Goal: Transaction & Acquisition: Purchase product/service

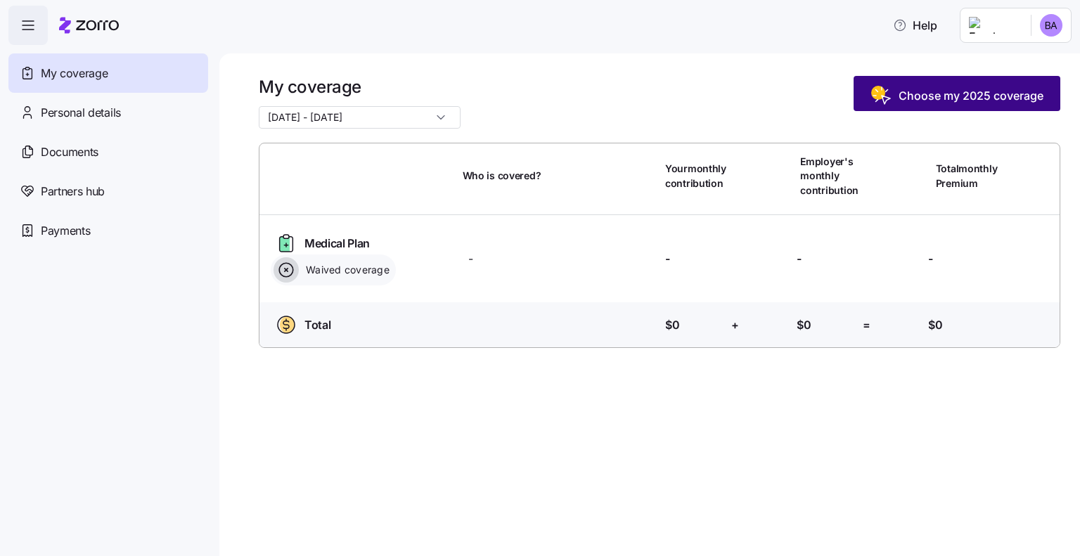
click at [964, 98] on span "Choose my 2025 coverage" at bounding box center [971, 95] width 145 height 17
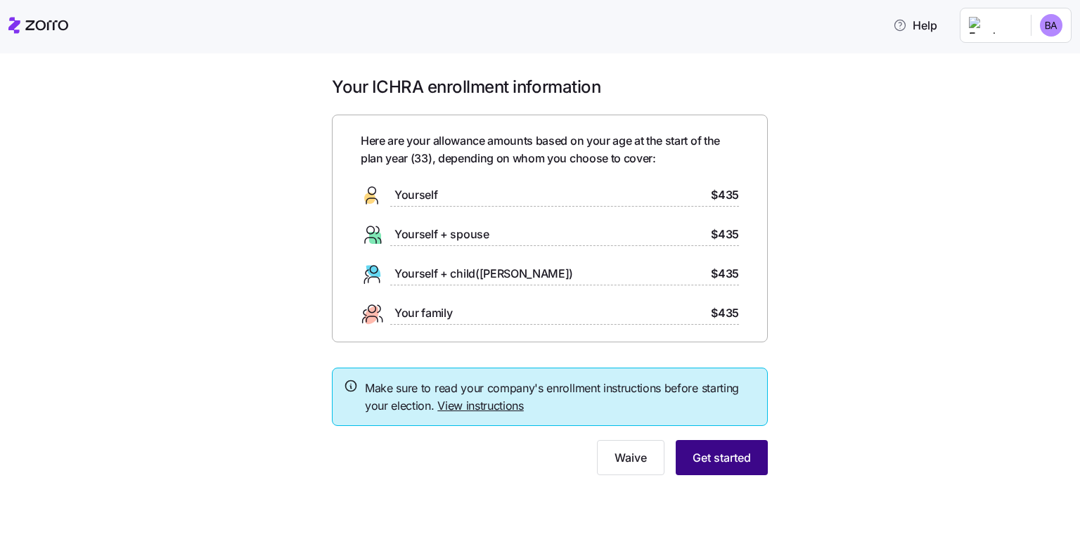
click at [739, 455] on span "Get started" at bounding box center [722, 457] width 58 height 17
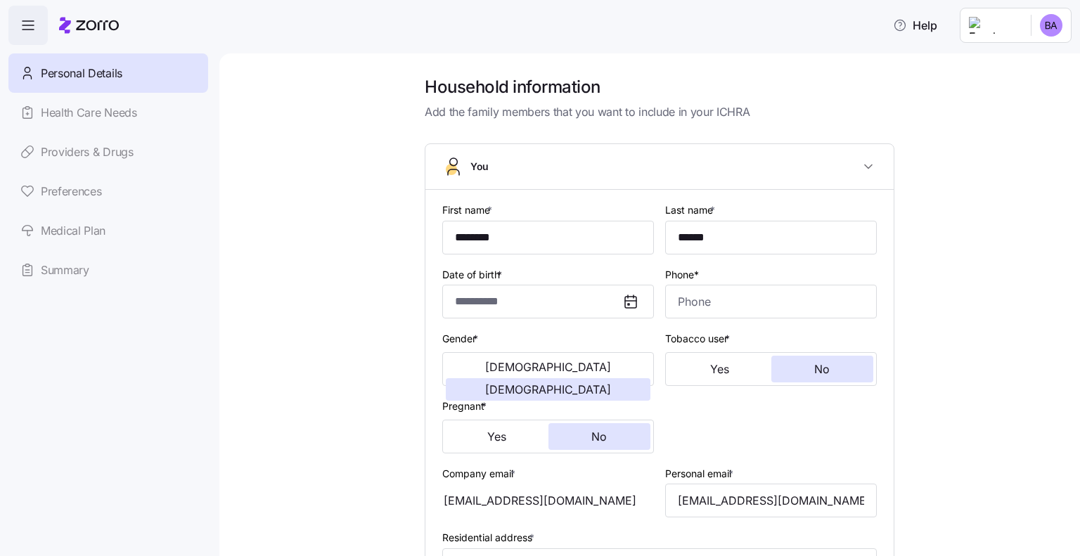
type input "**********"
type input "[PHONE_NUMBER]"
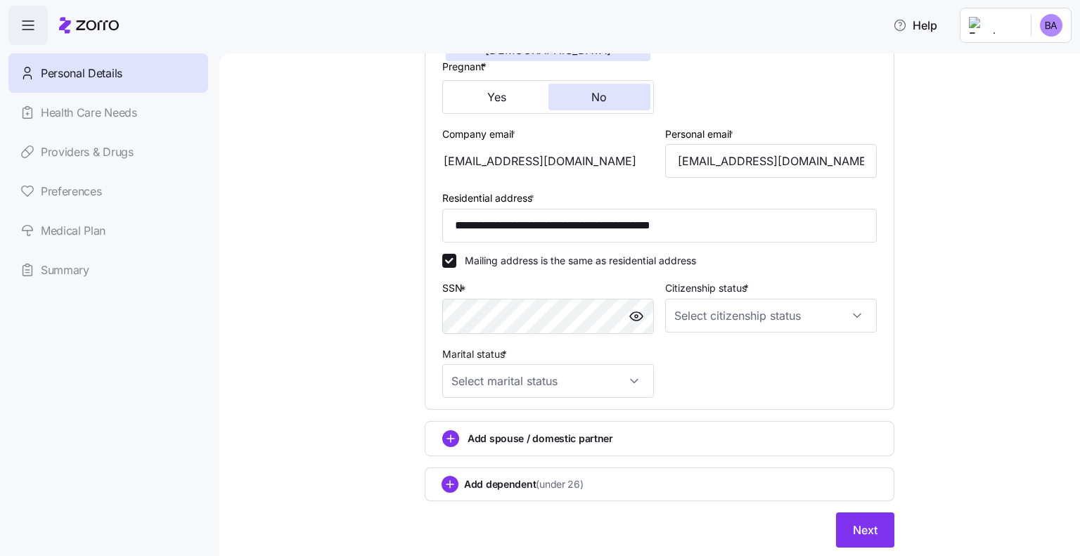
scroll to position [352, 0]
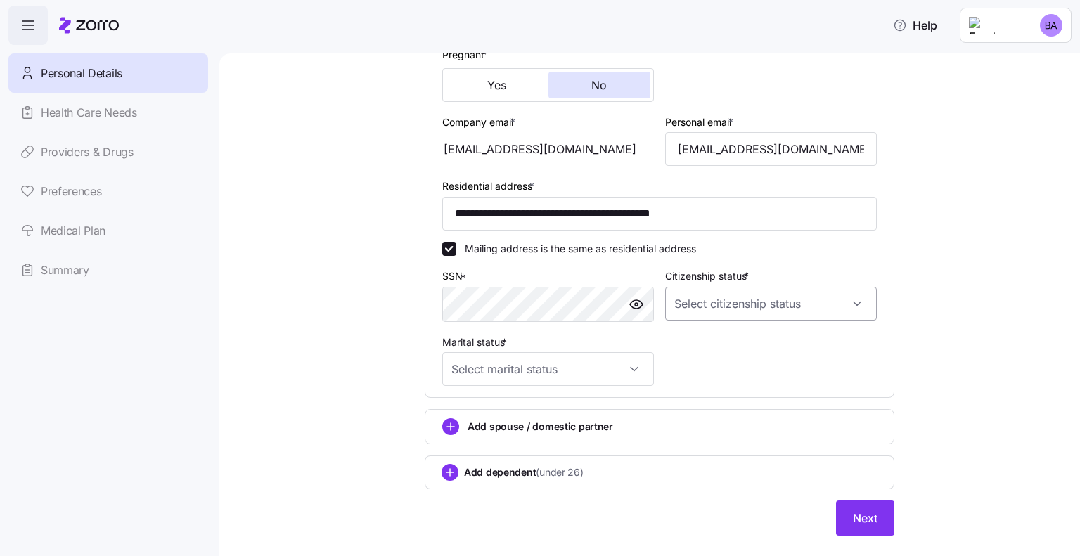
click at [837, 304] on input "Citizenship status *" at bounding box center [771, 304] width 212 height 34
click at [822, 335] on div "[DEMOGRAPHIC_DATA] citizen" at bounding box center [765, 345] width 200 height 30
type input "[DEMOGRAPHIC_DATA] citizen"
click at [642, 364] on input "Marital status *" at bounding box center [548, 369] width 212 height 34
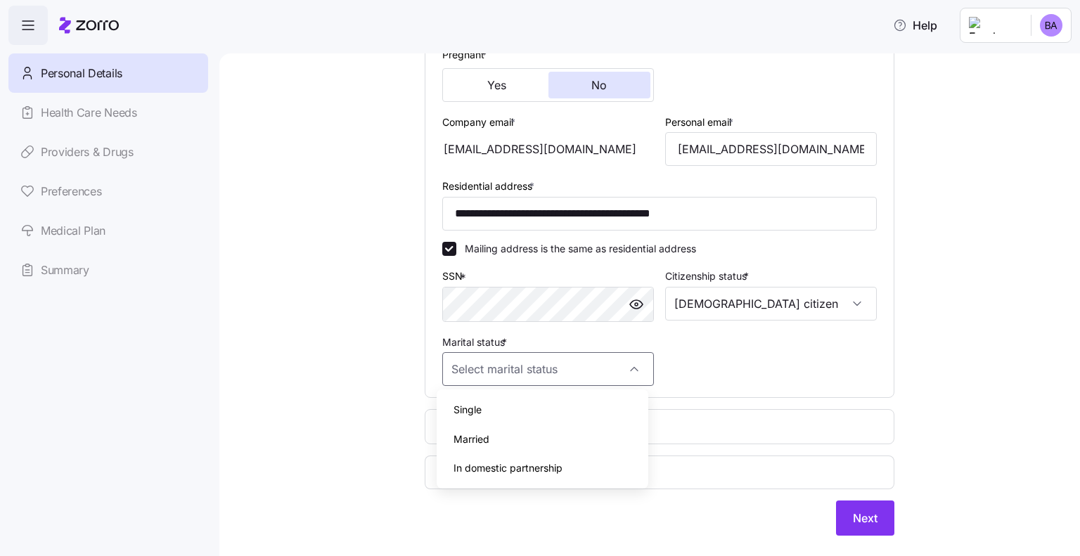
click at [513, 439] on div "Married" at bounding box center [542, 440] width 200 height 30
type input "Married"
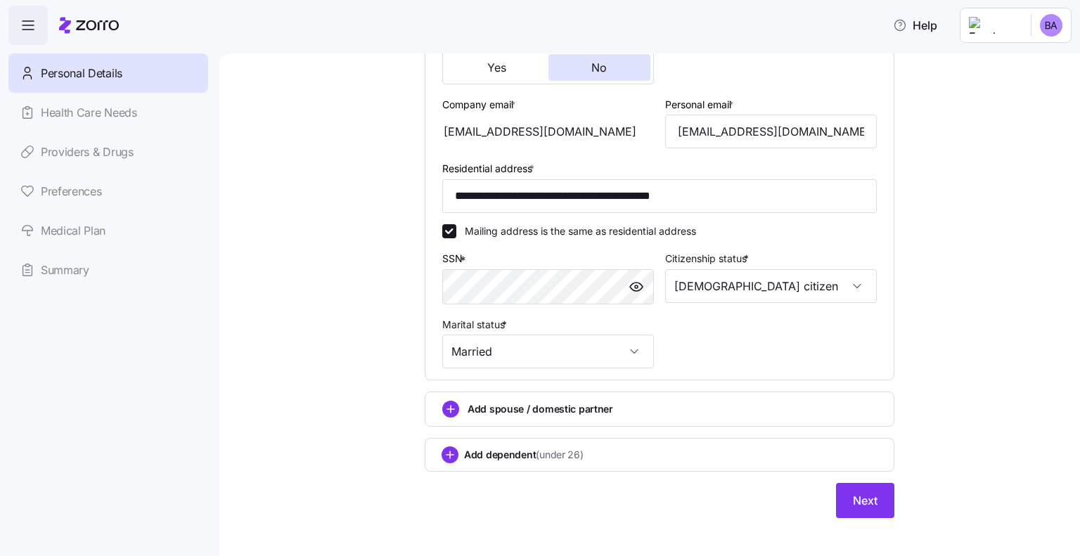
scroll to position [379, 0]
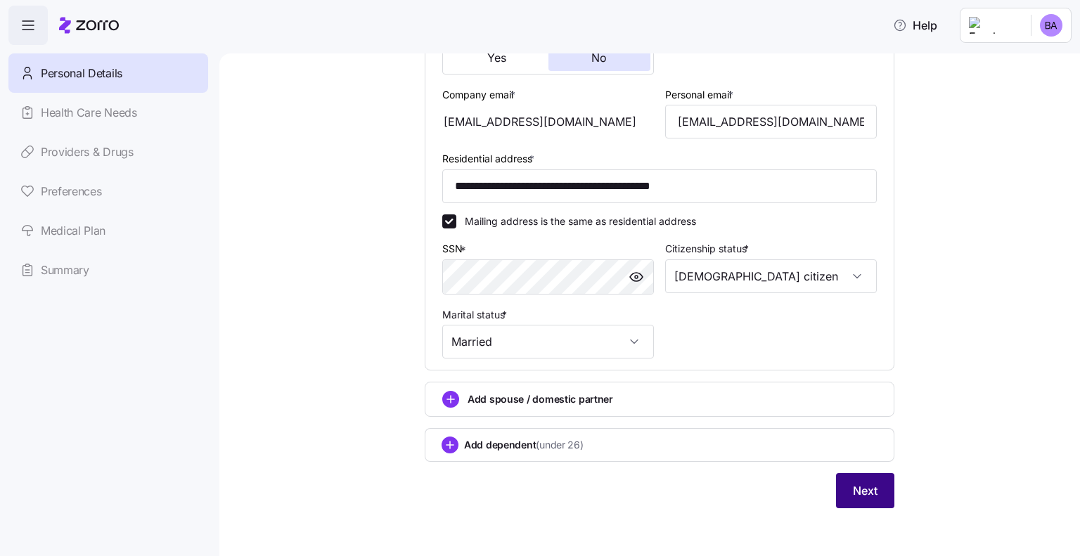
click at [854, 492] on span "Next" at bounding box center [865, 490] width 25 height 17
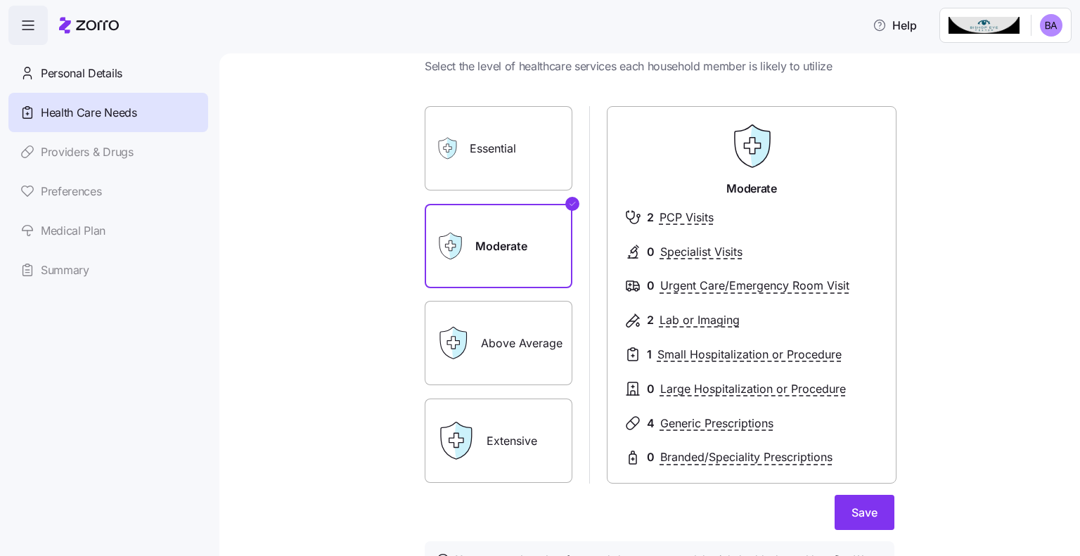
scroll to position [70, 0]
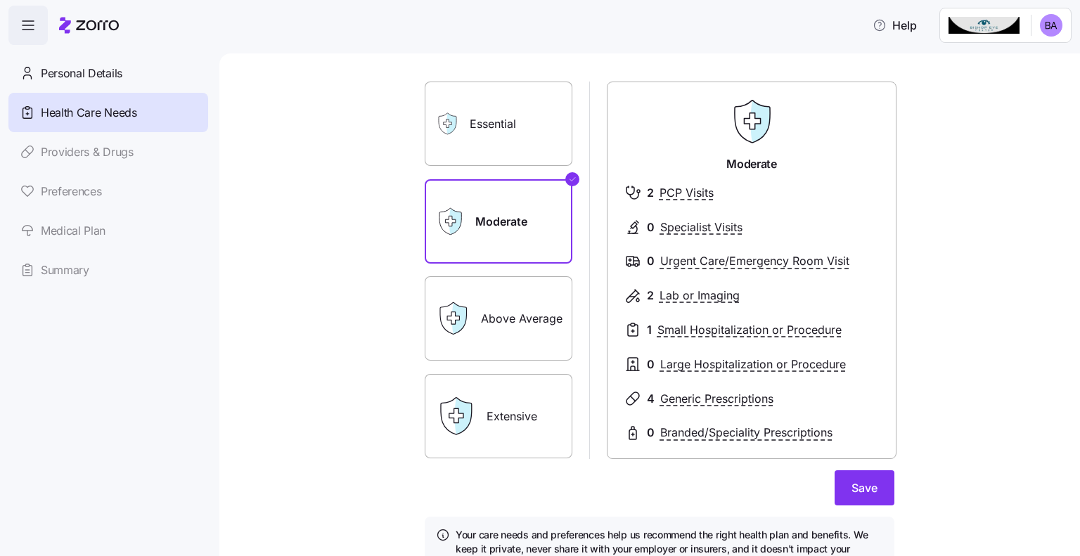
click at [516, 129] on label "Essential" at bounding box center [499, 124] width 148 height 84
click at [0, 0] on input "Essential" at bounding box center [0, 0] width 0 height 0
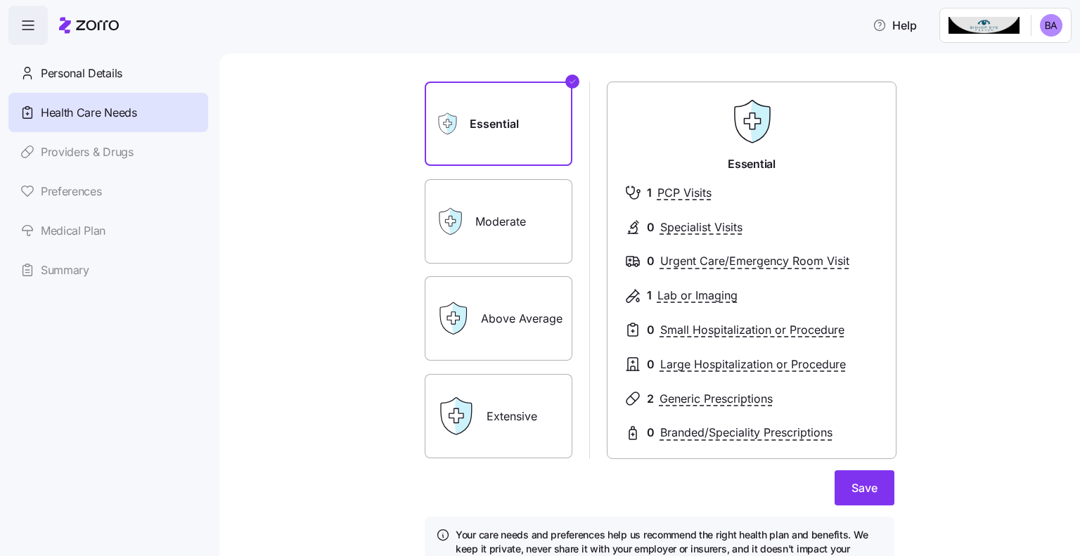
click at [487, 228] on label "Moderate" at bounding box center [499, 221] width 148 height 84
click at [0, 0] on input "Moderate" at bounding box center [0, 0] width 0 height 0
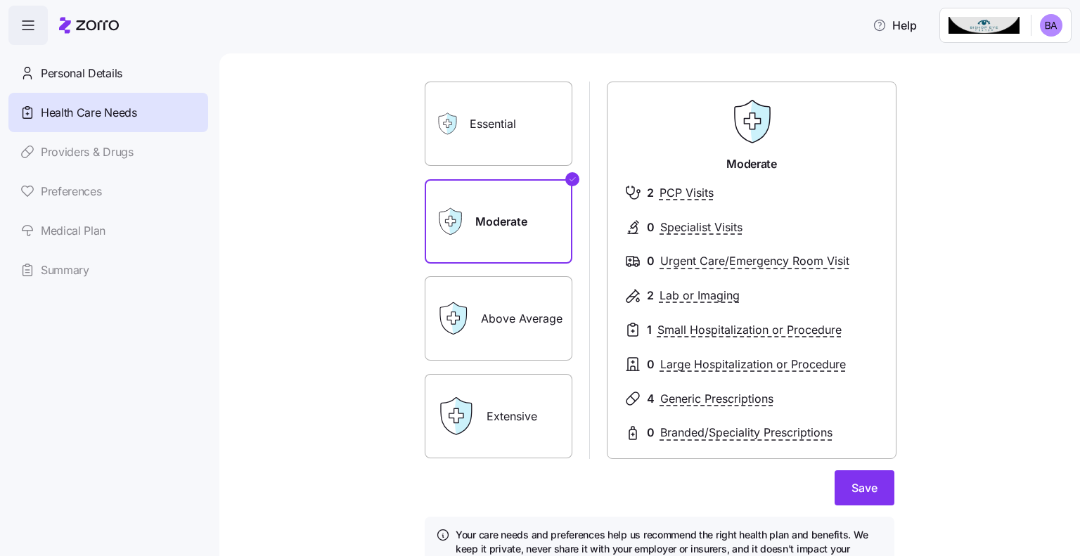
click at [525, 154] on label "Essential" at bounding box center [499, 124] width 148 height 84
click at [0, 0] on input "Essential" at bounding box center [0, 0] width 0 height 0
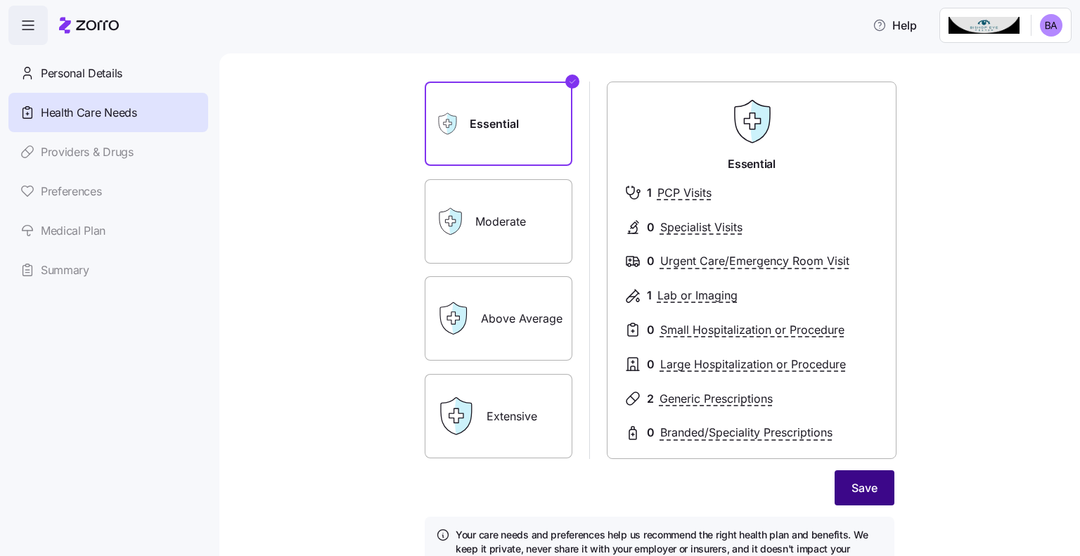
click at [856, 497] on button "Save" at bounding box center [865, 487] width 60 height 35
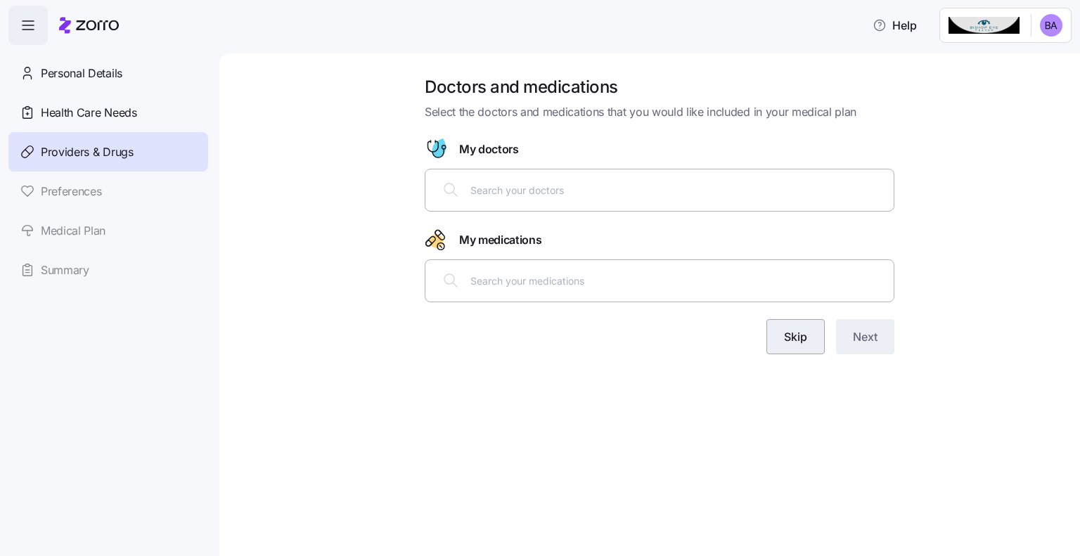
click at [813, 342] on button "Skip" at bounding box center [795, 336] width 58 height 35
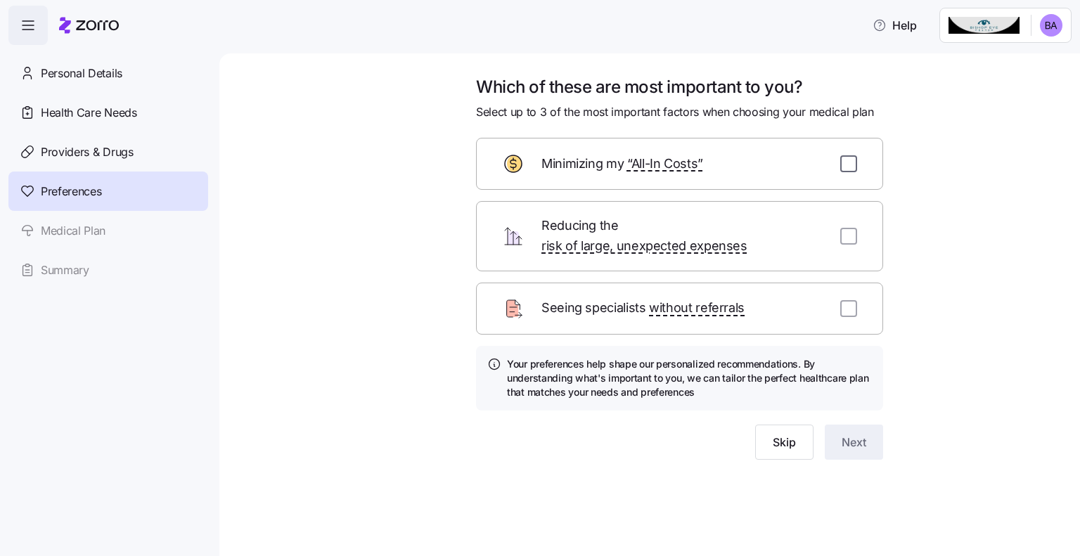
click at [854, 160] on input "checkbox" at bounding box center [848, 163] width 17 height 17
checkbox input "true"
click at [875, 428] on button "Next" at bounding box center [854, 442] width 58 height 35
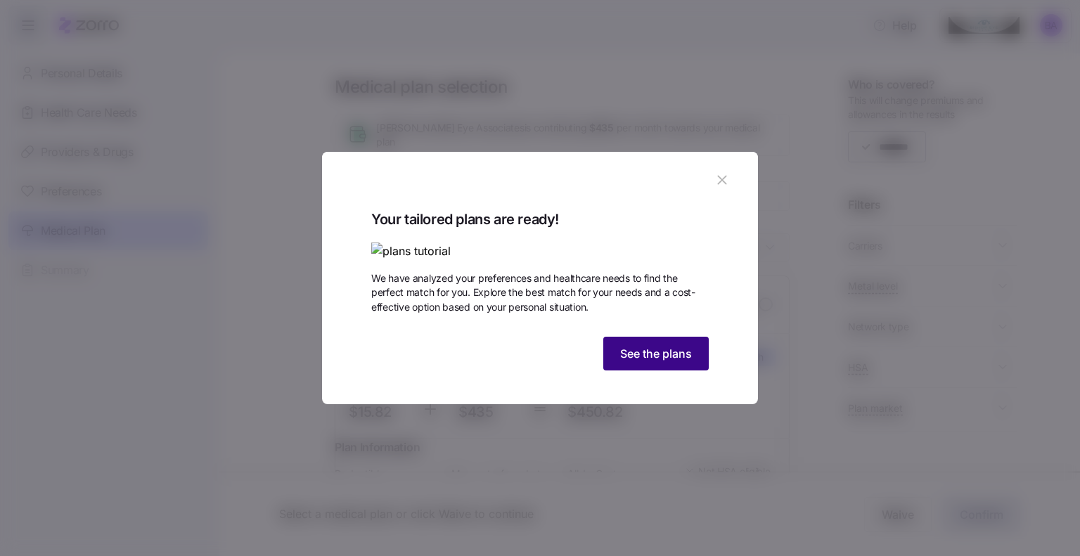
click at [686, 362] on span "See the plans" at bounding box center [656, 353] width 72 height 17
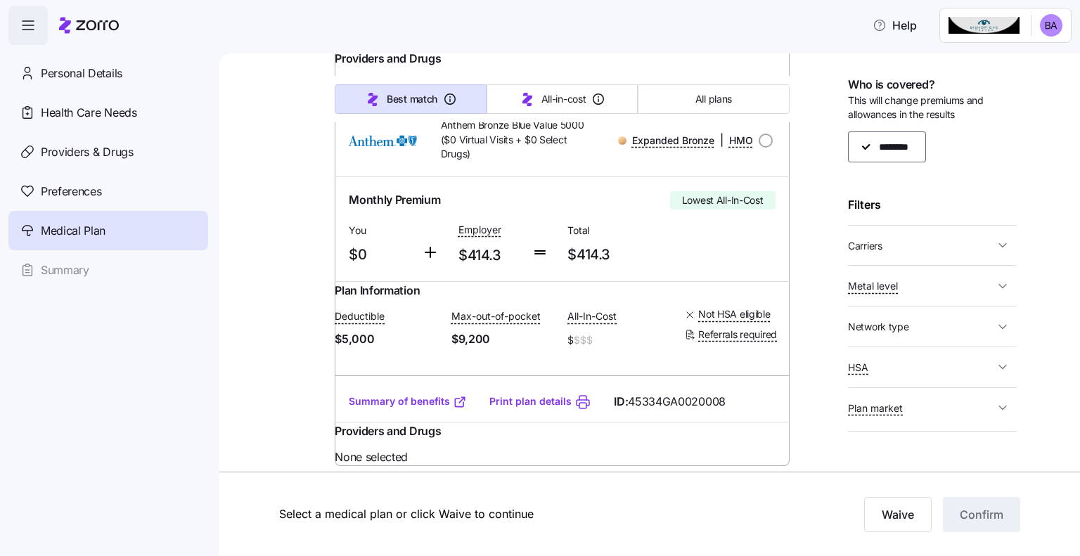
scroll to position [1266, 0]
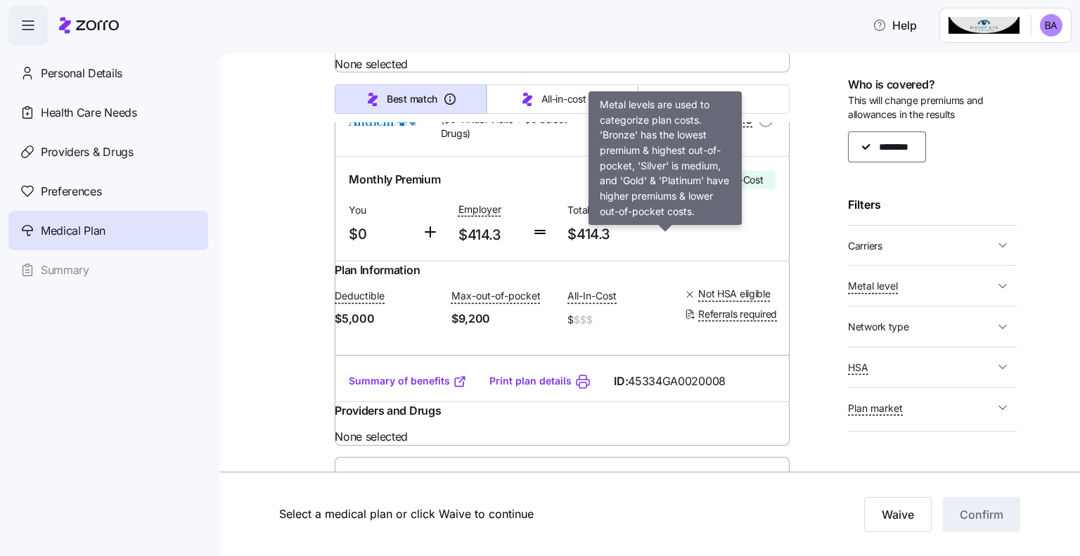
click at [657, 127] on span "Expanded Bronze" at bounding box center [673, 120] width 82 height 14
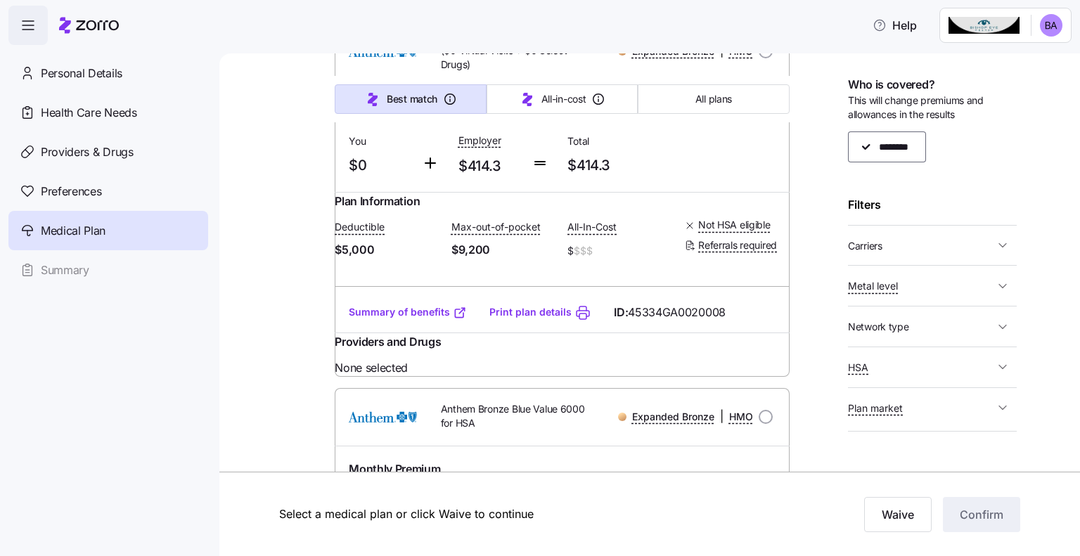
scroll to position [1336, 0]
click at [761, 57] on input "radio" at bounding box center [766, 50] width 14 height 14
radio input "true"
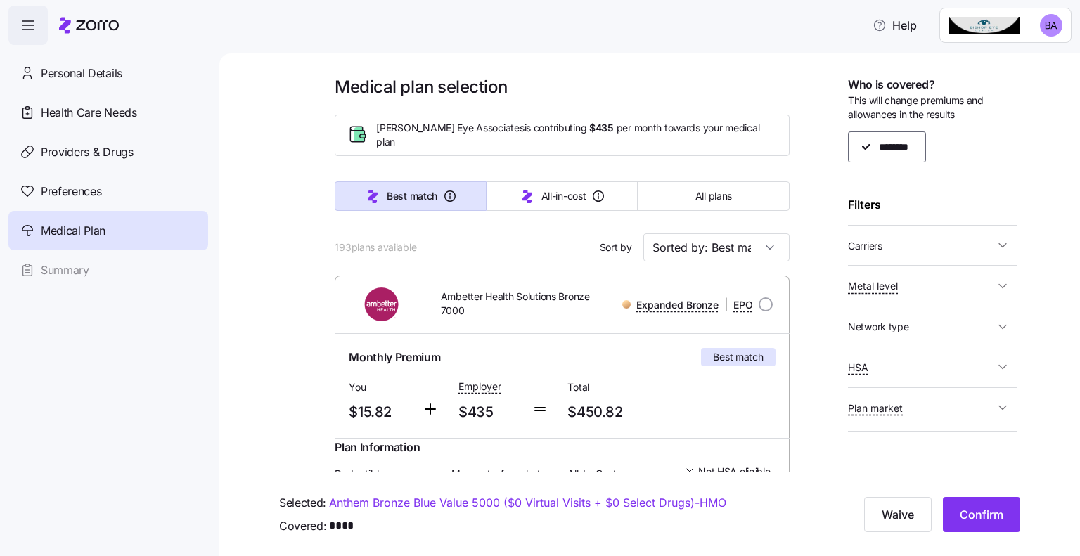
scroll to position [0, 0]
click at [110, 157] on span "Providers & Drugs" at bounding box center [87, 152] width 93 height 18
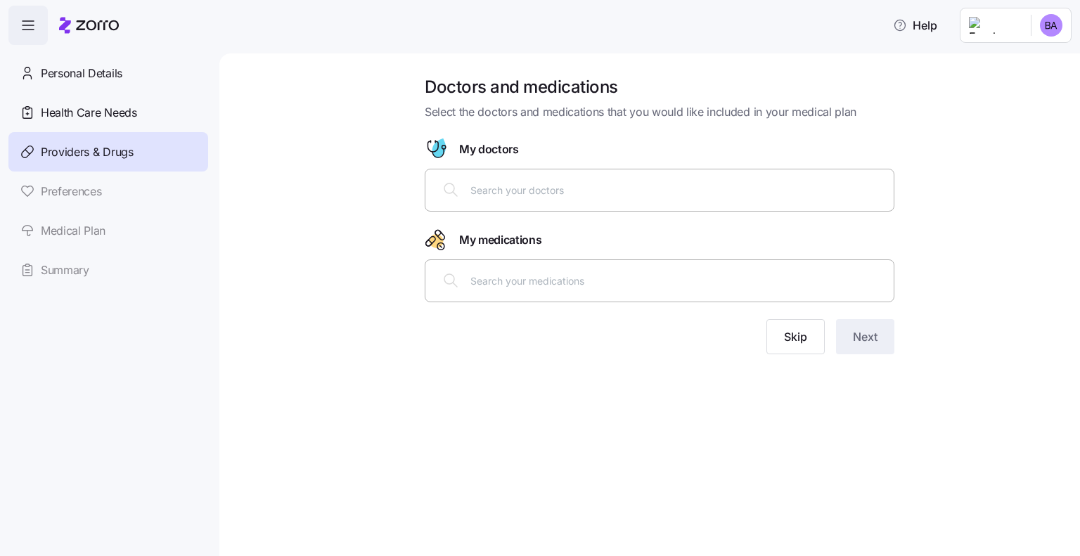
click at [520, 277] on input "text" at bounding box center [677, 280] width 415 height 15
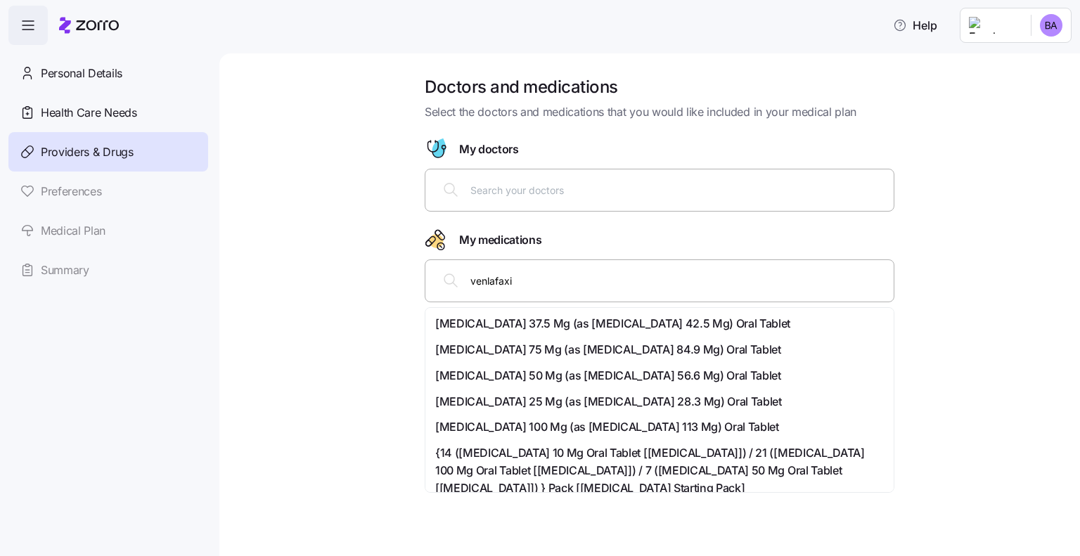
type input "venlafaxin"
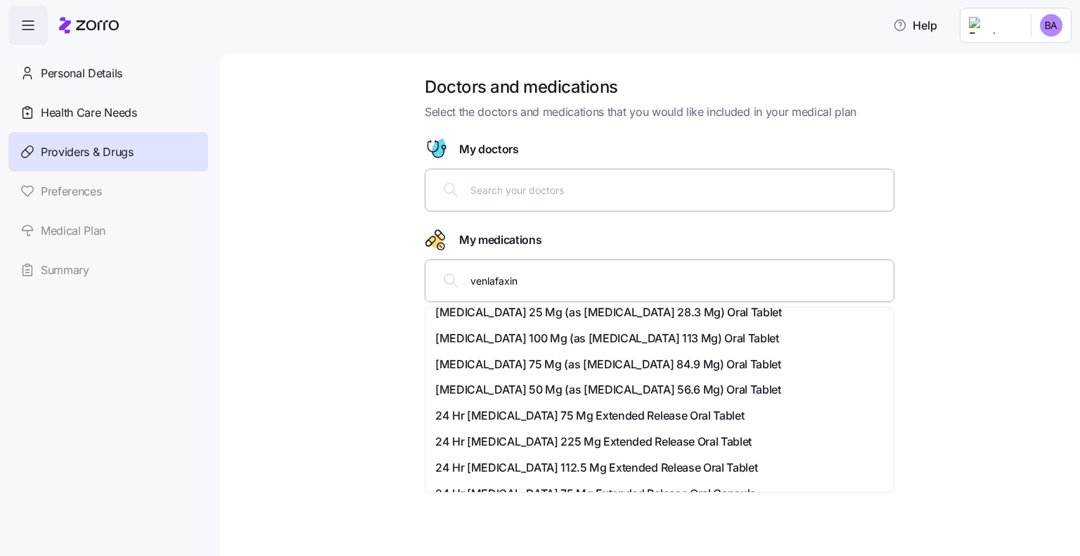
scroll to position [70, 0]
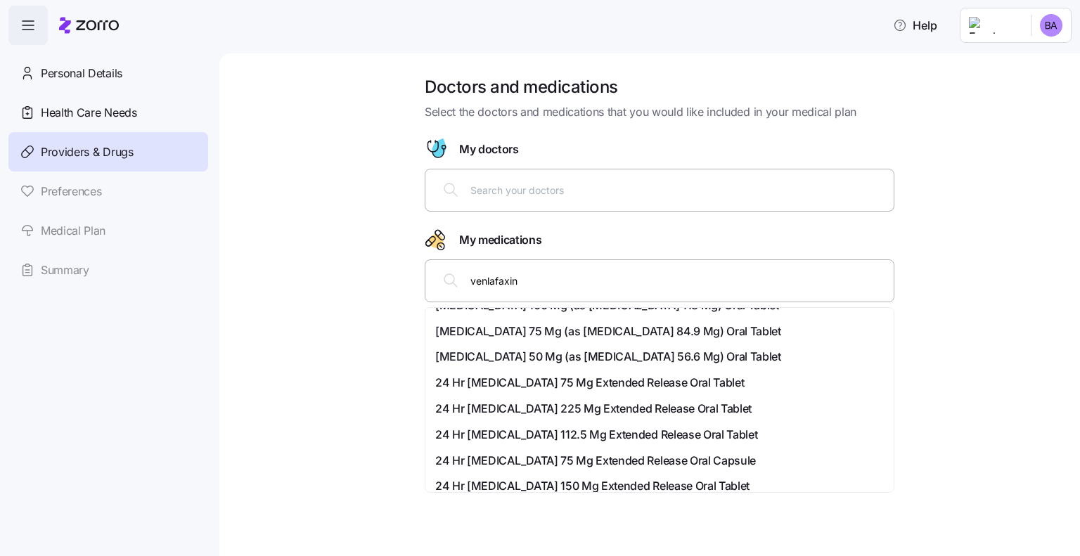
click at [527, 488] on span "24 Hr [MEDICAL_DATA] 150 Mg Extended Release Oral Tablet" at bounding box center [592, 486] width 314 height 18
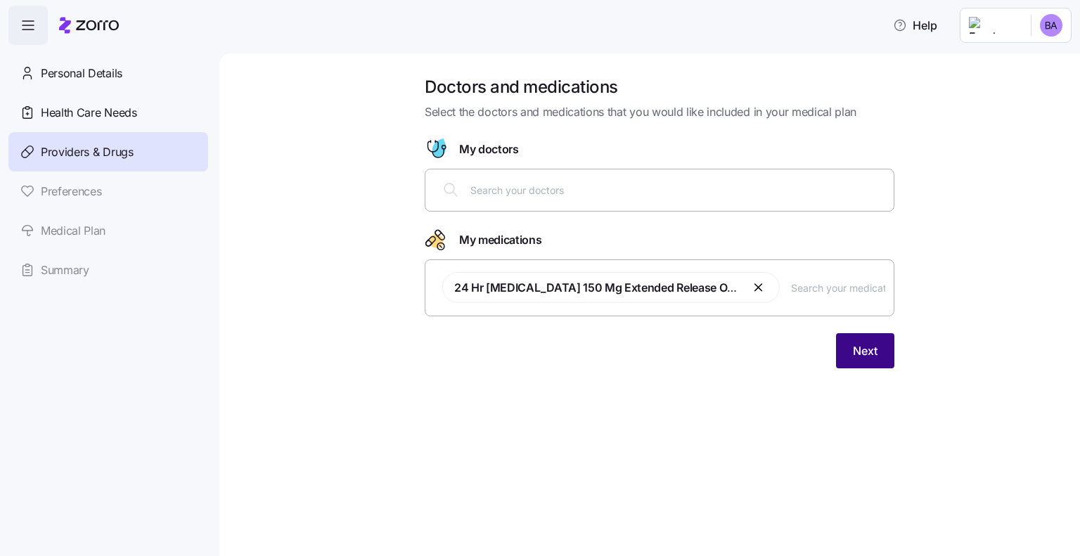
click at [863, 353] on span "Next" at bounding box center [865, 350] width 25 height 17
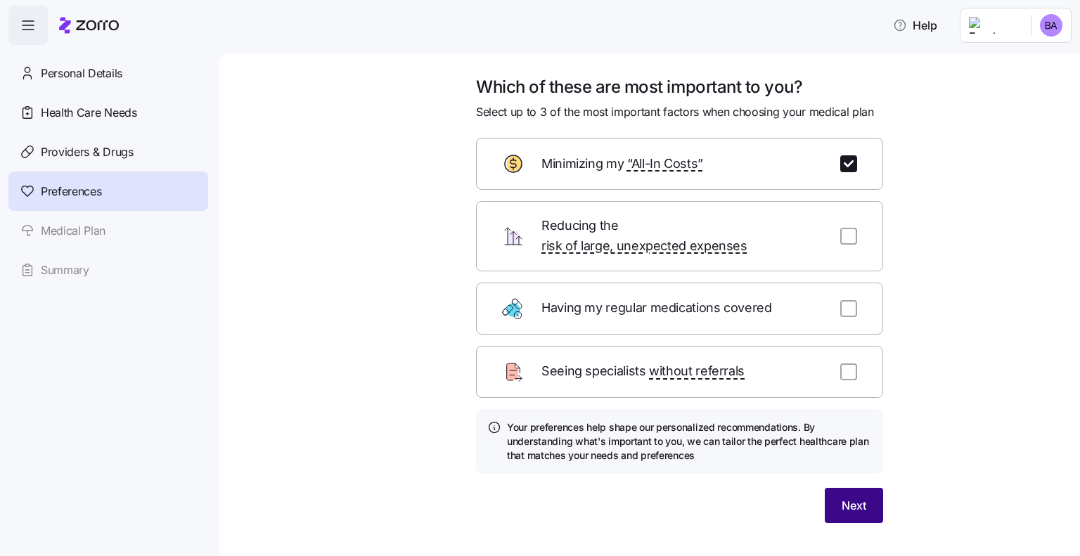
click at [844, 497] on span "Next" at bounding box center [854, 505] width 25 height 17
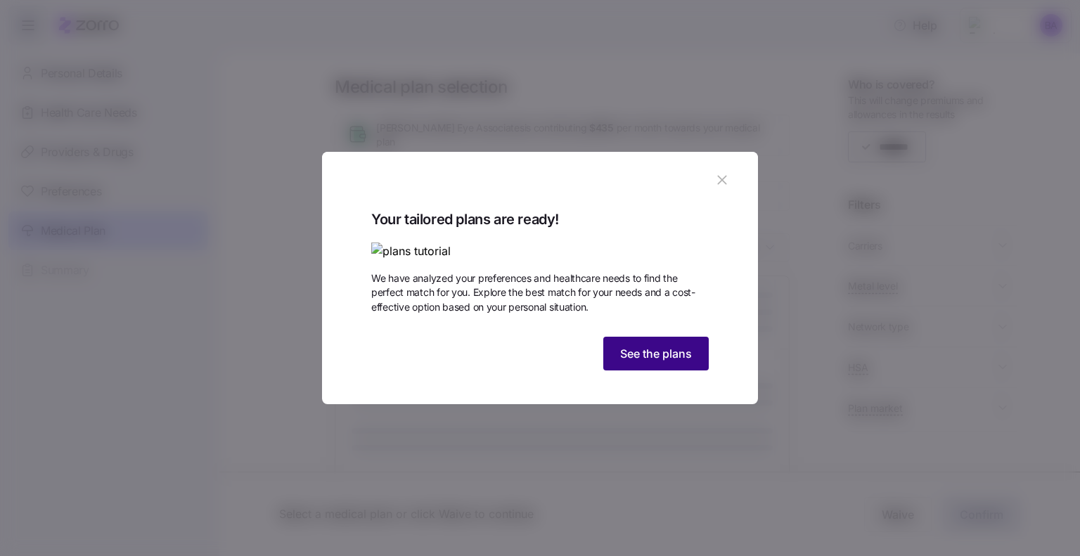
click at [660, 362] on span "See the plans" at bounding box center [656, 353] width 72 height 17
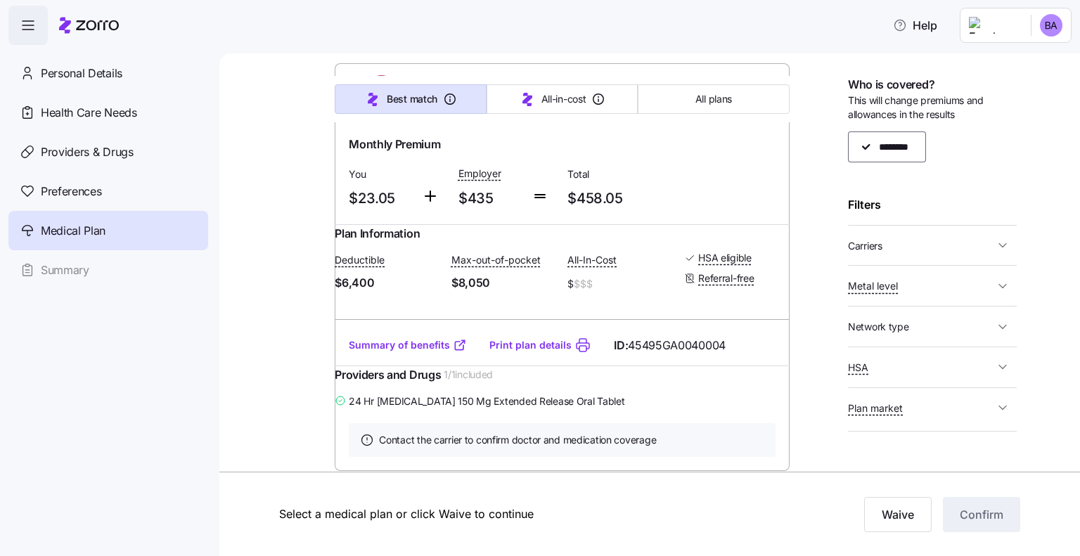
scroll to position [1055, 0]
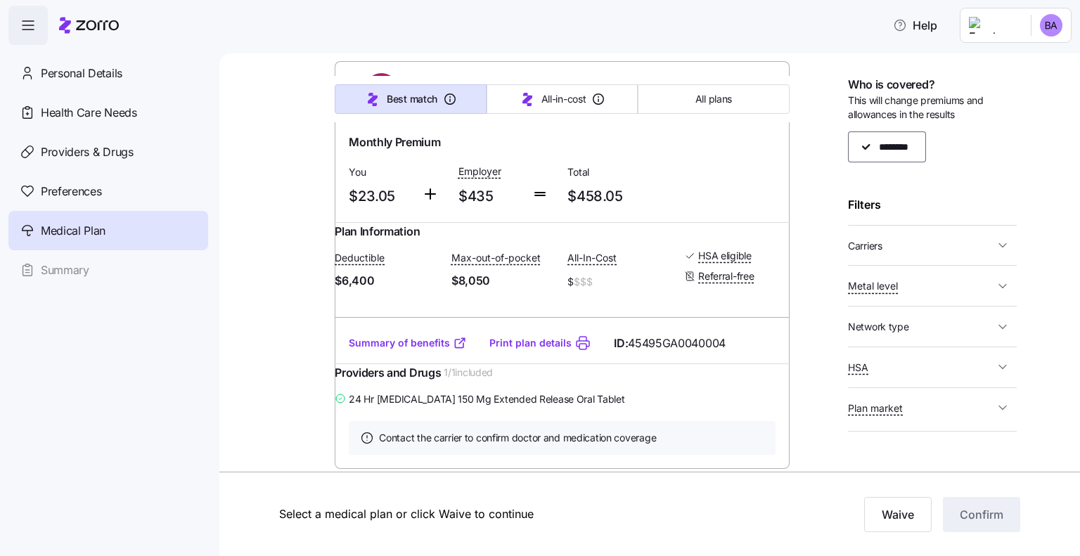
click at [762, 97] on input "radio" at bounding box center [766, 90] width 14 height 14
radio input "true"
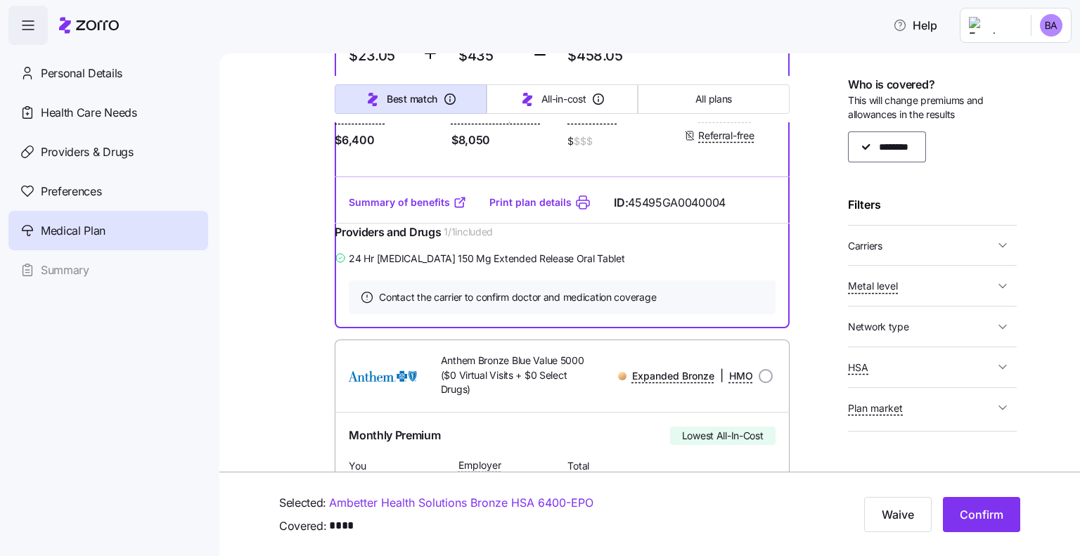
scroll to position [1266, 0]
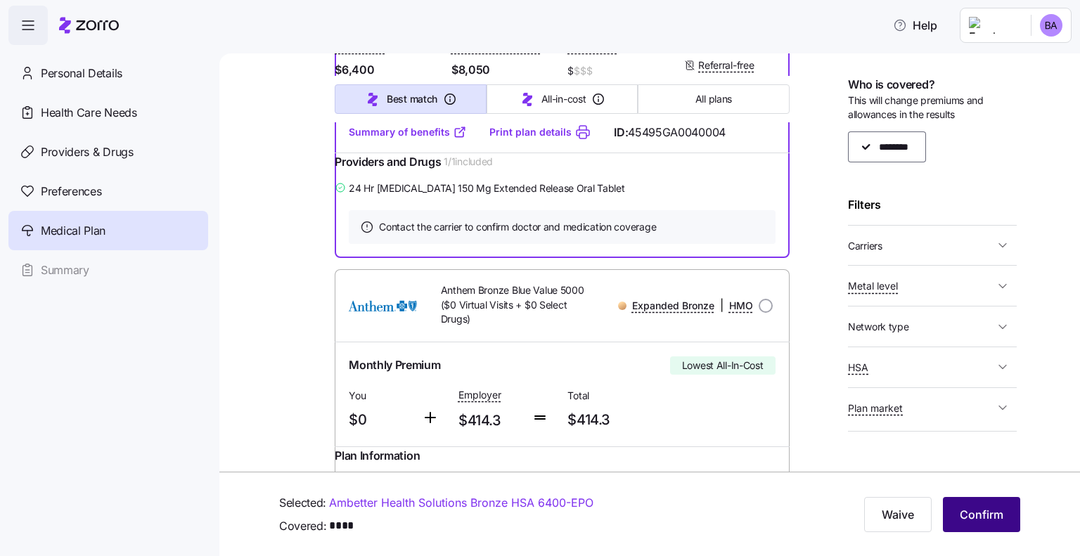
click at [982, 517] on span "Confirm" at bounding box center [982, 514] width 44 height 17
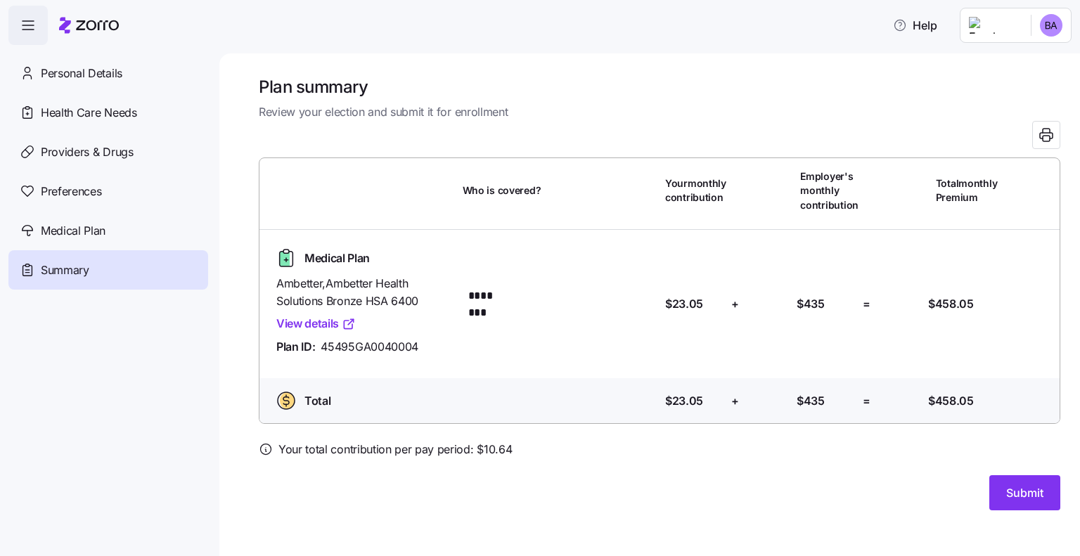
click at [338, 325] on link "View details" at bounding box center [315, 324] width 79 height 18
click at [77, 226] on span "Medical Plan" at bounding box center [73, 231] width 65 height 18
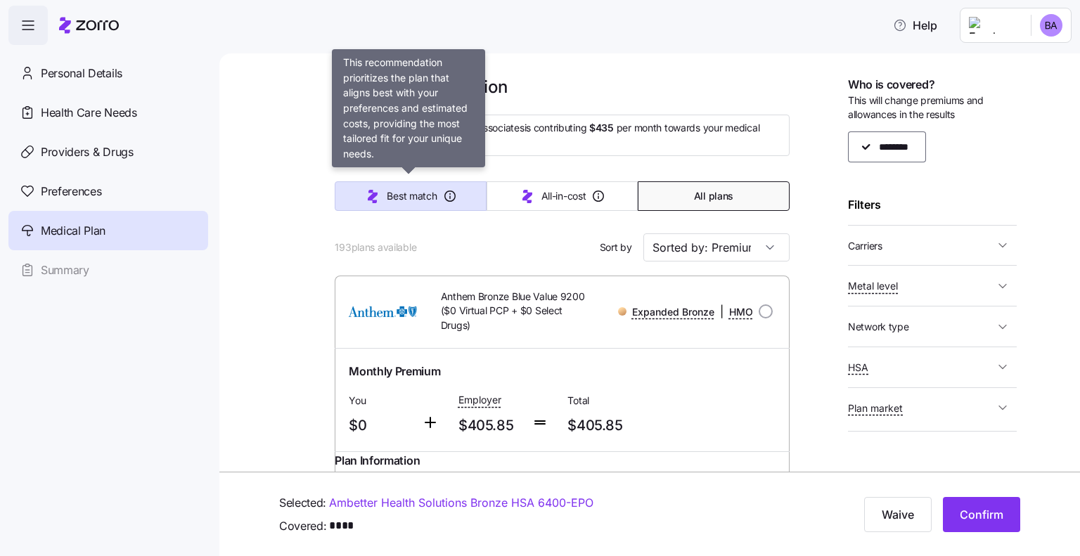
click at [411, 195] on span "Best match" at bounding box center [412, 196] width 50 height 14
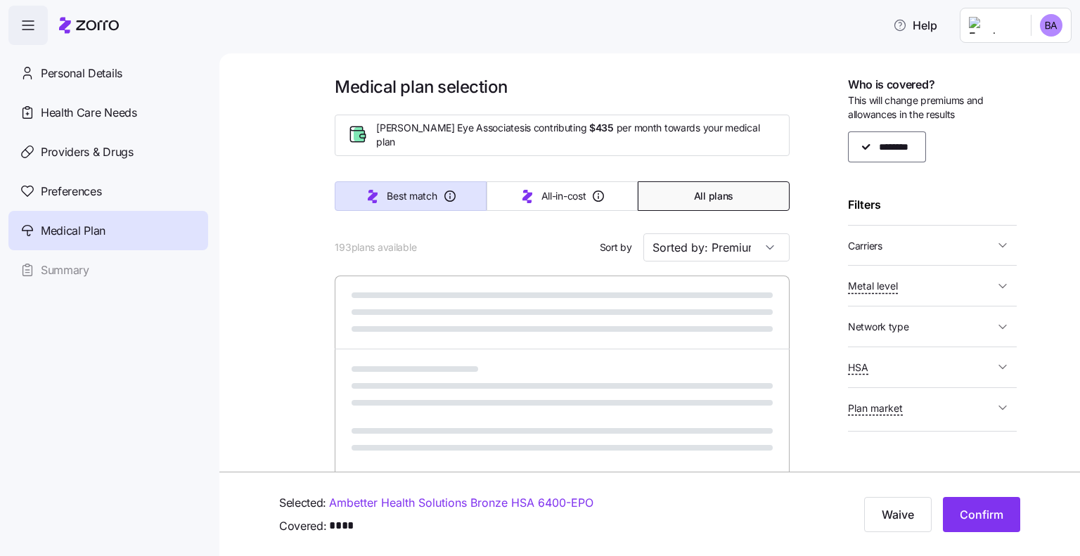
type input "Sorted by: Best match"
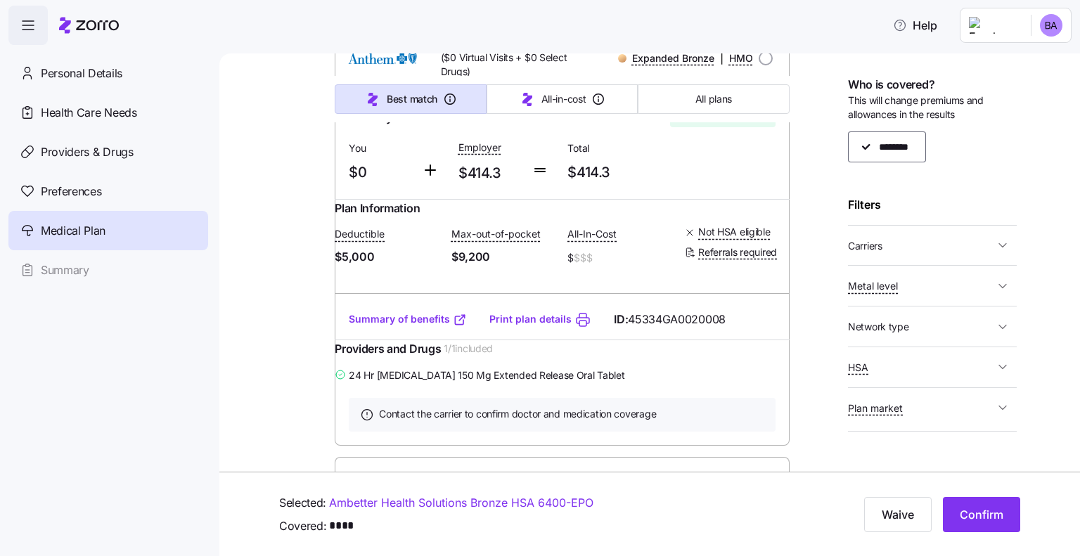
scroll to position [1547, 0]
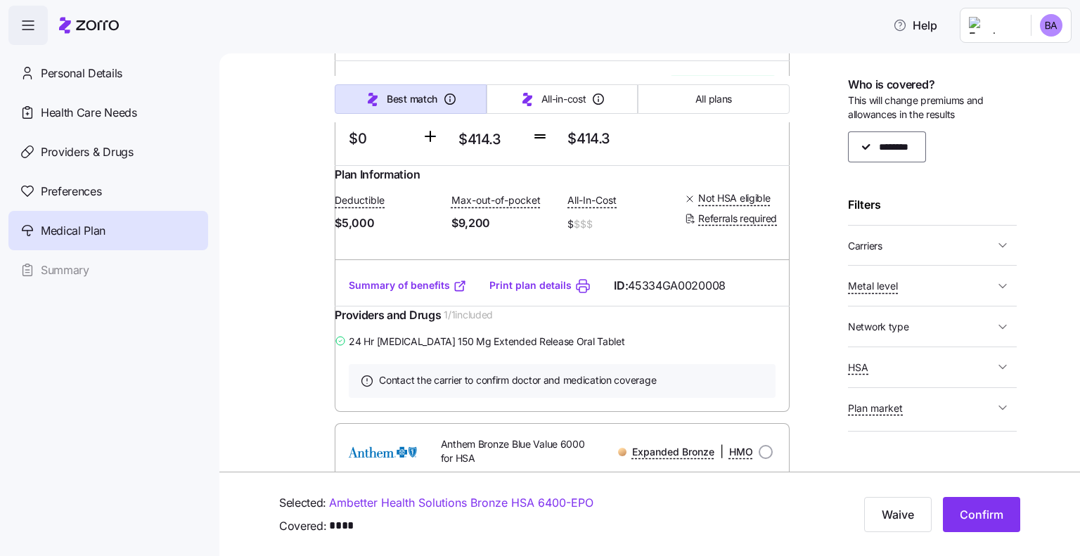
click at [762, 32] on input "radio" at bounding box center [766, 25] width 14 height 14
radio input "true"
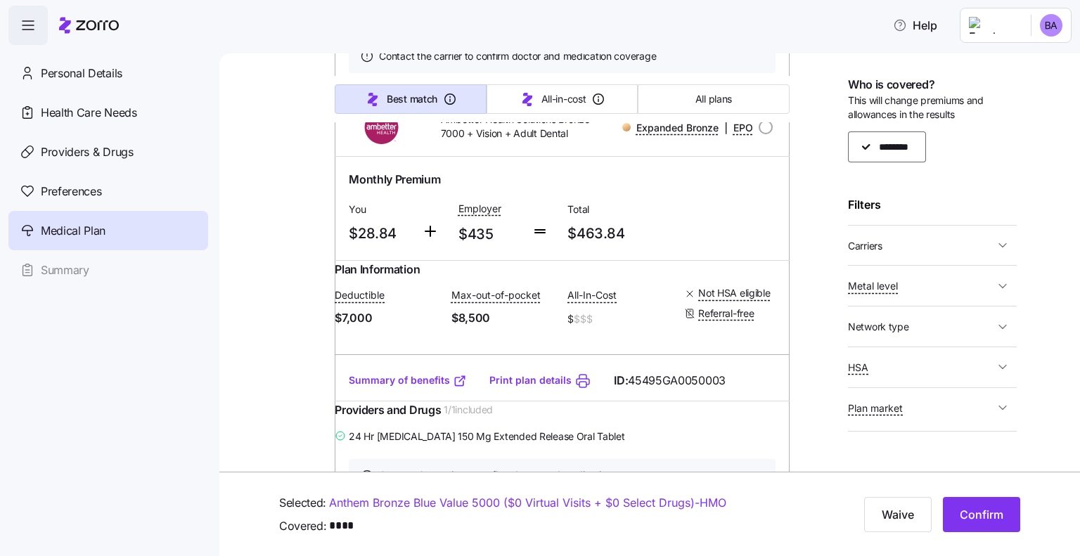
scroll to position [3164, 0]
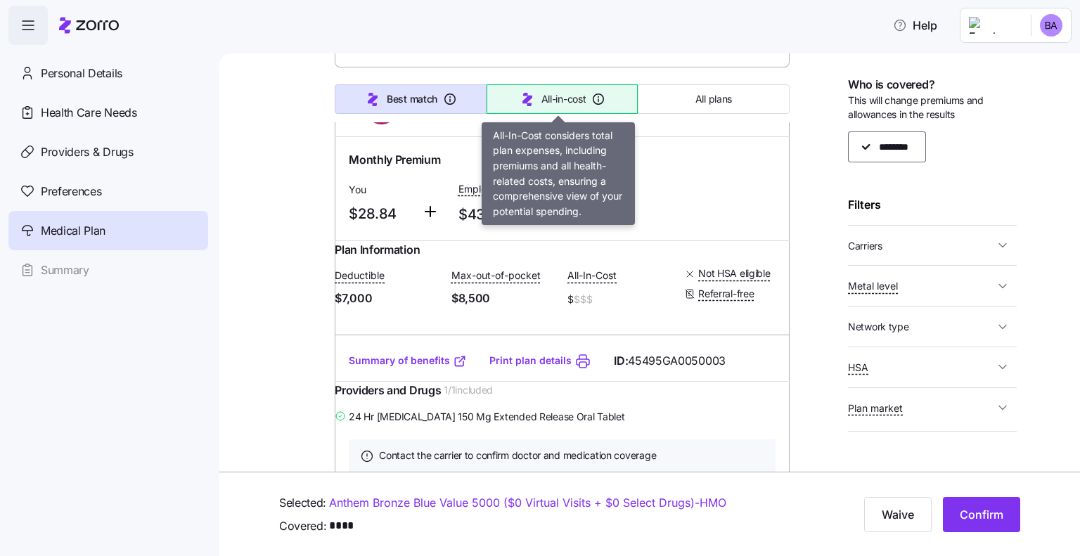
click at [561, 103] on span "All-in-cost" at bounding box center [563, 99] width 45 height 14
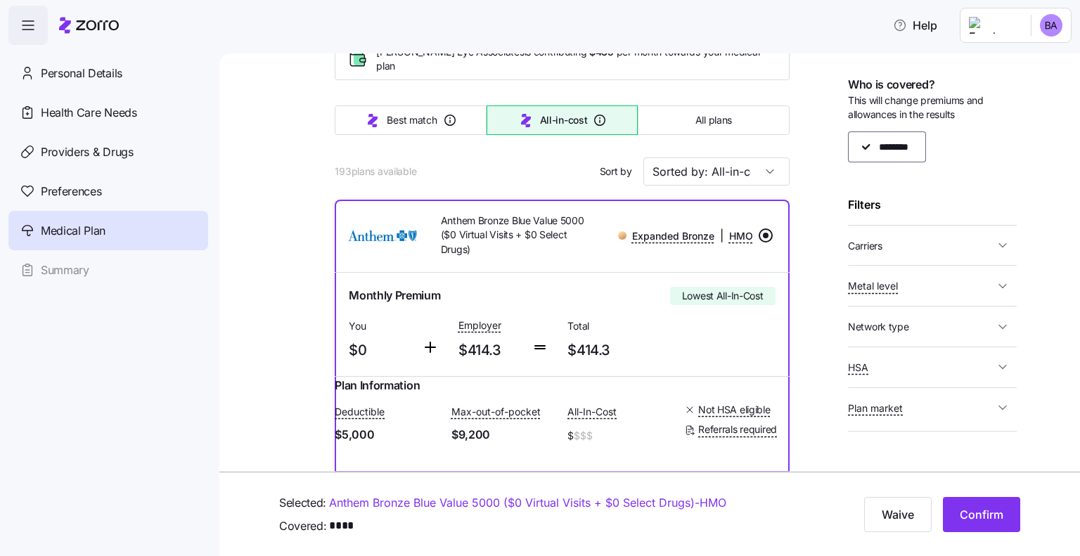
scroll to position [0, 0]
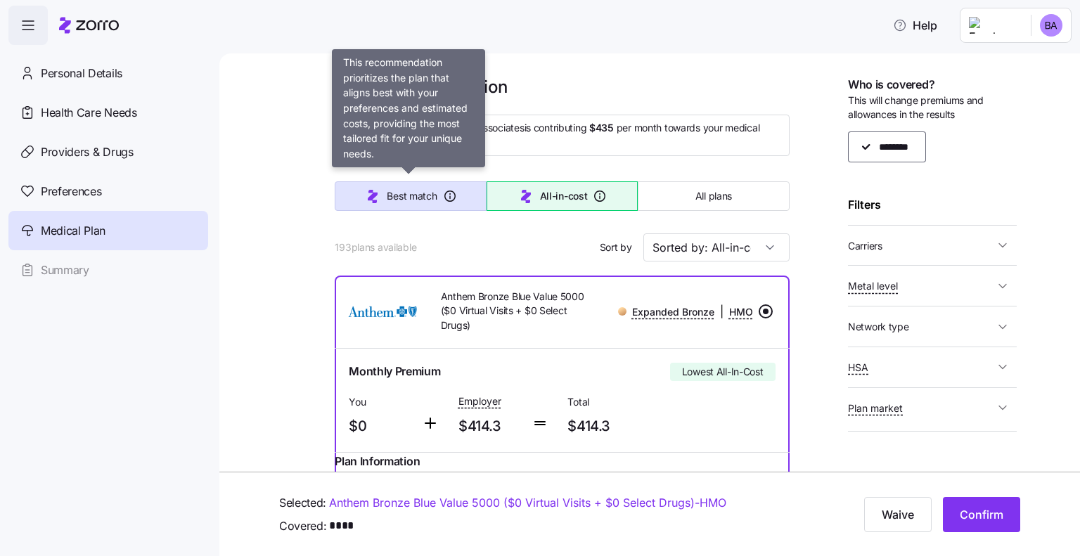
click at [441, 200] on button "Best match" at bounding box center [410, 196] width 151 height 30
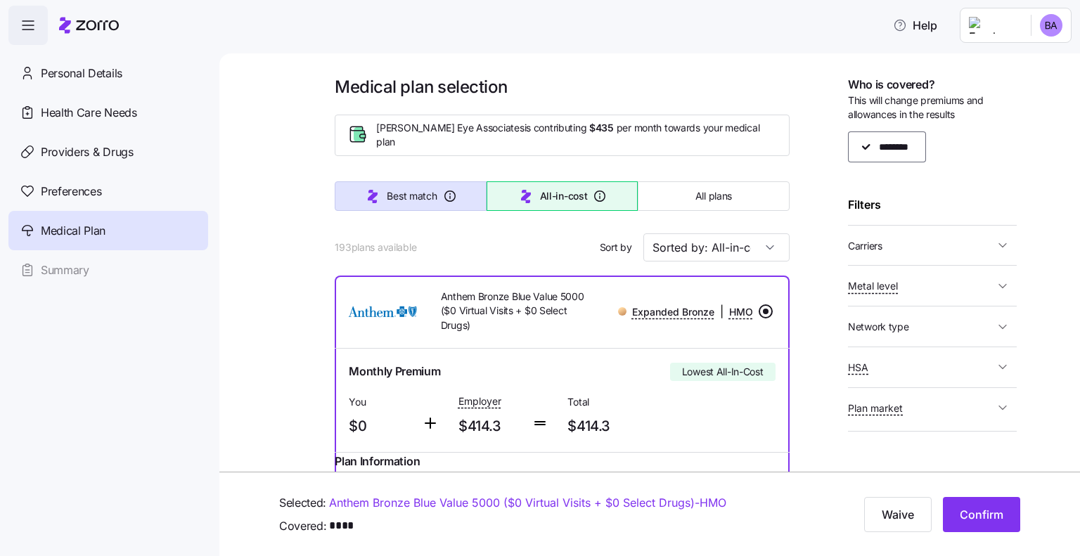
type input "Sorted by: Best match"
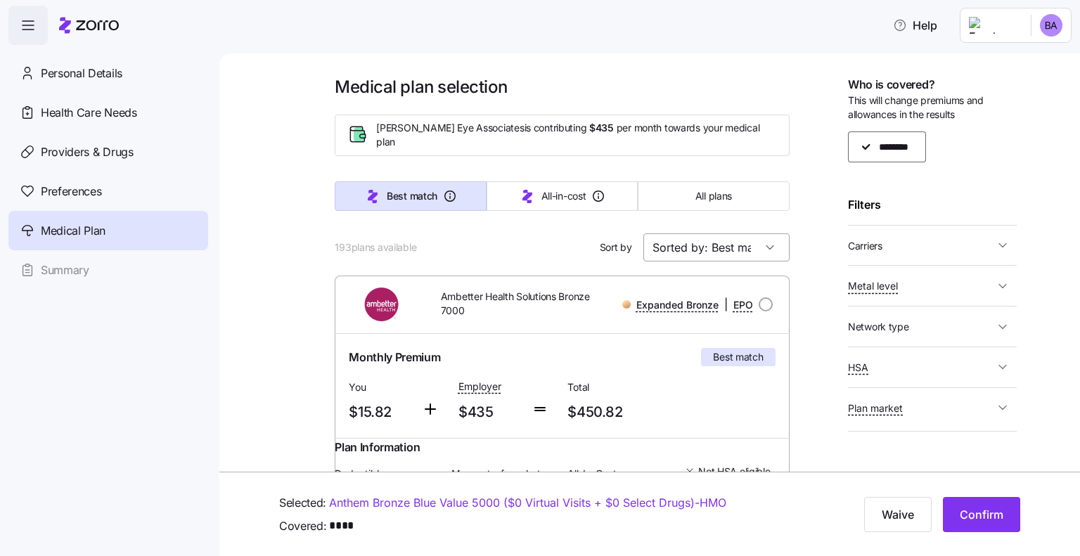
click at [690, 249] on input "Sorted by: Best match" at bounding box center [716, 247] width 146 height 28
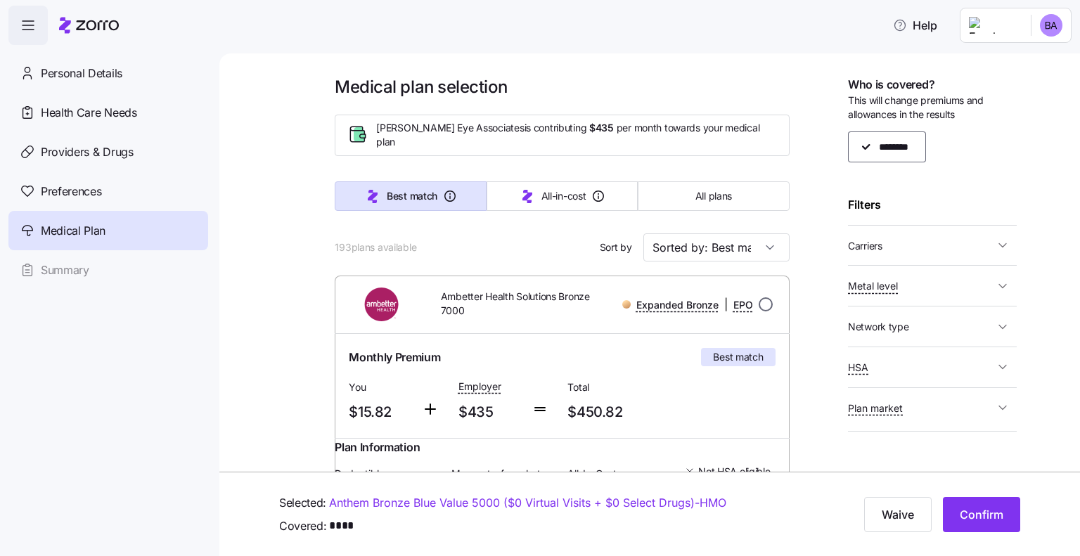
click at [762, 299] on input "radio" at bounding box center [766, 304] width 14 height 14
radio input "true"
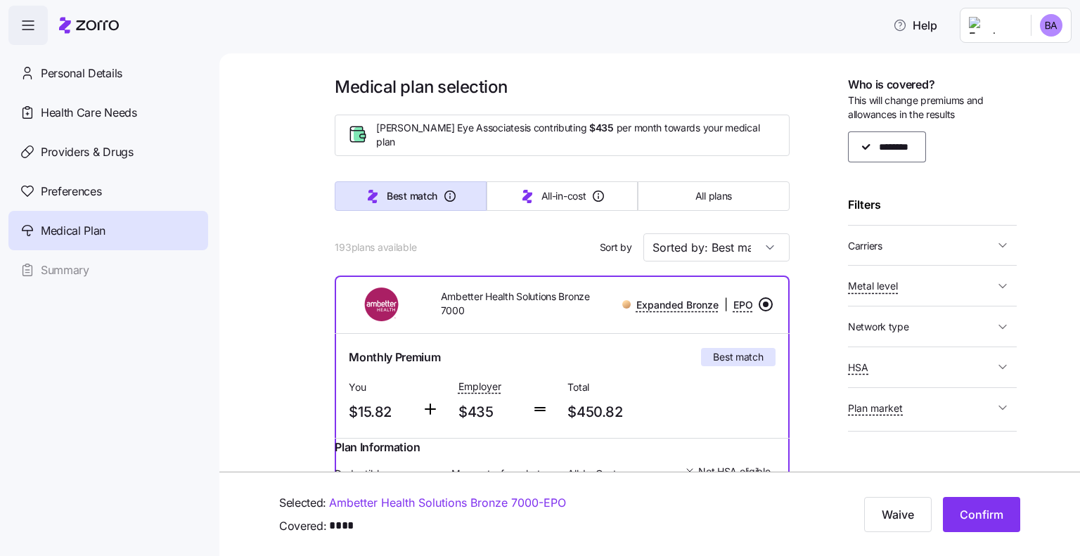
click at [996, 247] on icon "button" at bounding box center [1003, 245] width 14 height 14
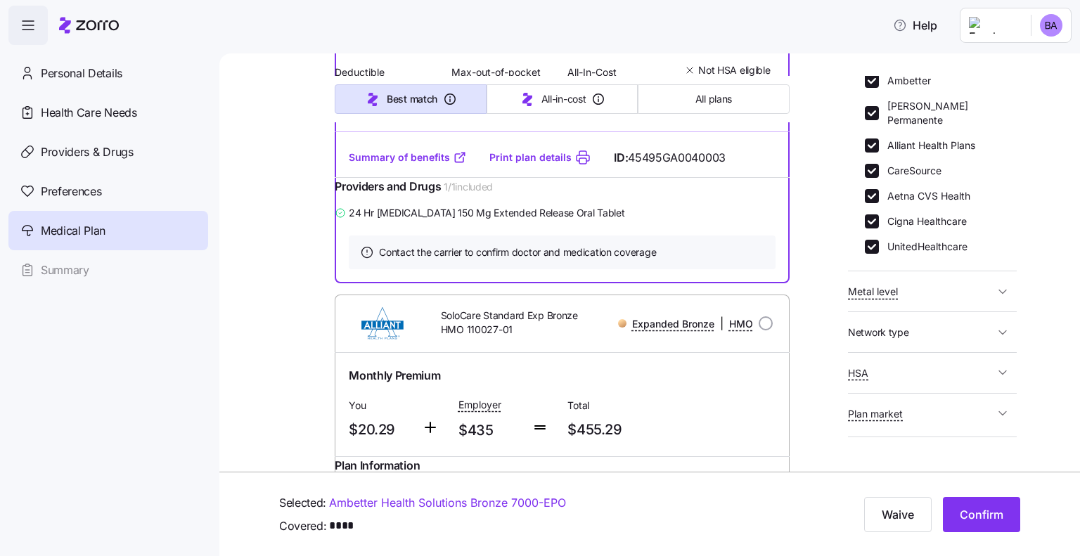
scroll to position [422, 0]
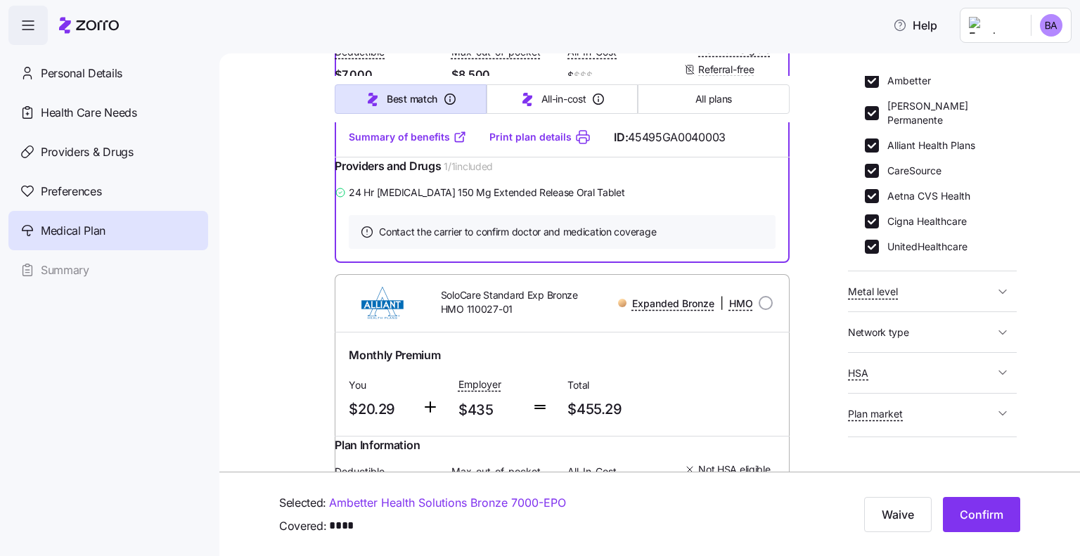
click at [925, 364] on span "HSA" at bounding box center [921, 373] width 146 height 18
click at [931, 364] on span "HSA" at bounding box center [921, 373] width 146 height 18
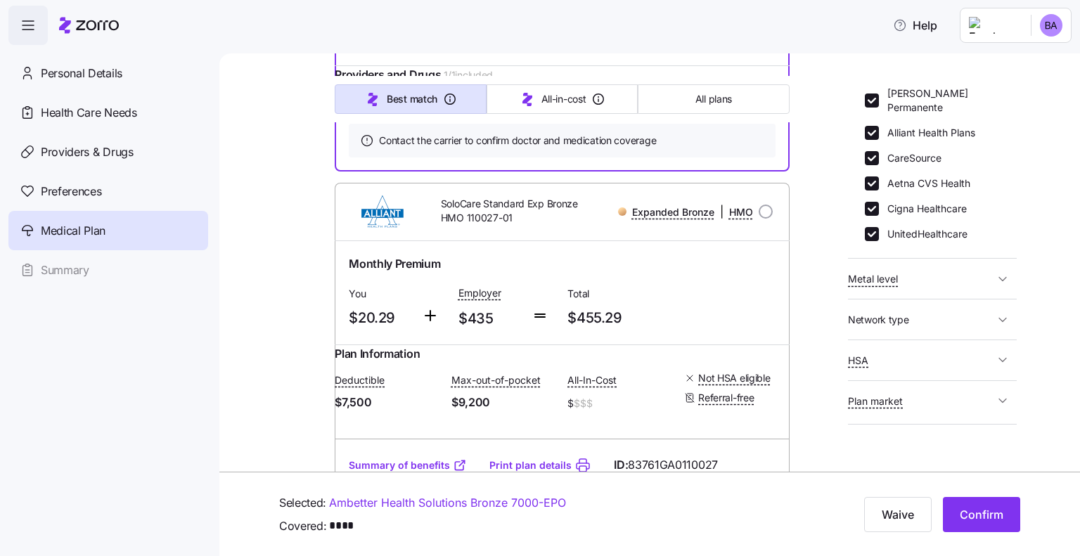
scroll to position [563, 0]
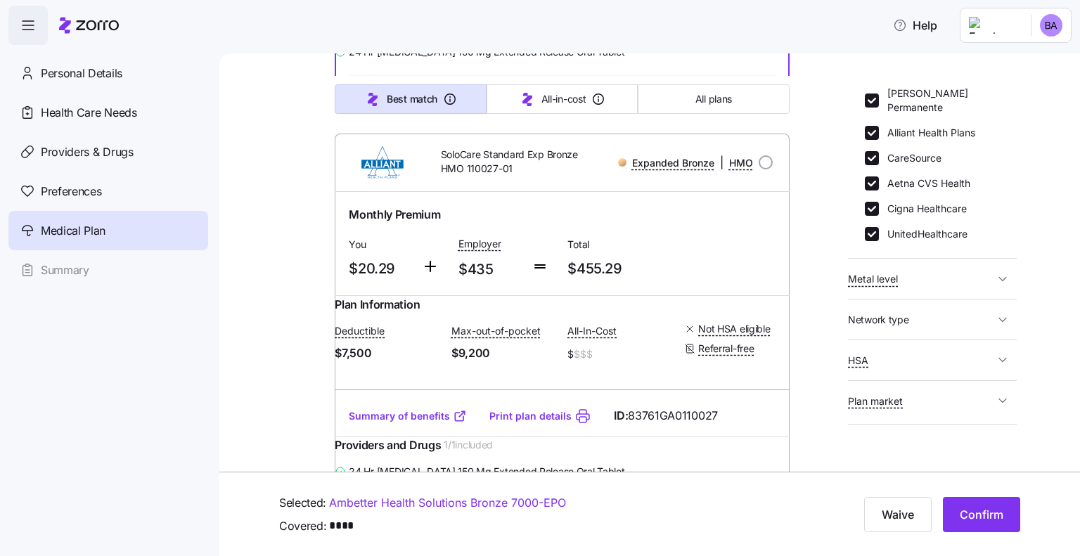
click at [894, 444] on span "Compare recommendations" at bounding box center [922, 453] width 149 height 18
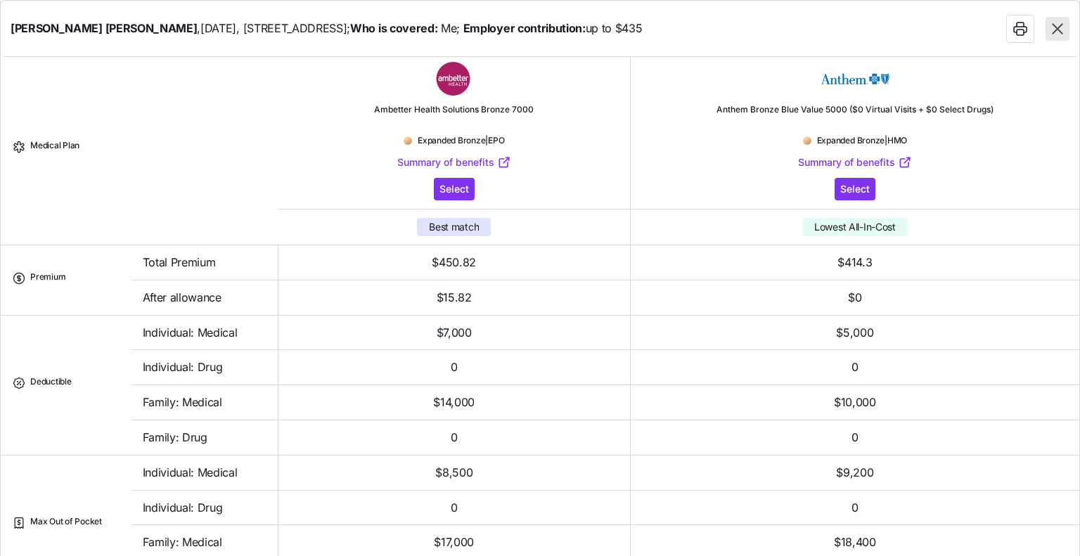
scroll to position [0, 0]
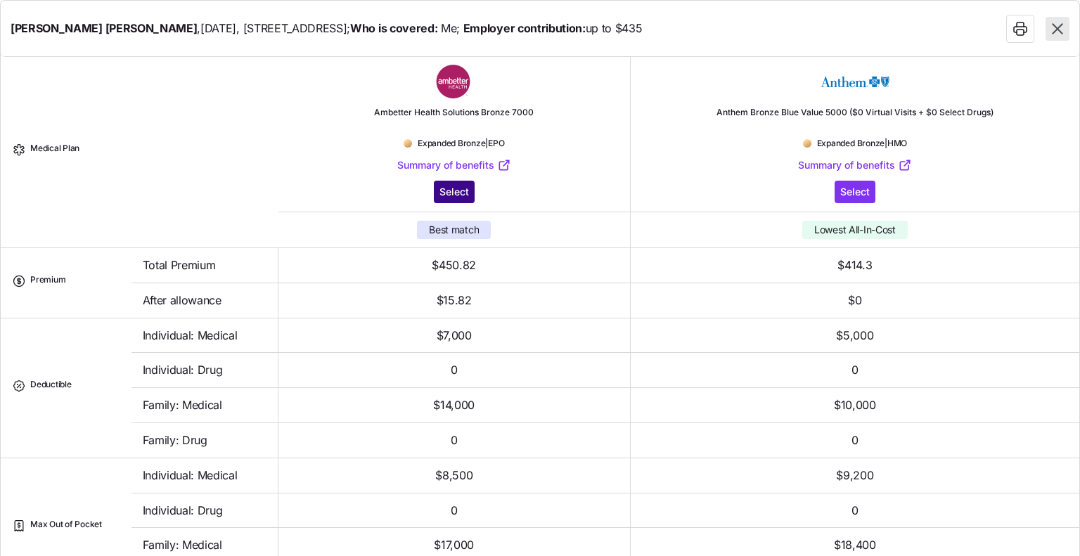
click at [439, 191] on span "Select" at bounding box center [454, 192] width 30 height 14
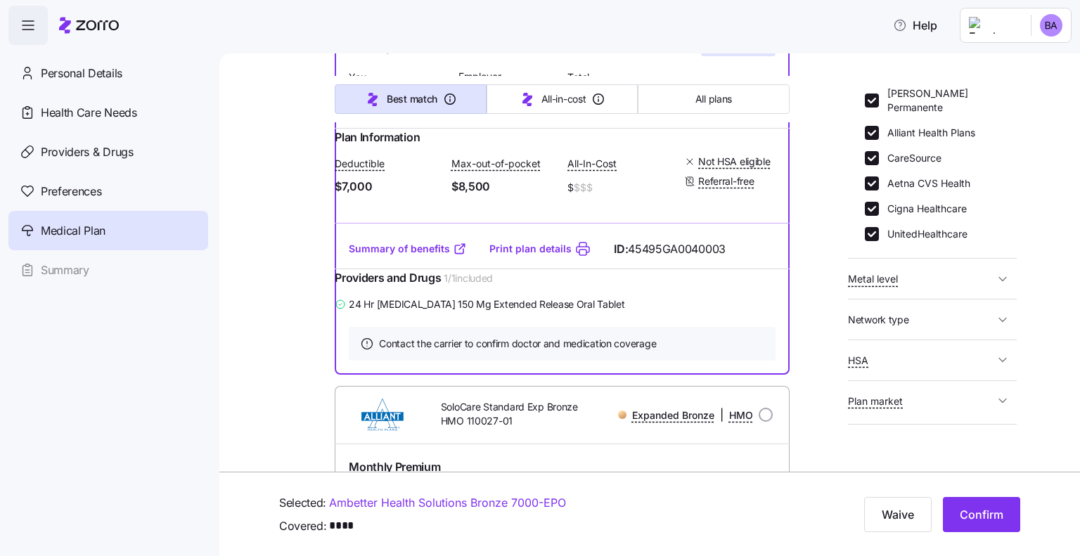
scroll to position [271, 0]
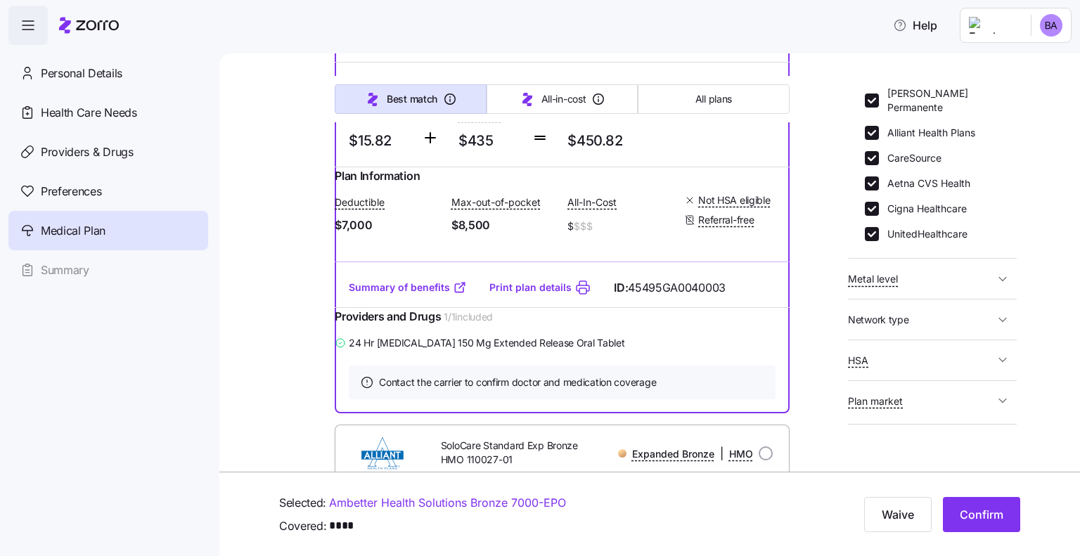
drag, startPoint x: 1003, startPoint y: 513, endPoint x: 1074, endPoint y: 509, distance: 71.8
click at [1003, 512] on button "Confirm" at bounding box center [981, 514] width 77 height 35
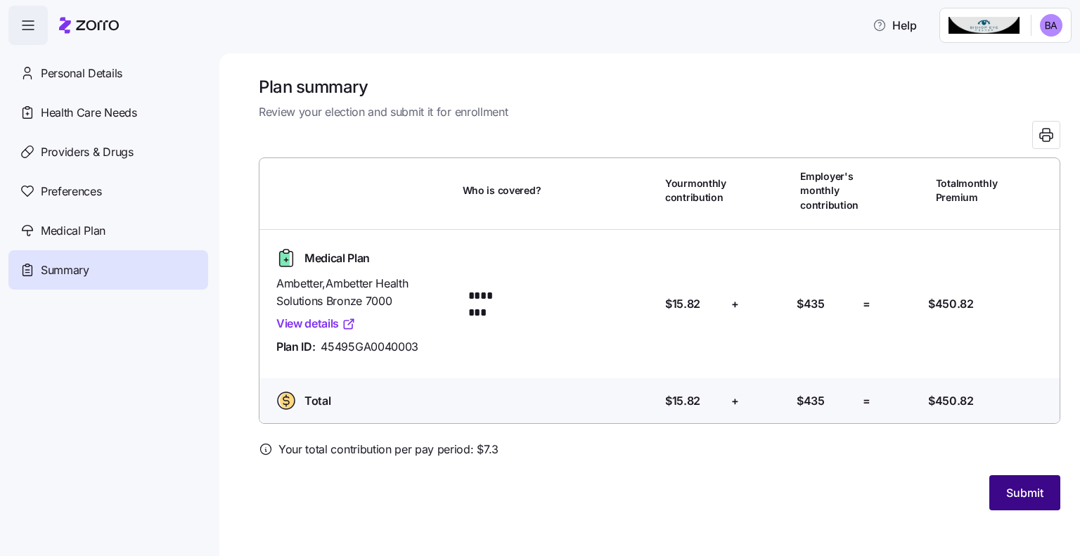
click at [1019, 494] on span "Submit" at bounding box center [1024, 492] width 37 height 17
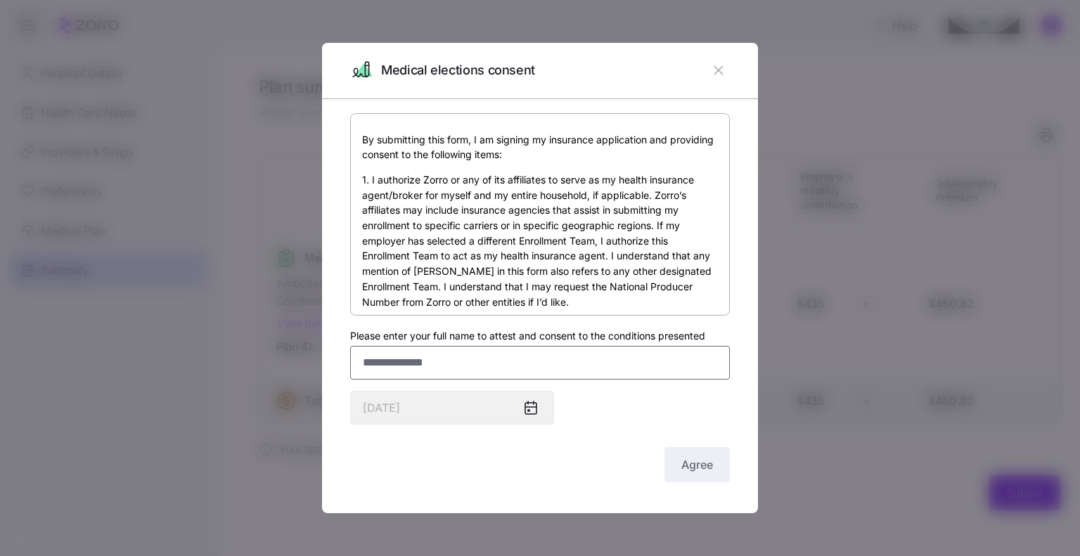
click at [419, 360] on input "Please enter your full name to attest and consent to the conditions presented" at bounding box center [540, 363] width 380 height 34
type input "**********"
click at [694, 469] on span "Agree" at bounding box center [697, 464] width 32 height 17
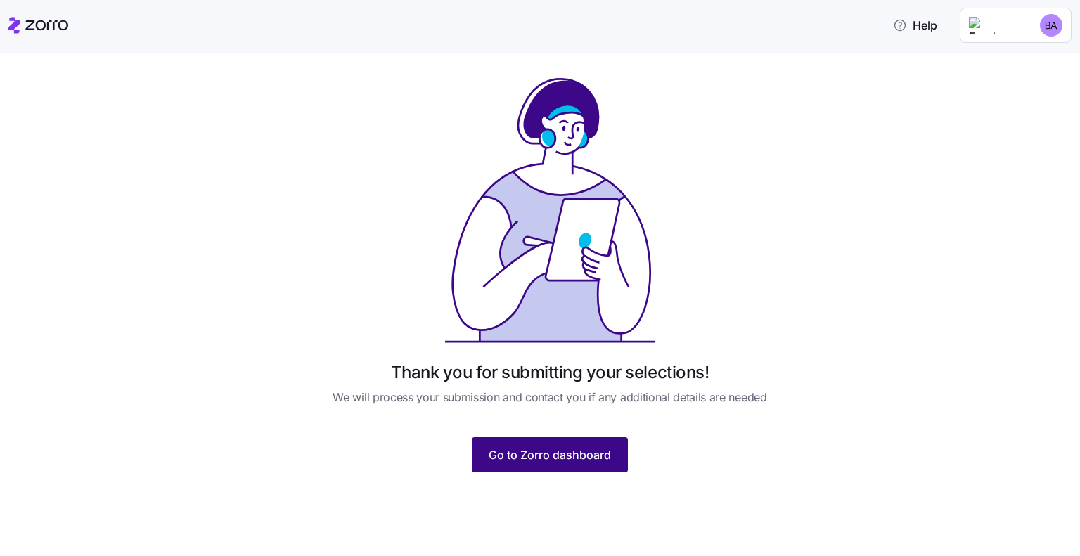
click at [585, 458] on span "Go to Zorro dashboard" at bounding box center [550, 455] width 122 height 17
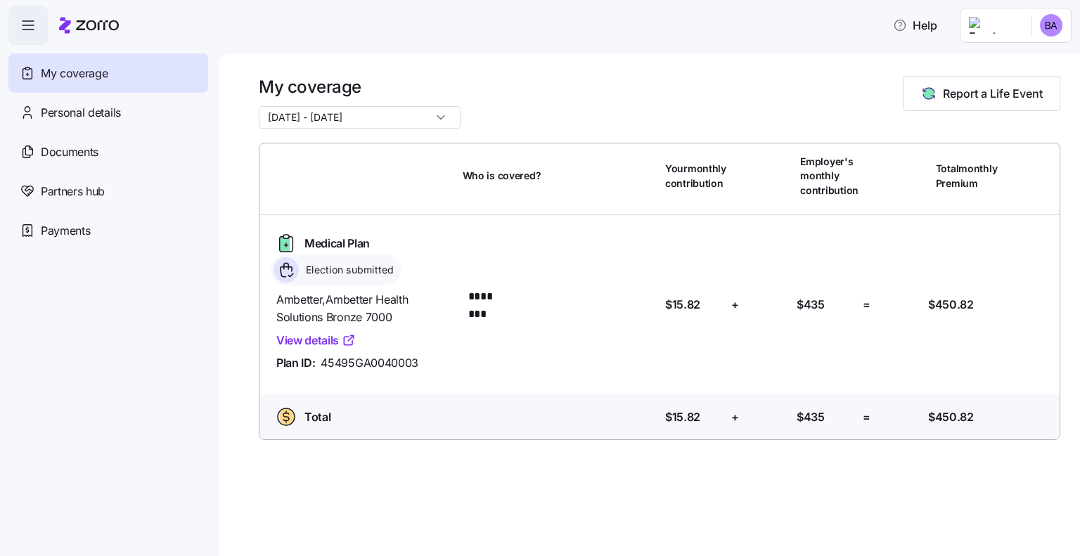
click at [329, 340] on link "View details" at bounding box center [315, 341] width 79 height 18
click at [305, 345] on link "View details" at bounding box center [315, 341] width 79 height 18
click at [969, 94] on span "Report a Life Event" at bounding box center [993, 93] width 100 height 17
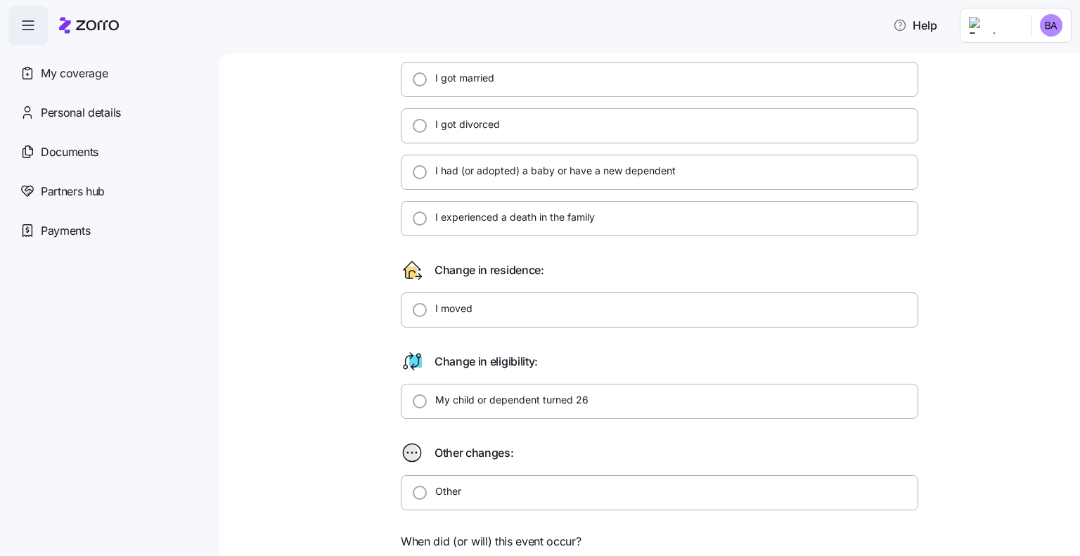
scroll to position [281, 0]
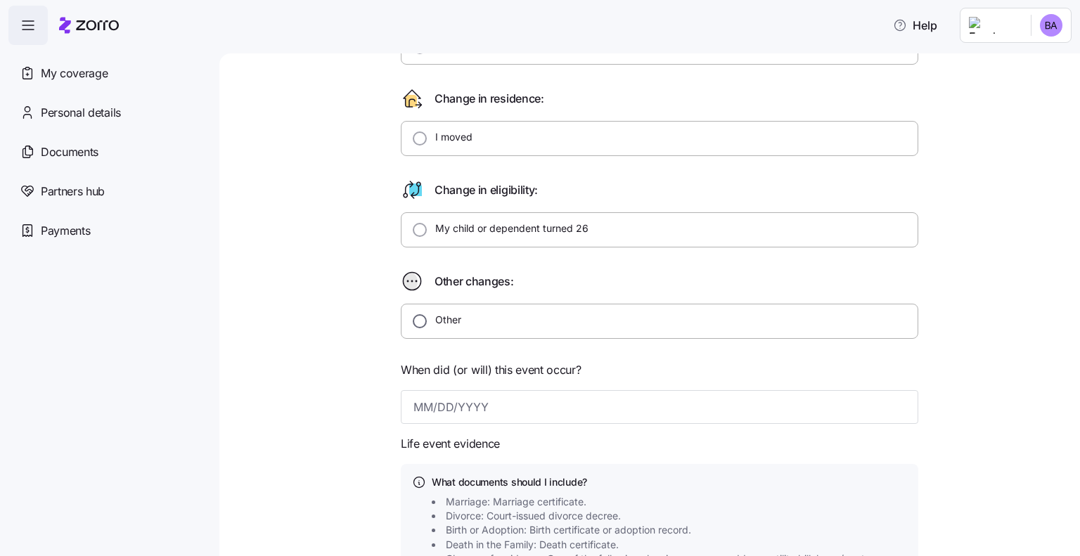
click at [413, 320] on input "Other" at bounding box center [420, 321] width 14 height 14
radio input "true"
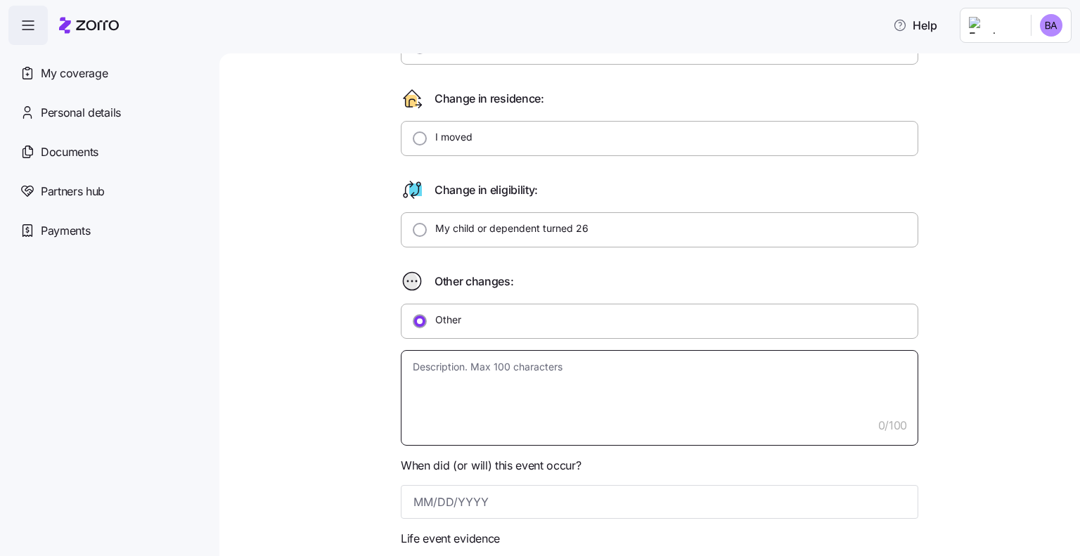
click at [451, 378] on textarea at bounding box center [660, 398] width 518 height 96
click at [470, 382] on textarea at bounding box center [660, 398] width 518 height 96
type textarea "x"
type textarea "I"
type textarea "x"
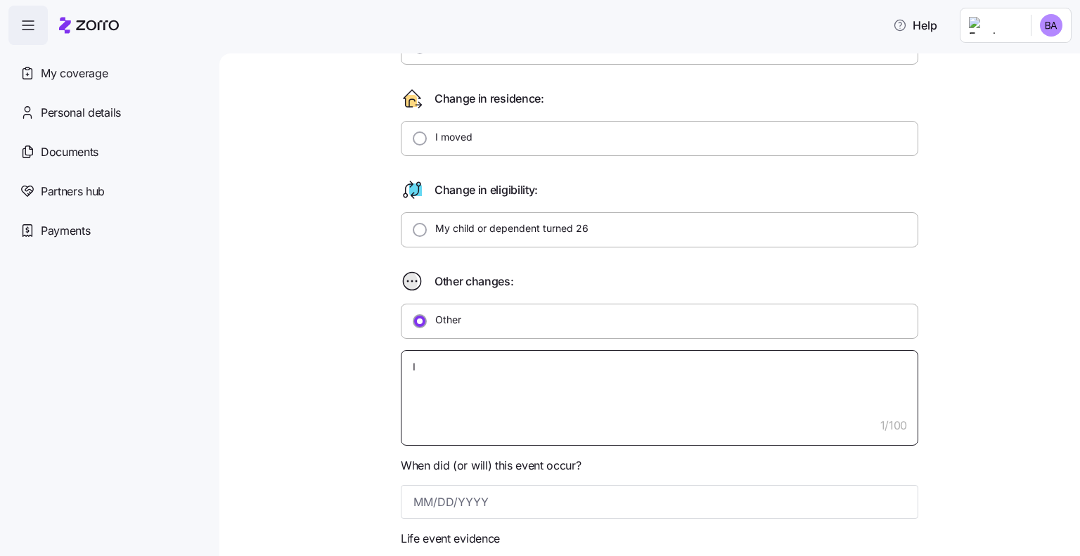
type textarea "In"
type textarea "x"
type textarea "Insu"
type textarea "x"
type textarea "Insur"
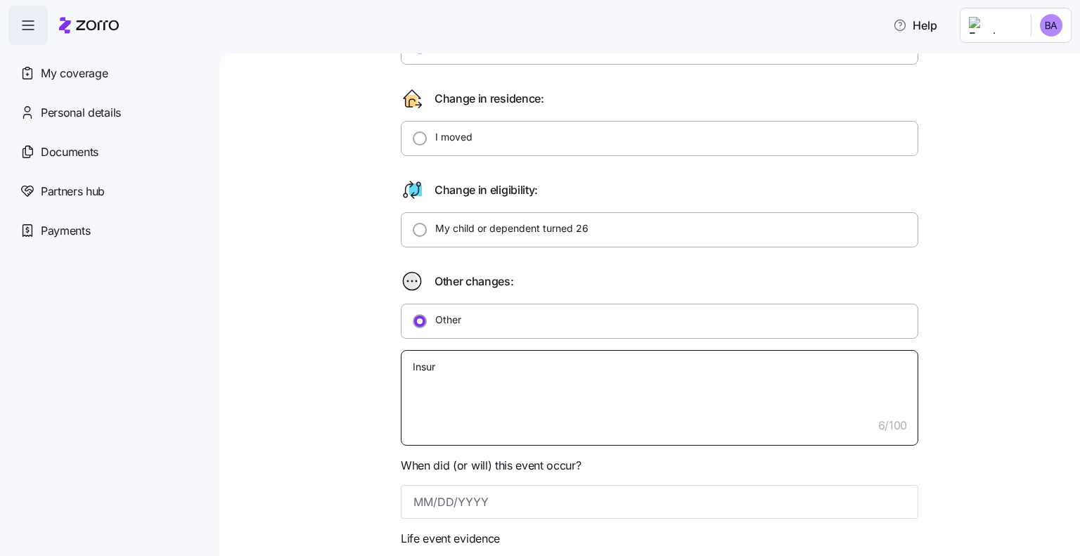
type textarea "x"
type textarea "Insure"
type textarea "x"
type textarea "Insured"
type textarea "x"
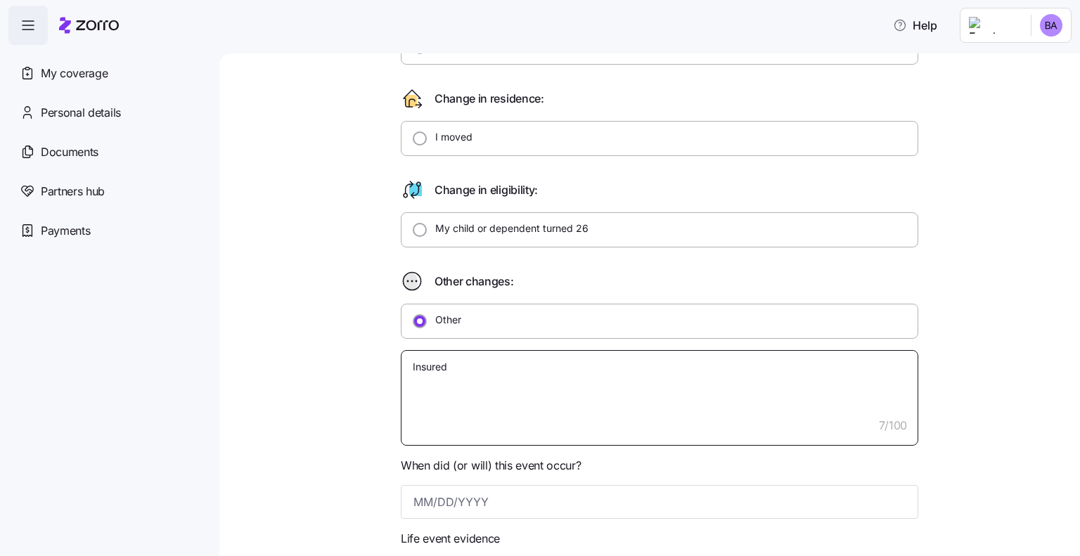
type textarea "Insured"
type textarea "x"
type textarea "Insured t"
type textarea "x"
type textarea "Insured th"
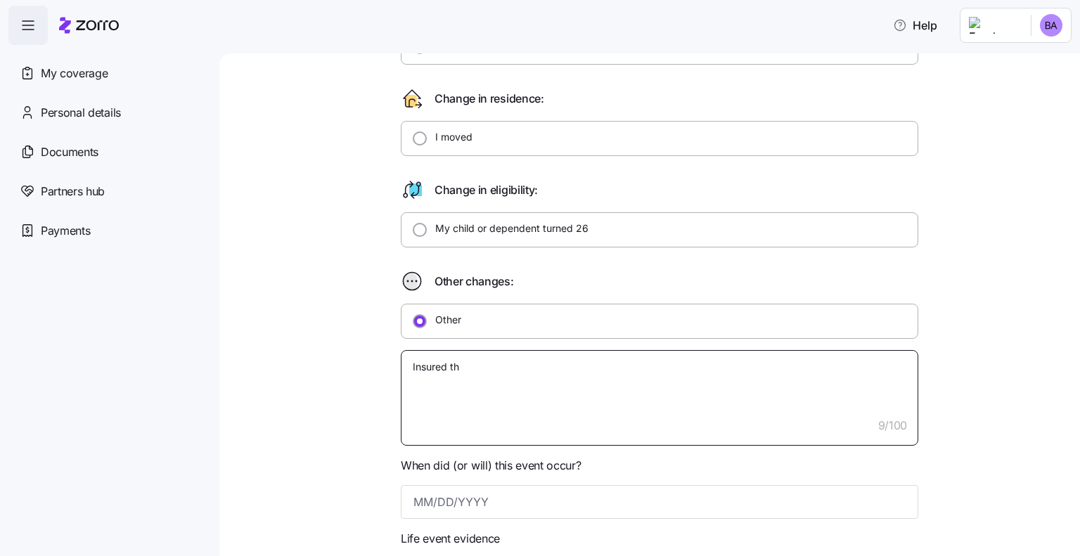
type textarea "x"
type textarea "Insured thro"
type textarea "x"
type textarea "Insured throu"
type textarea "x"
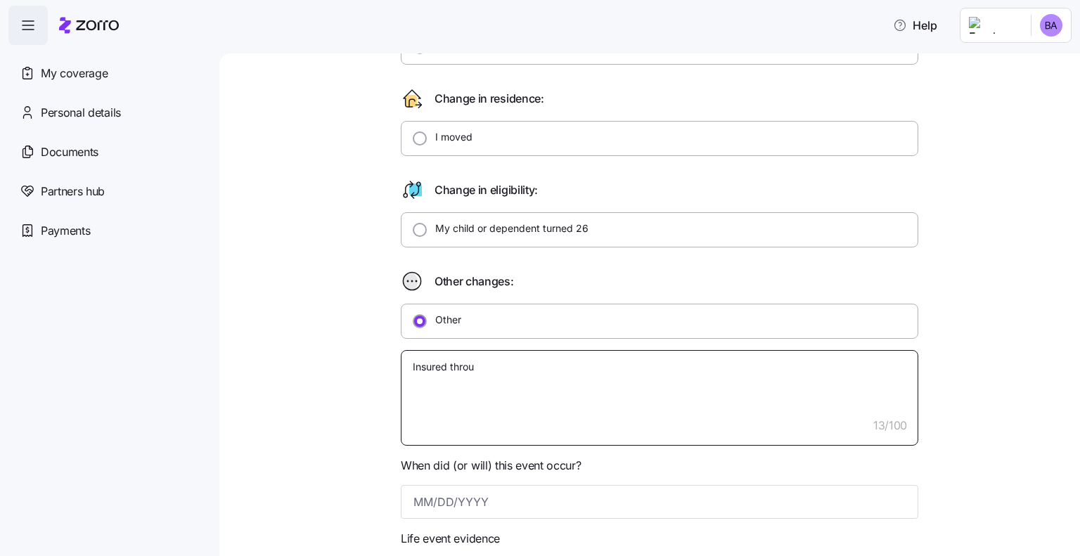
type textarea "Insured throug"
type textarea "x"
type textarea "Insured through"
type textarea "x"
type textarea "Insured throughh"
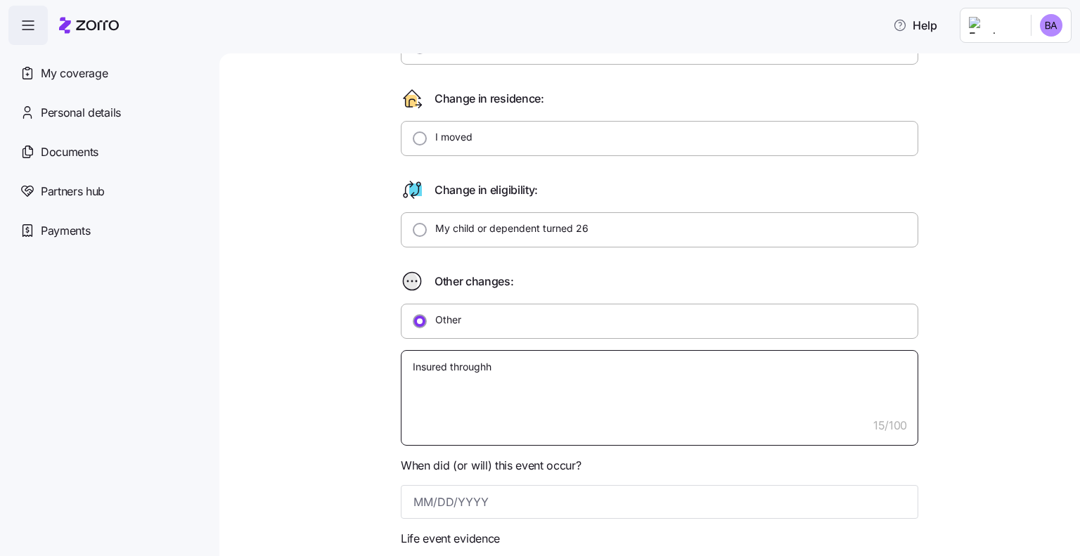
type textarea "x"
type textarea "Insured throughhui"
type textarea "x"
type textarea "Insured throughhuis"
type textarea "x"
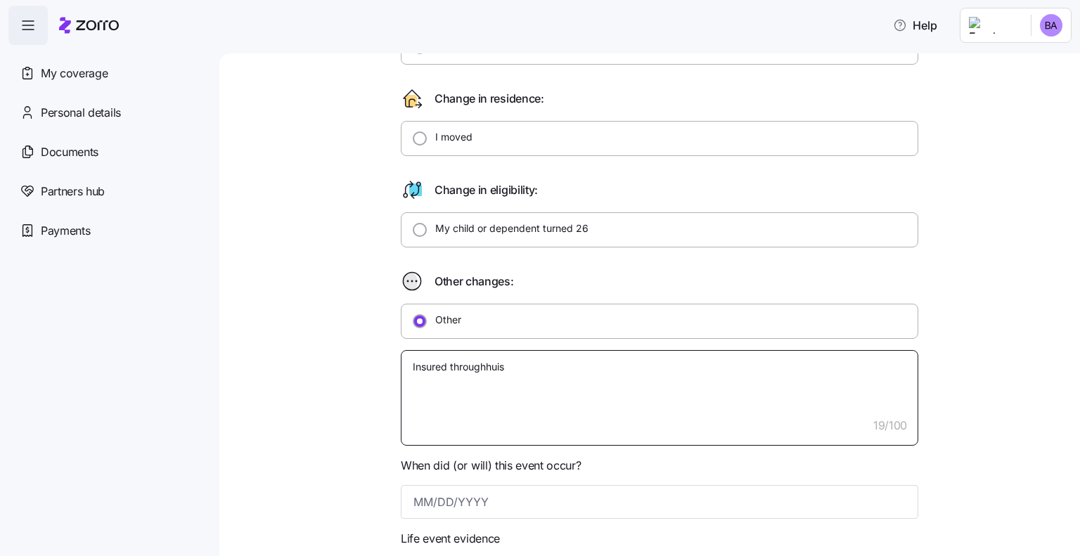
type textarea "Insured throughhuisb"
type textarea "x"
type textarea "Insured throughhuisba"
type textarea "x"
type textarea "Insured throughhuisban"
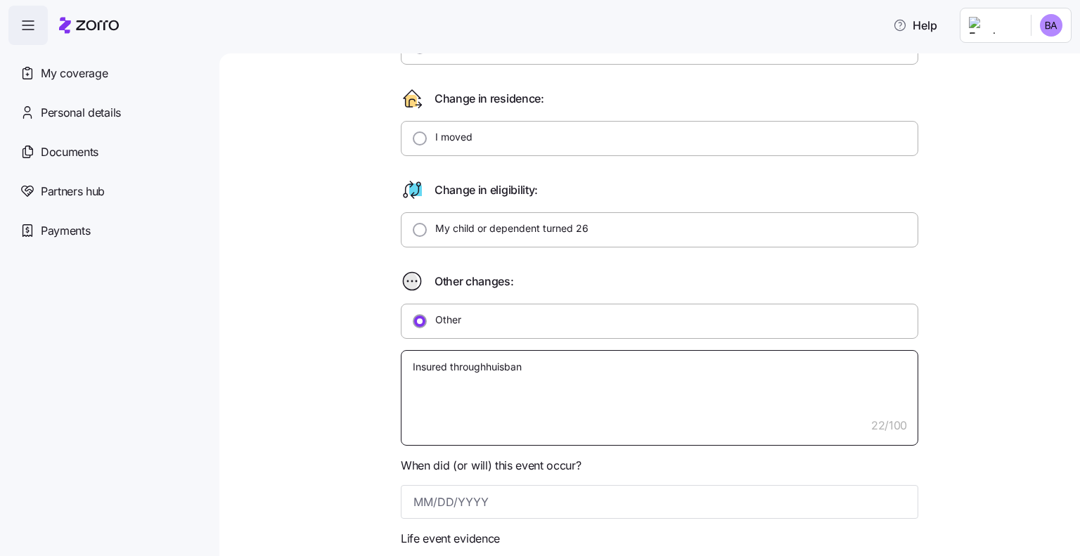
type textarea "x"
type textarea "Insured throughhuisba"
type textarea "x"
type textarea "Insured throughhuisb"
type textarea "x"
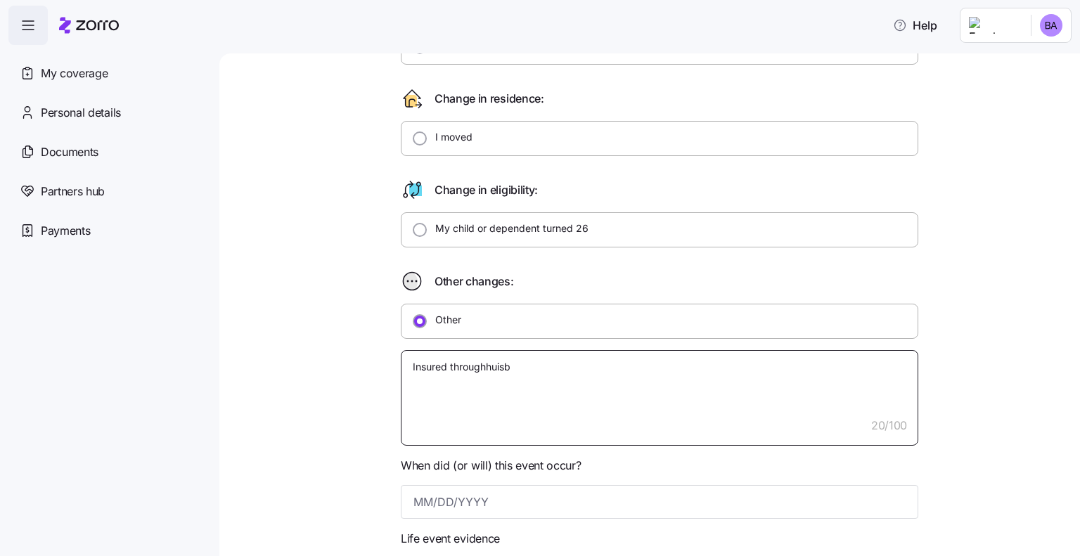
type textarea "Insured throughhuis"
type textarea "x"
type textarea "Insured throughhui"
type textarea "x"
type textarea "Insured throughhu"
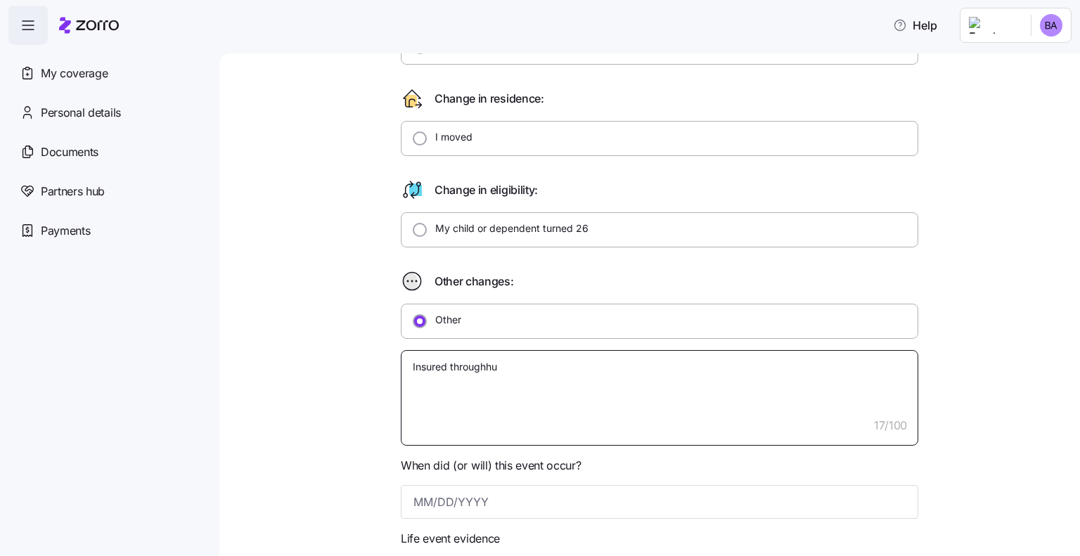
type textarea "x"
type textarea "Insured throughh"
type textarea "x"
type textarea "Insured through"
type textarea "x"
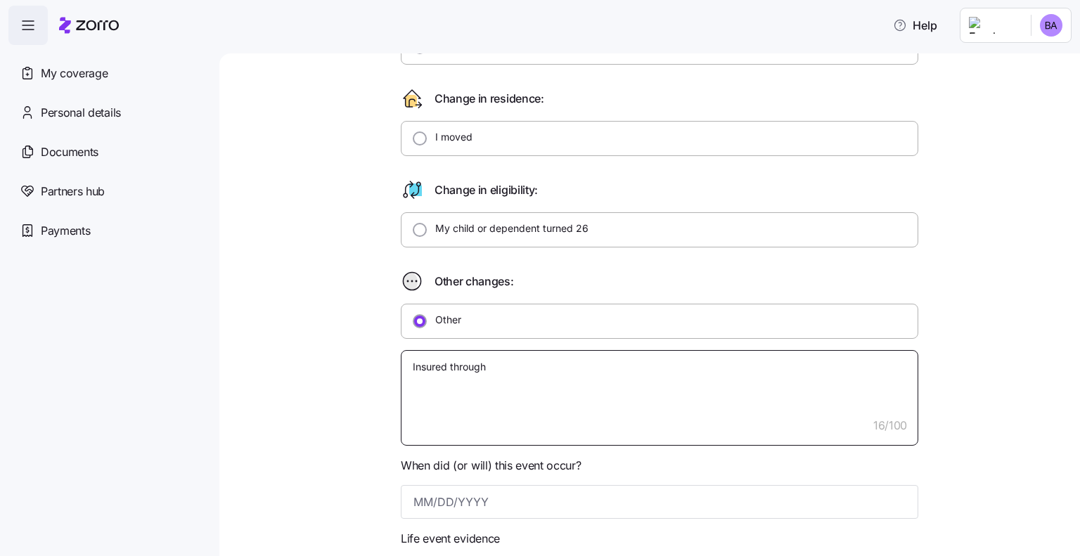
type textarea "Insured through s"
type textarea "x"
type textarea "Insured through sp"
type textarea "x"
type textarea "Insured through spo"
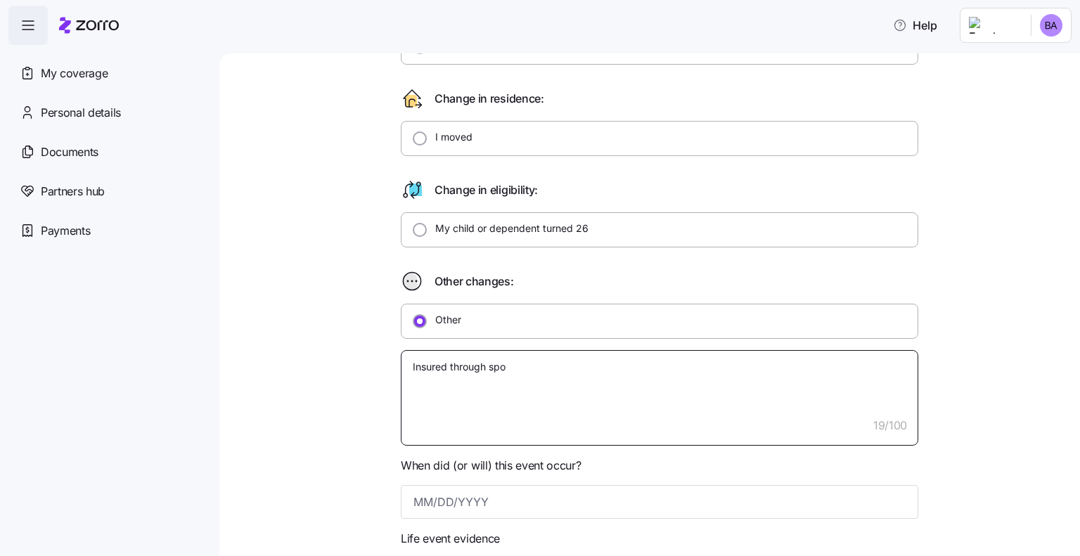
type textarea "x"
type textarea "Insured through spou"
type textarea "x"
type textarea "Insured through spous"
type textarea "x"
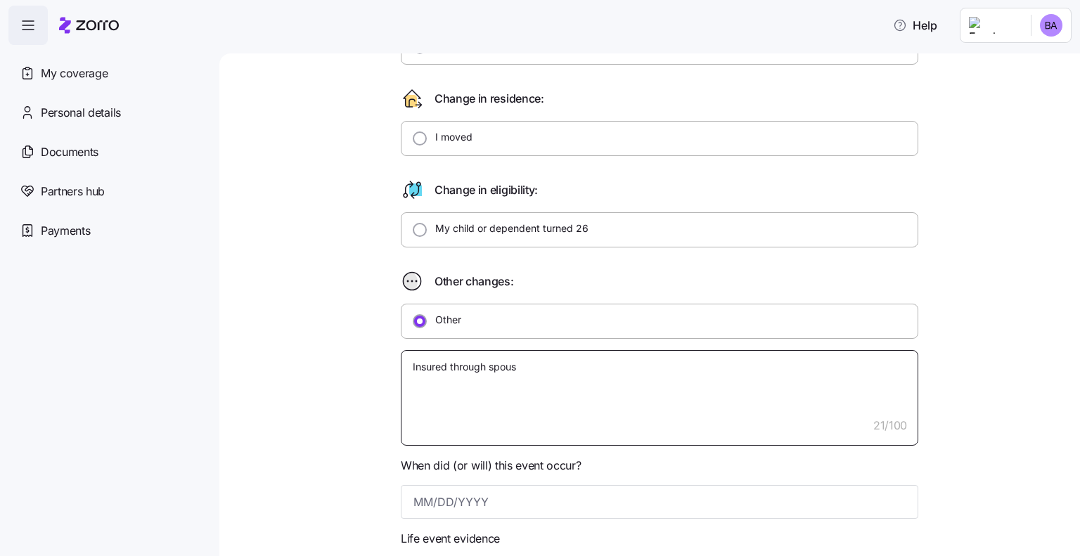
type textarea "Insured through spouse"
type textarea "x"
type textarea "Insured through spouses"
type textarea "x"
type textarea "Insured through spouses"
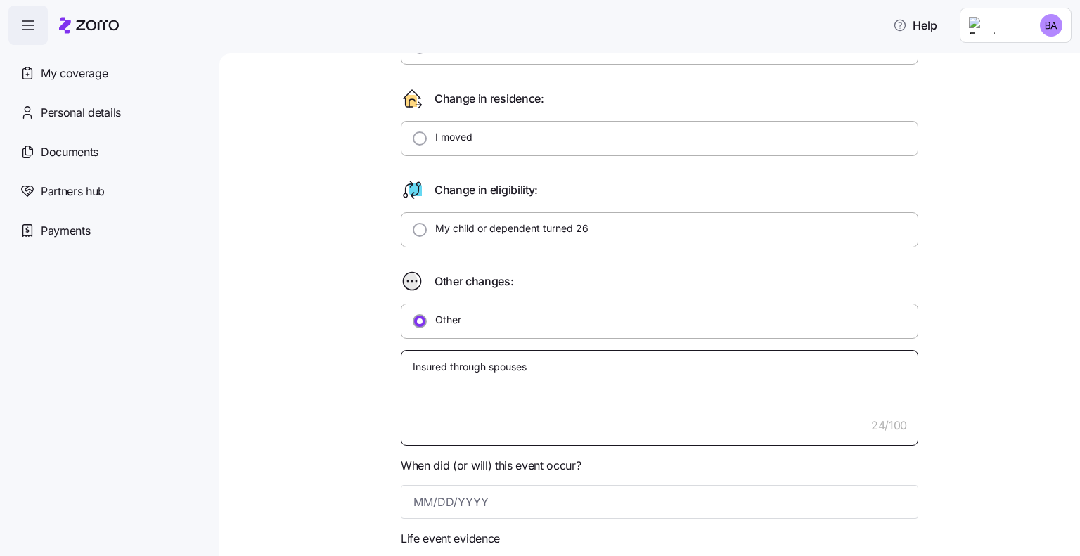
type textarea "x"
type textarea "Insured through spouses pr"
type textarea "x"
type textarea "Insured through spouses pre"
type textarea "x"
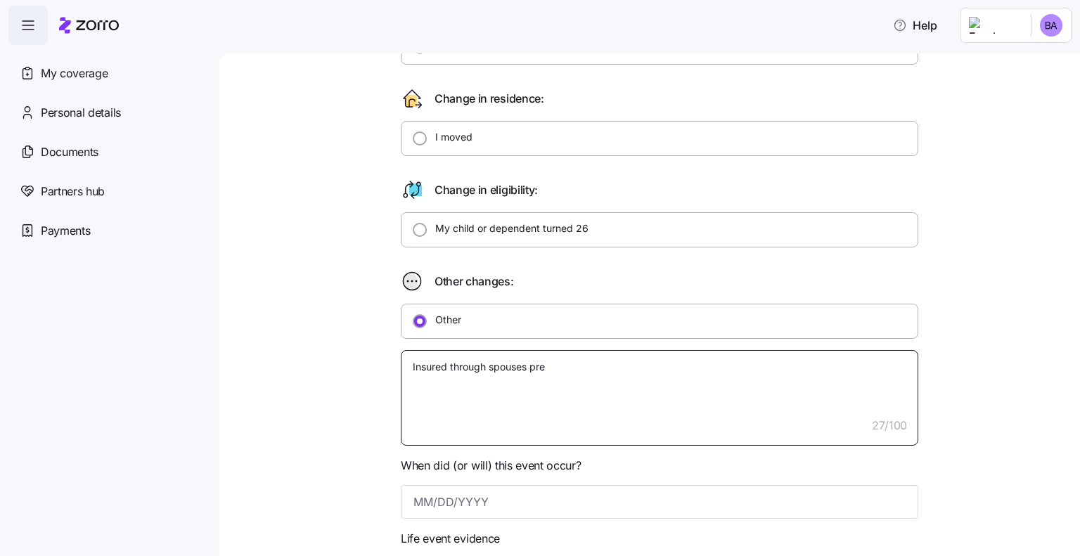
type textarea "Insured through spouses prev"
type textarea "x"
type textarea "Insured through spouses previ"
type textarea "x"
type textarea "Insured through spouses prev"
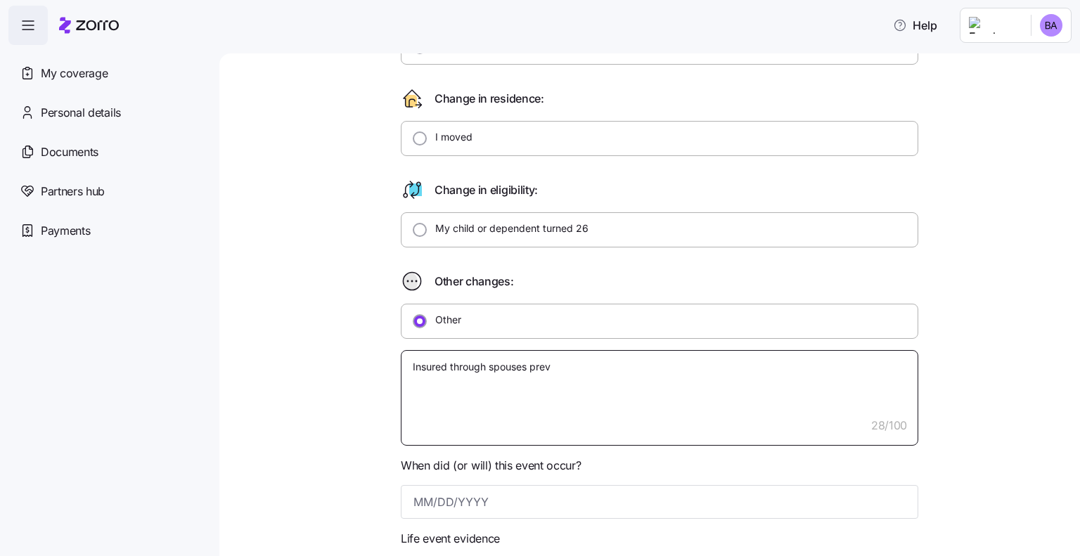
type textarea "x"
type textarea "Insured through spouses pre"
type textarea "x"
type textarea "Insured through spouses pr"
type textarea "x"
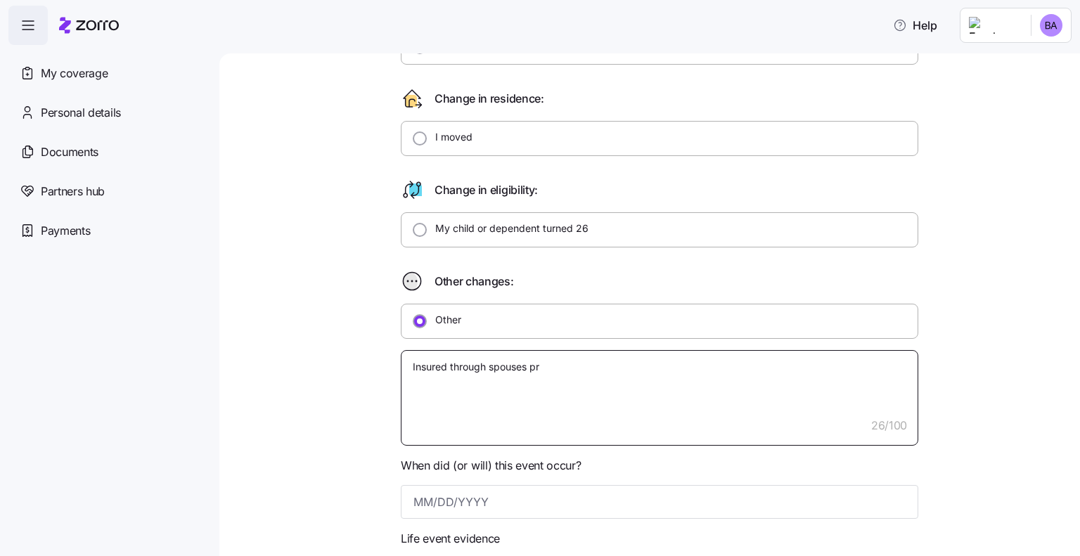
type textarea "Insured through spouses p"
type textarea "x"
type textarea "Insured through spouses"
type textarea "x"
type textarea "Insured through spouses"
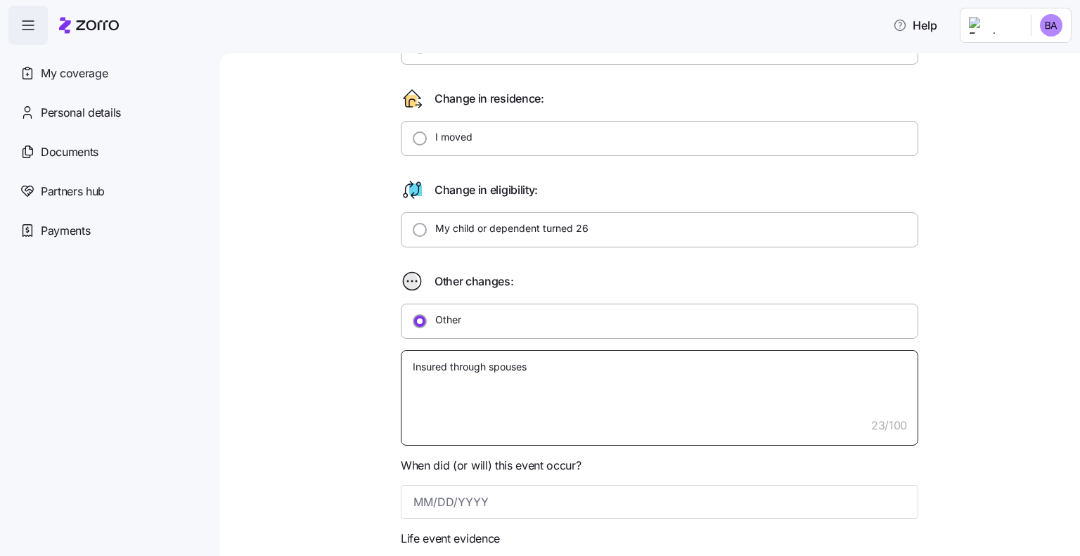
type textarea "x"
type textarea "Insured through spouses"
type textarea "x"
type textarea "Insured through spouses e"
type textarea "x"
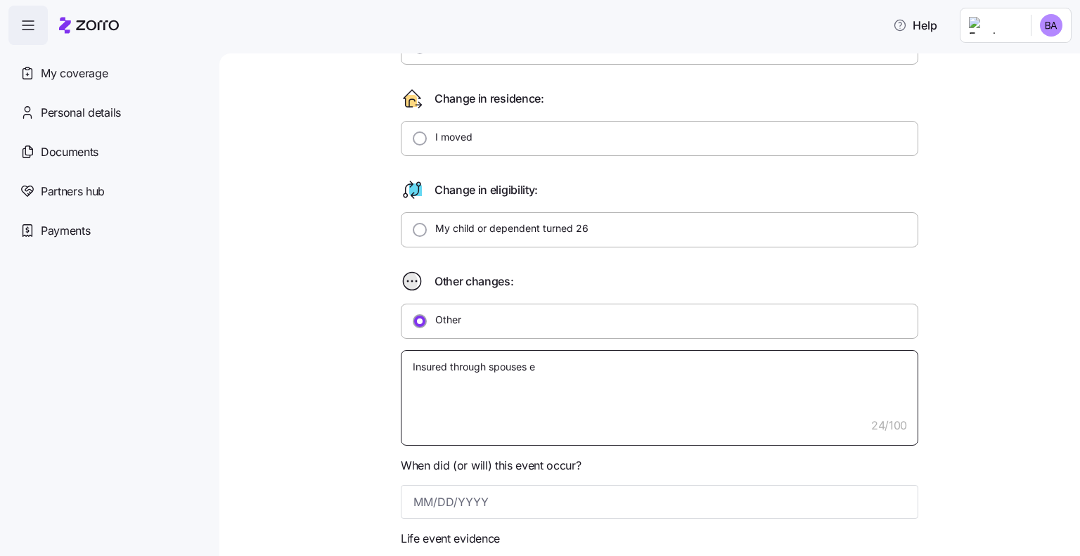
type textarea "Insured through spouses em"
type textarea "x"
type textarea "Insured through spouses emp"
type textarea "x"
type textarea "Insured through spouses empl"
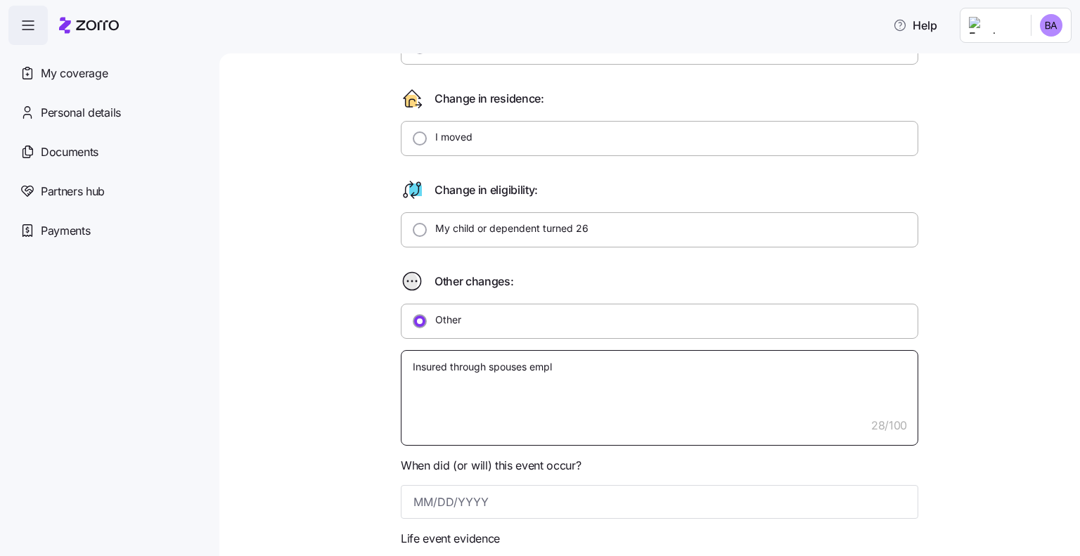
type textarea "x"
type textarea "Insured through spouses emplo"
type textarea "x"
type textarea "Insured through spouses employ"
type textarea "x"
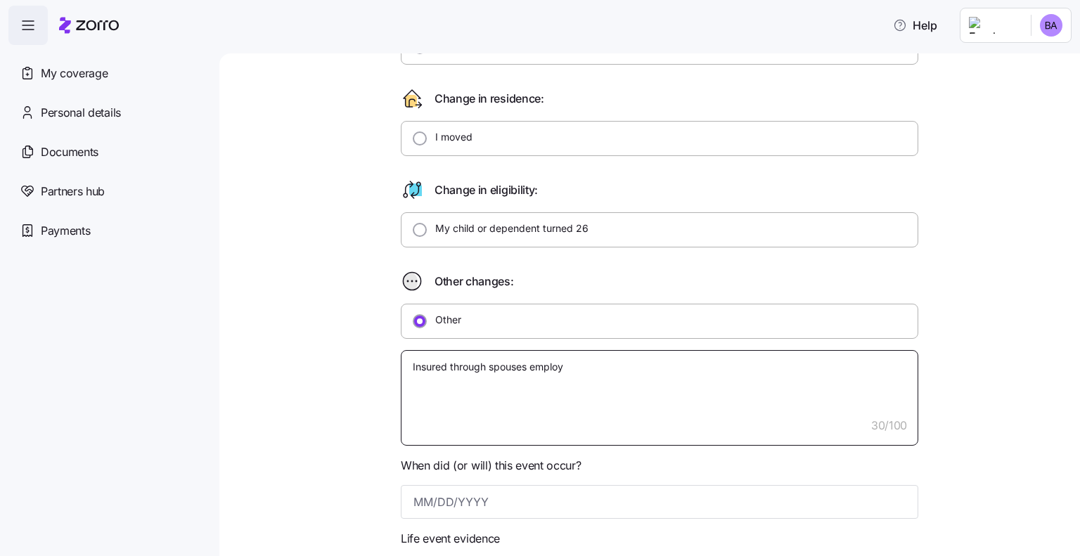
type textarea "Insured through spouses employe"
type textarea "x"
type textarea "Insured through spouses employer"
type textarea "x"
type textarea "Insured through spouses employer,"
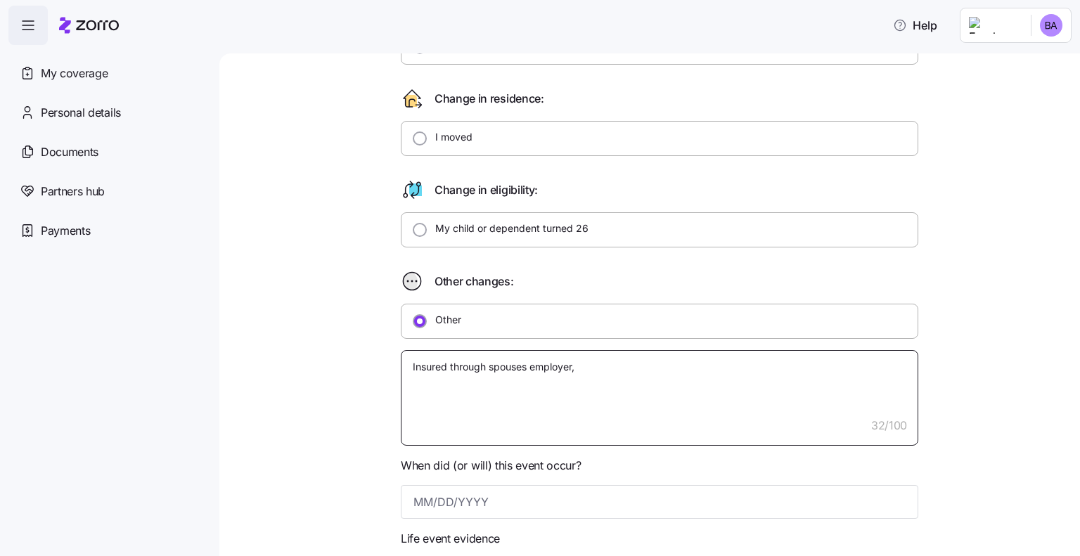
type textarea "x"
type textarea "Insured through spouses employer,"
type textarea "x"
type textarea "Insured through spouses employer, t"
type textarea "x"
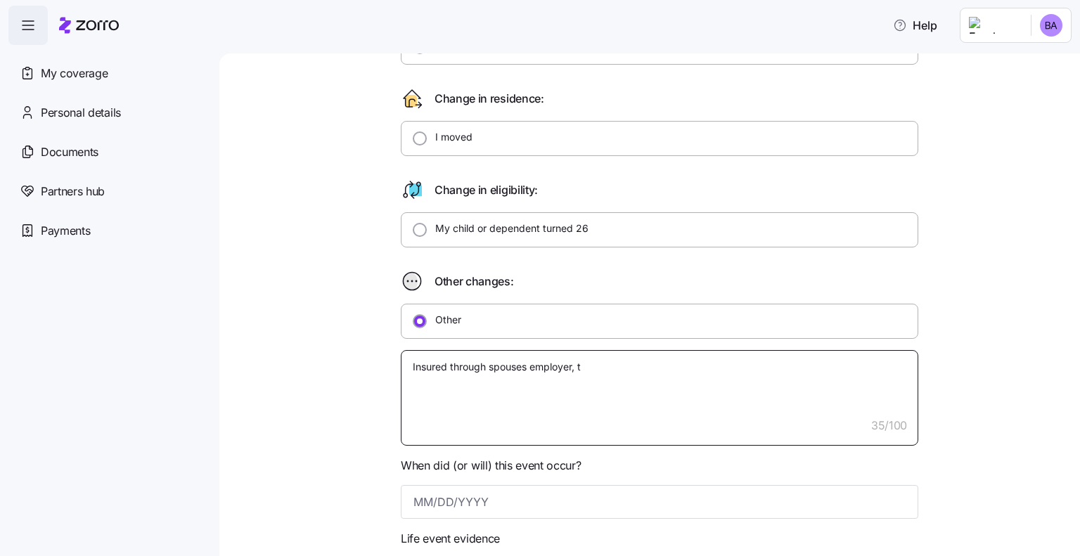
type textarea "Insured through spouses employer, te"
type textarea "x"
type textarea "Insured through spouses employer, ter"
type textarea "x"
type textarea "Insured through spouses employer, term"
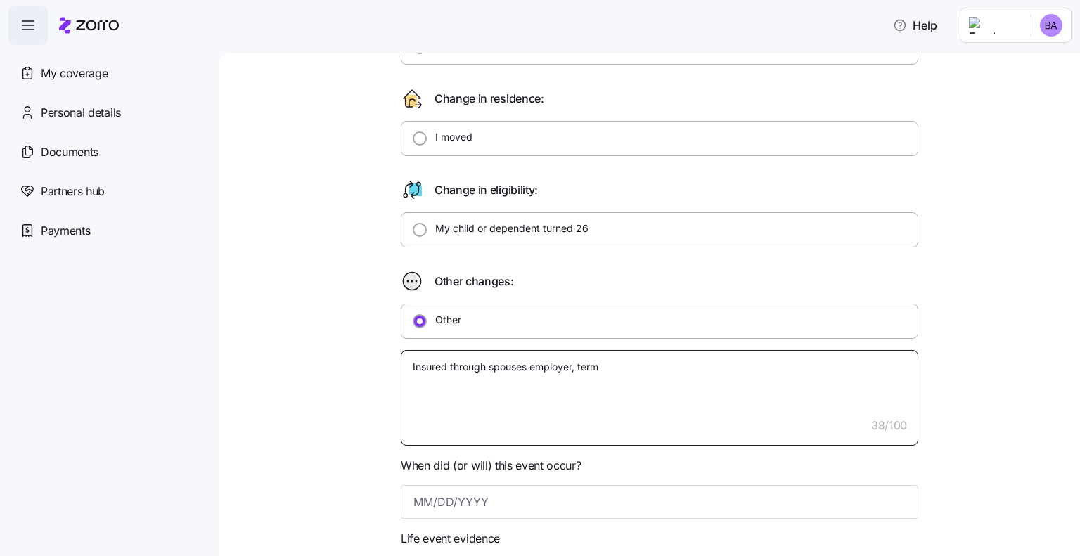
type textarea "x"
type textarea "Insured through spouses employer, termi"
type textarea "x"
type textarea "Insured through spouses employer, termin"
type textarea "x"
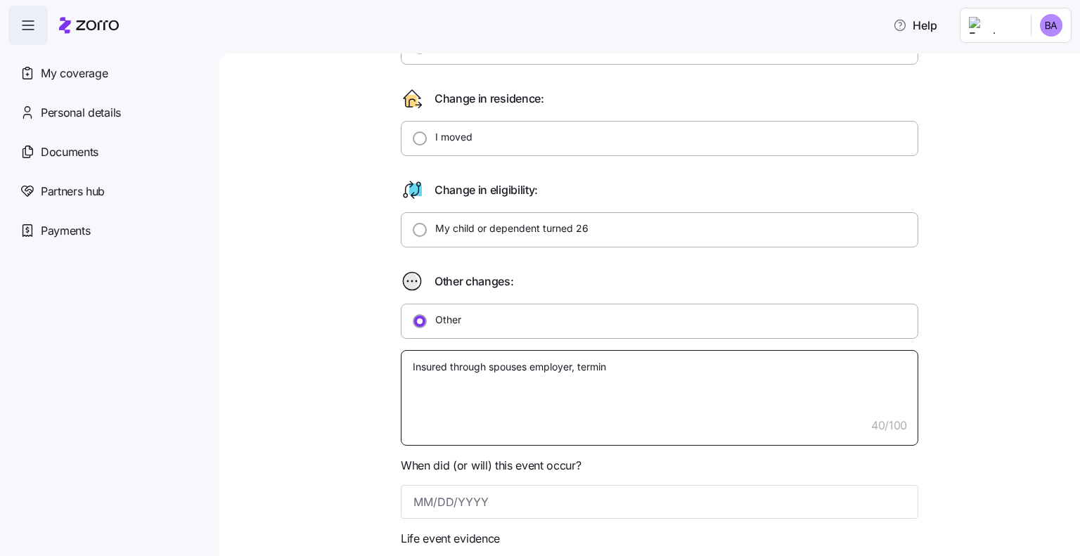
type textarea "Insured through spouses employer, termina"
type textarea "x"
type textarea "Insured through spouses employer, terminat"
type textarea "x"
type textarea "Insured through spouses employer, terminate"
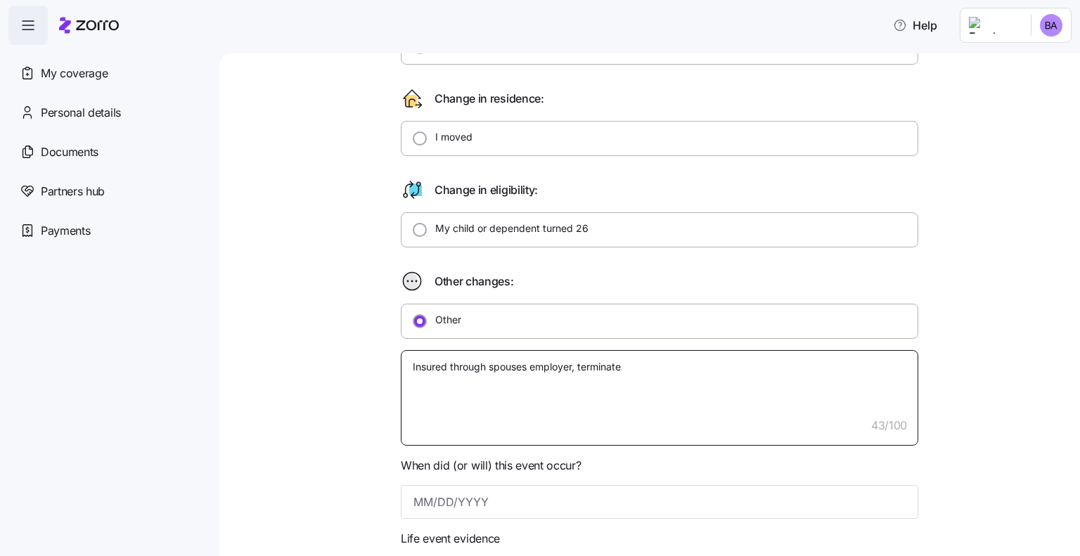
type textarea "x"
type textarea "Insured through spouses employer, terminated"
type textarea "x"
type textarea "Insured through spouses employer, terminated"
type textarea "x"
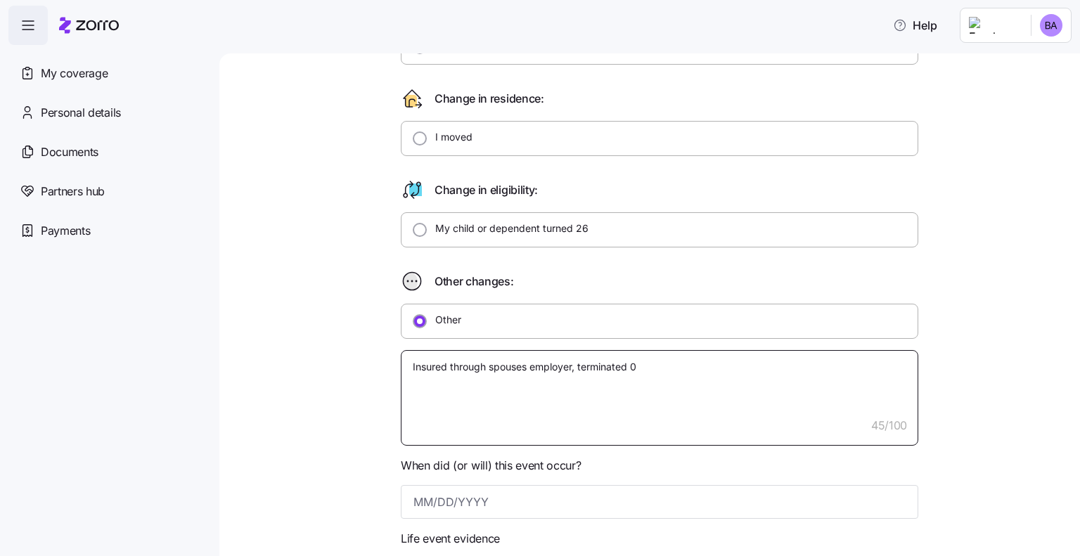
type textarea "Insured through spouses employer, terminated 08"
type textarea "x"
type textarea "Insured through spouses employer, terminated 08/"
type textarea "x"
type textarea "Insured through spouses employer, terminated 08/1"
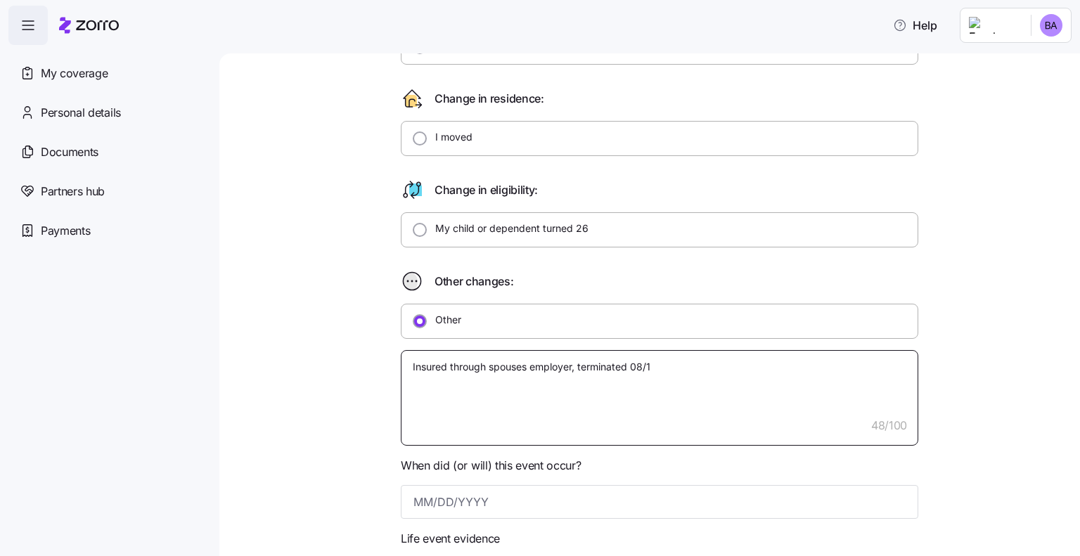
type textarea "x"
type textarea "Insured through spouses employer, terminated 08/13"
type textarea "x"
type textarea "Insured through spouses employer, terminated 08/13/"
type textarea "x"
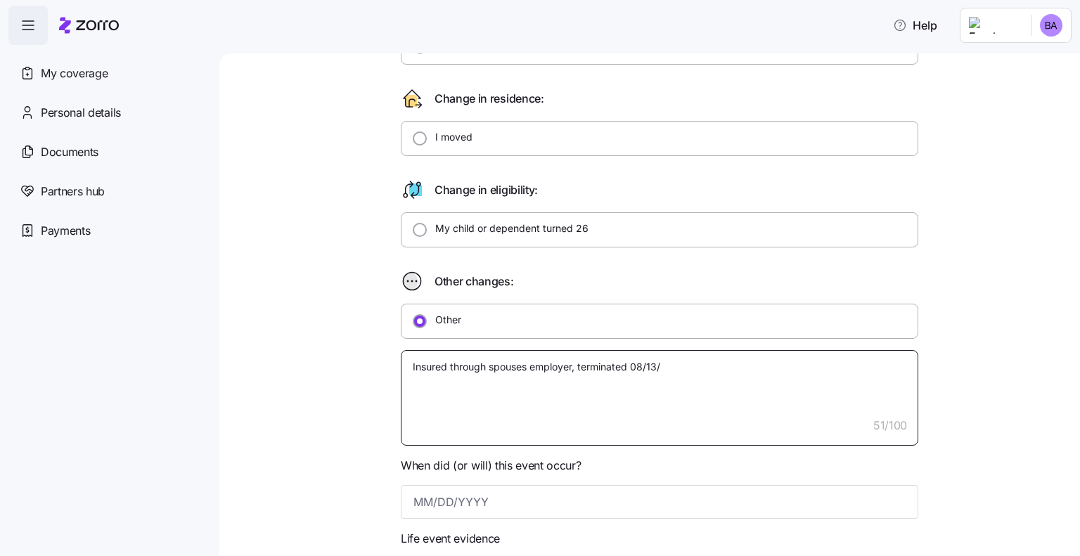
type textarea "Insured through spouses employer, terminated 08/13/2"
type textarea "x"
type textarea "Insured through spouses employer, terminated 08/13/202"
type textarea "x"
type textarea "Insured through spouses employer, terminated [DATE]"
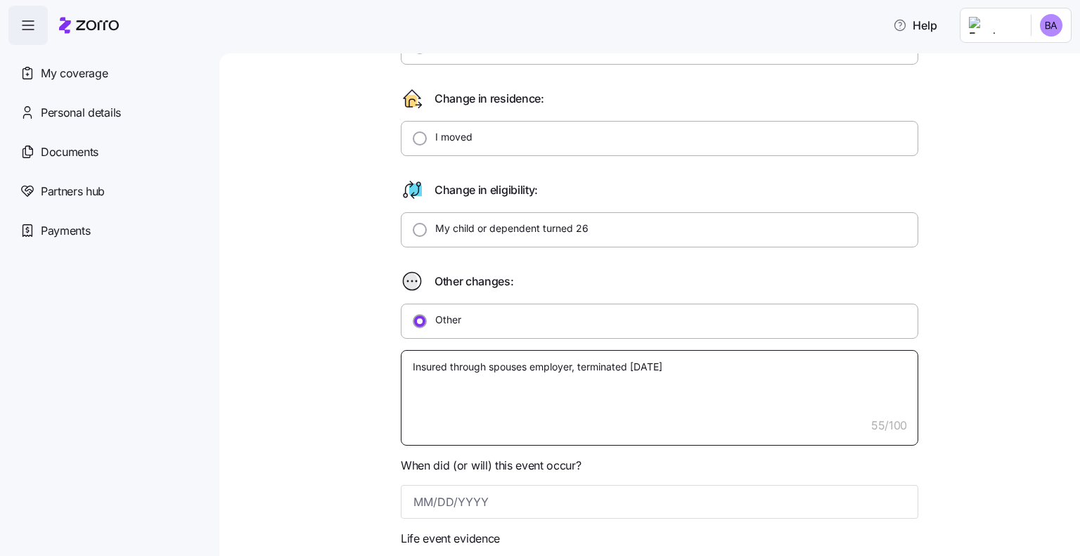
type textarea "x"
type textarea "Insured through spouses employer, terminated [DATE]."
type textarea "x"
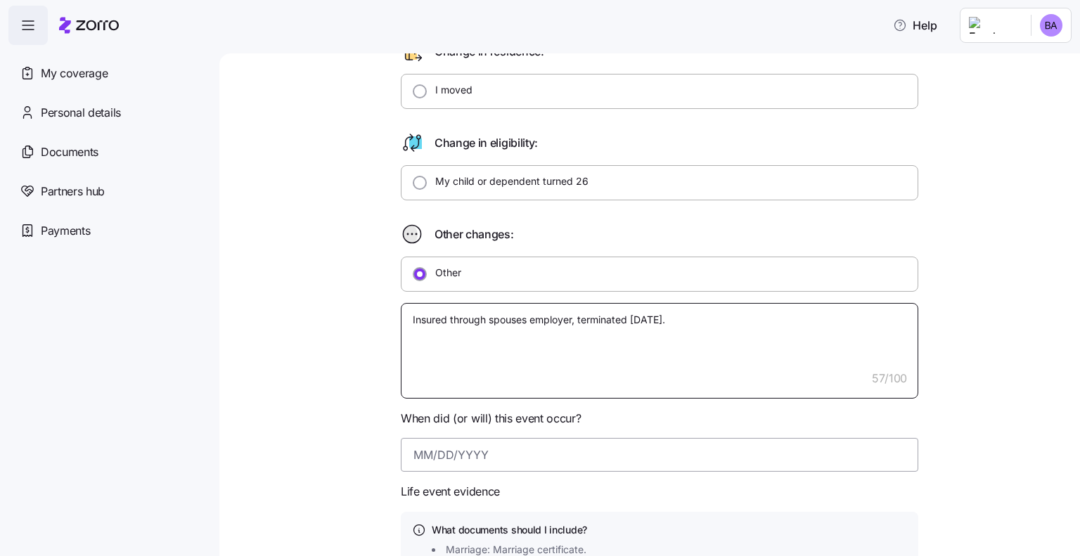
scroll to position [422, 0]
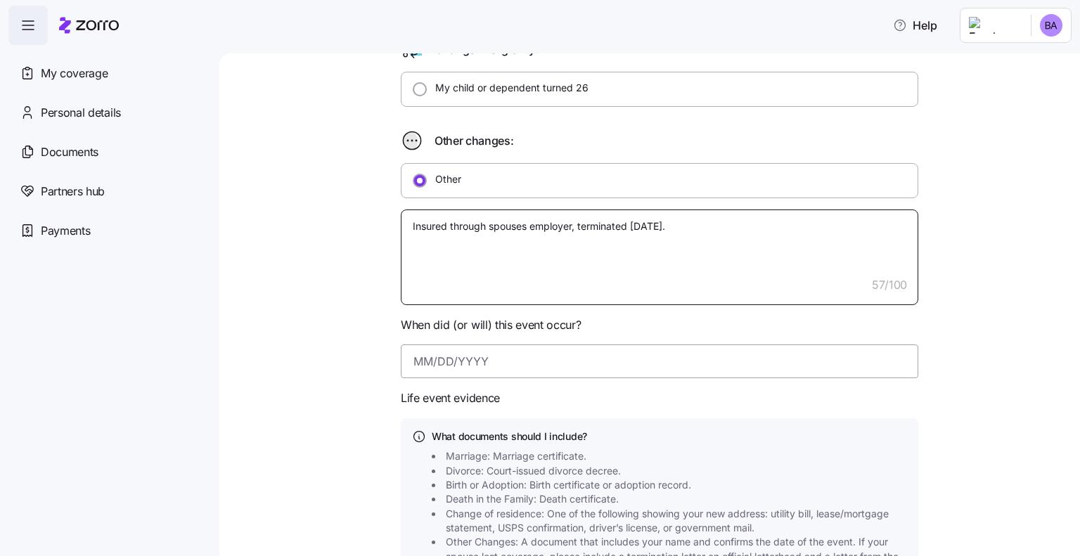
type textarea "Insured through spouses employer, terminated [DATE]."
click at [556, 364] on input at bounding box center [660, 362] width 518 height 34
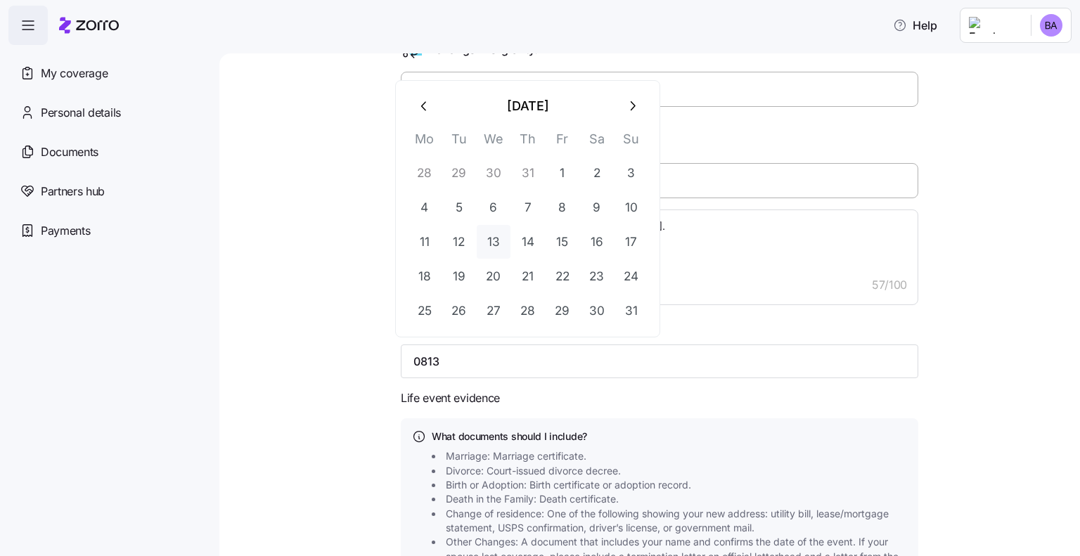
click at [488, 249] on button "13" at bounding box center [494, 242] width 34 height 34
type input "[DATE]"
type textarea "x"
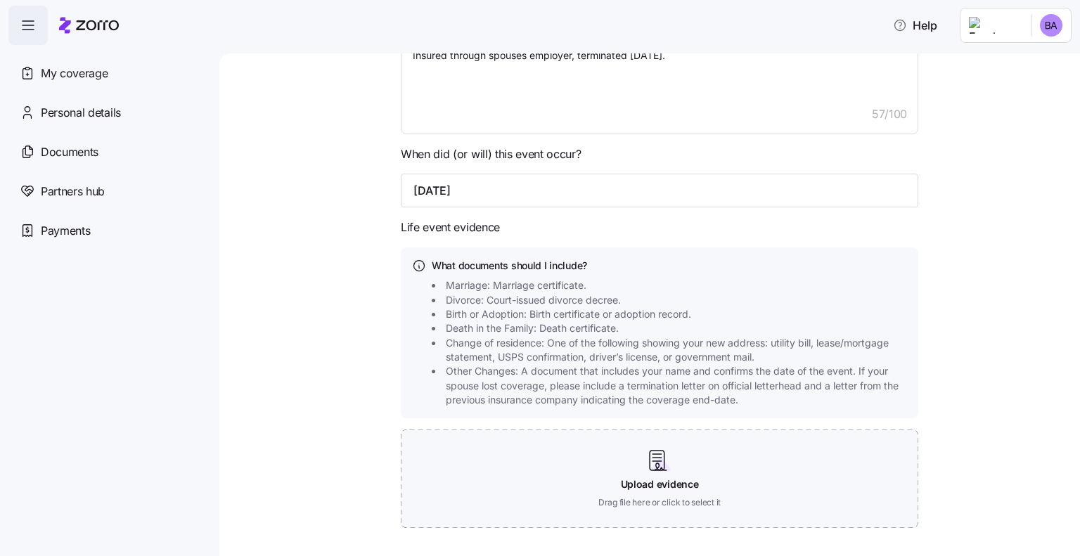
scroll to position [675, 0]
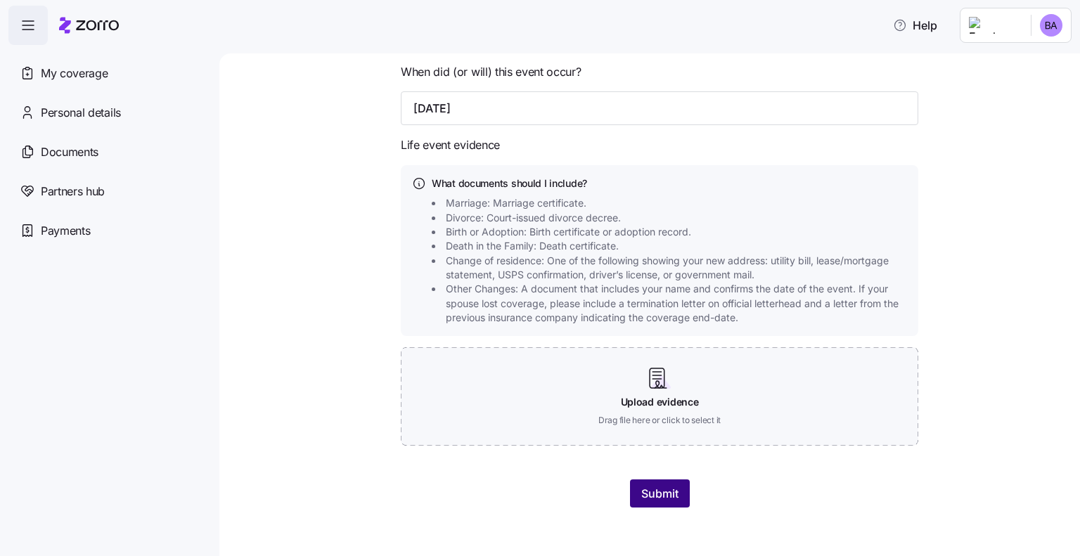
type input "[DATE]"
click at [653, 497] on span "Submit" at bounding box center [659, 493] width 37 height 17
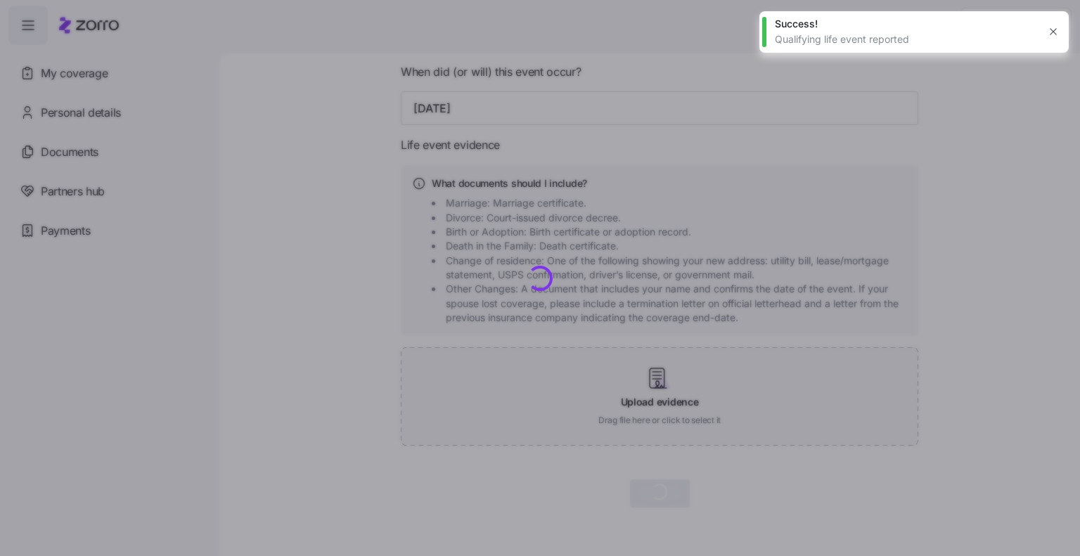
type textarea "x"
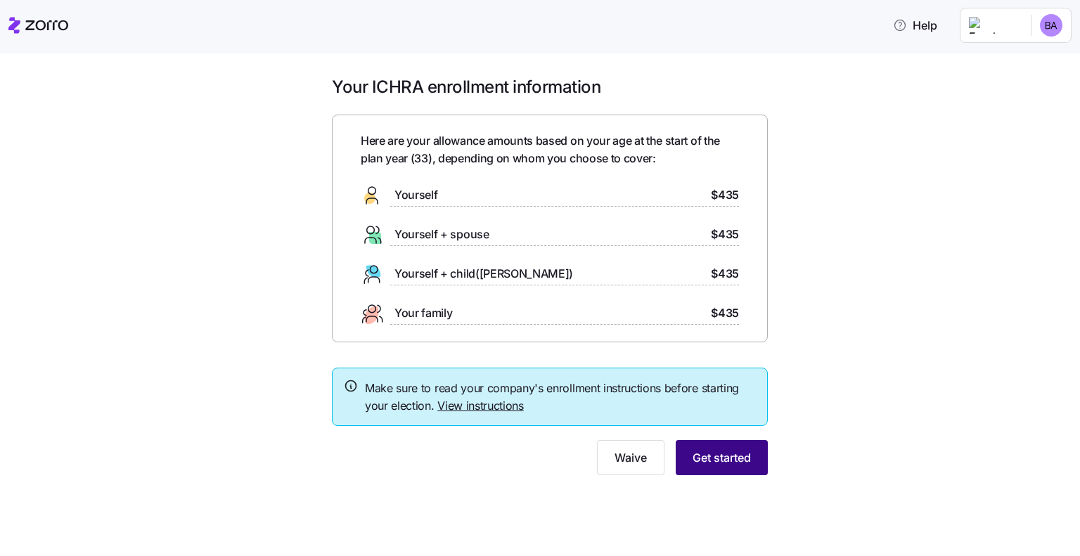
click at [750, 449] on span "Get started" at bounding box center [722, 457] width 58 height 17
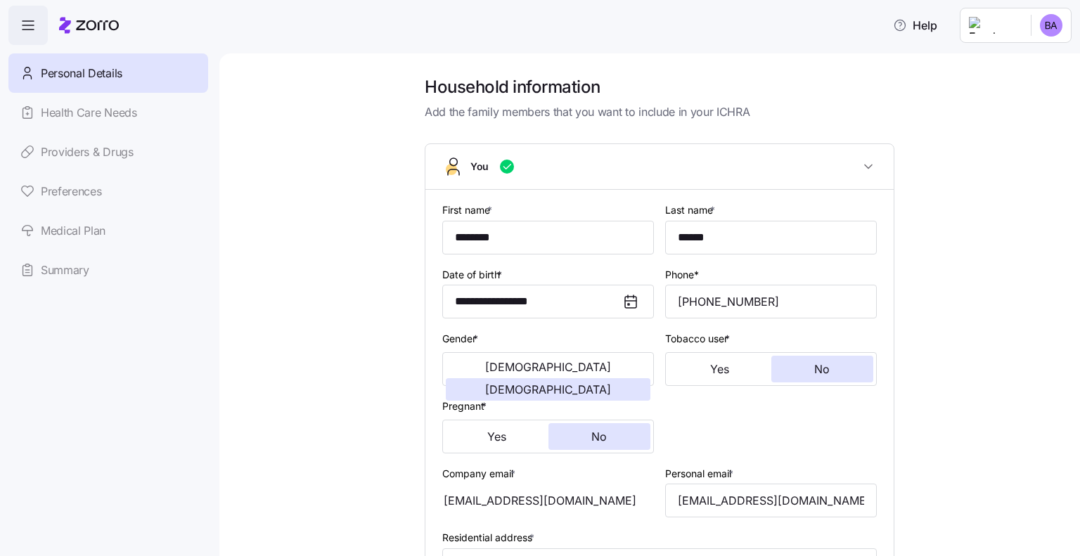
click at [86, 150] on link "Providers & Drugs" at bounding box center [108, 151] width 200 height 39
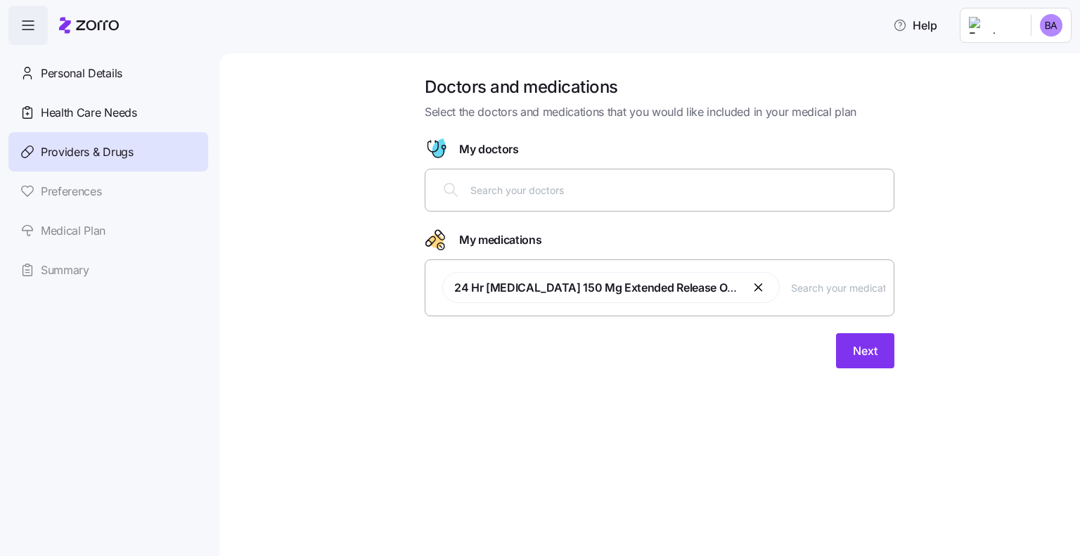
click at [84, 186] on link "Preferences" at bounding box center [108, 191] width 200 height 39
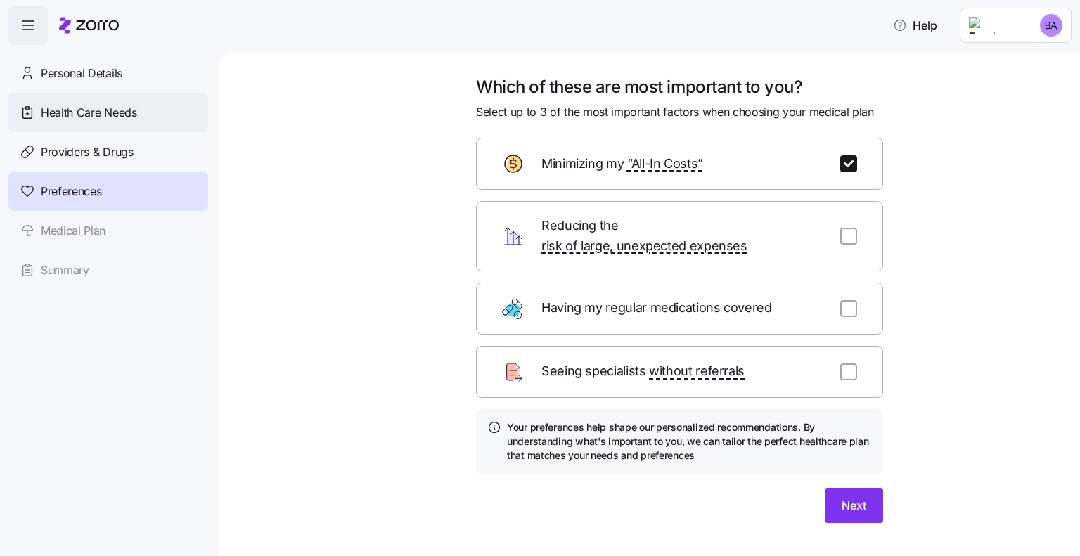
click at [89, 115] on span "Health Care Needs" at bounding box center [89, 113] width 96 height 18
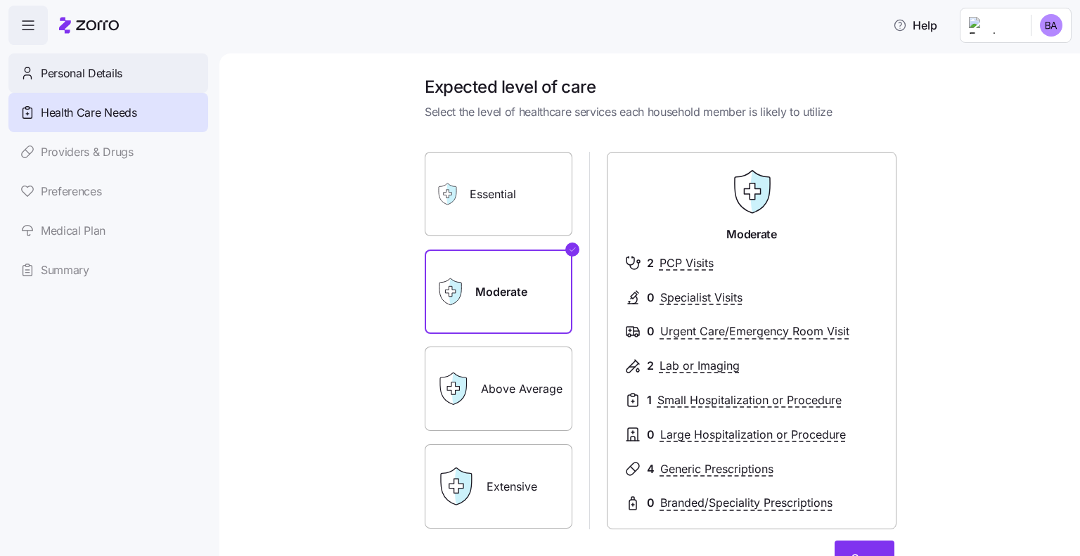
click at [110, 70] on span "Personal Details" at bounding box center [82, 74] width 82 height 18
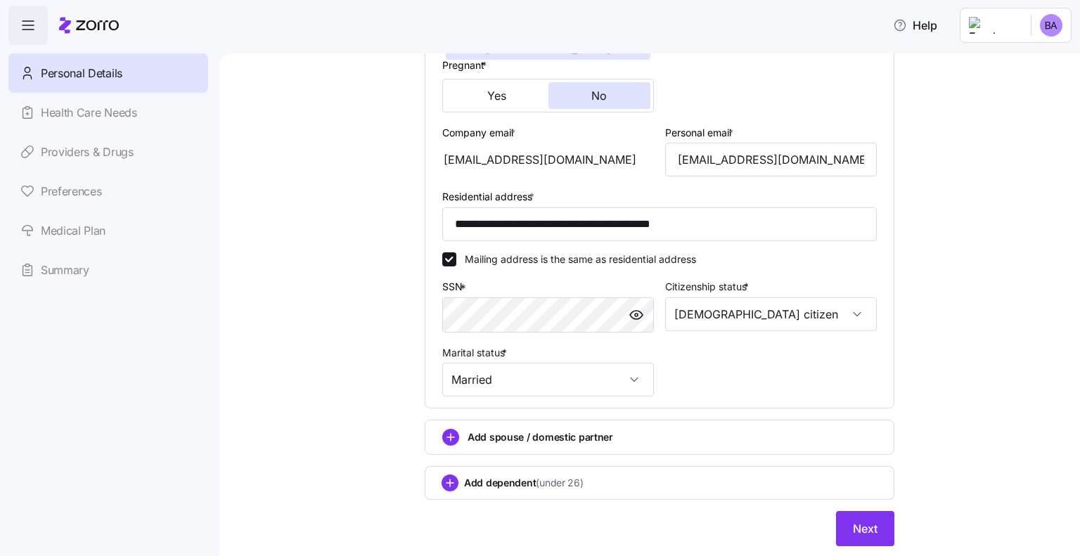
scroll to position [379, 0]
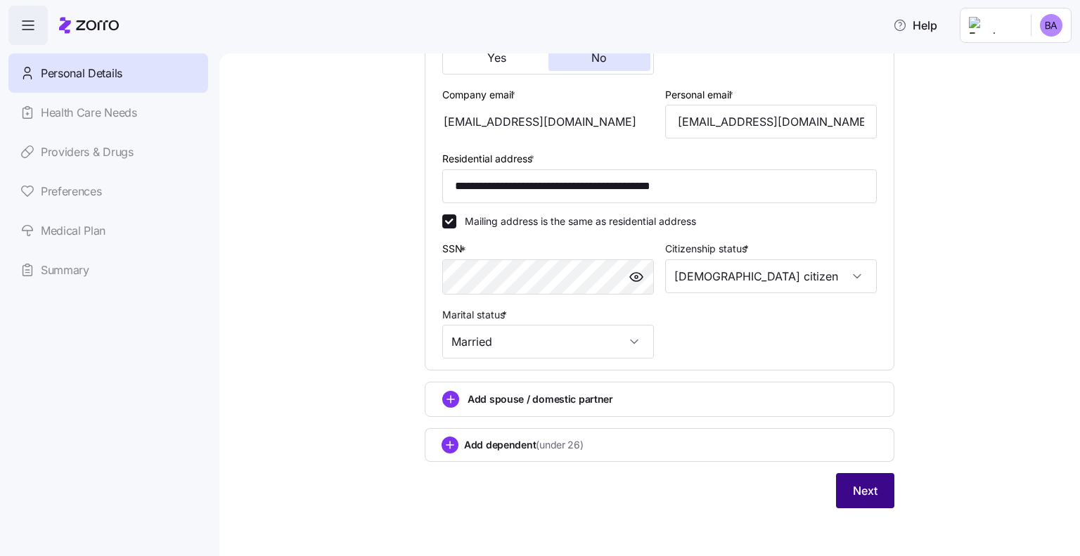
click at [847, 480] on button "Next" at bounding box center [865, 490] width 58 height 35
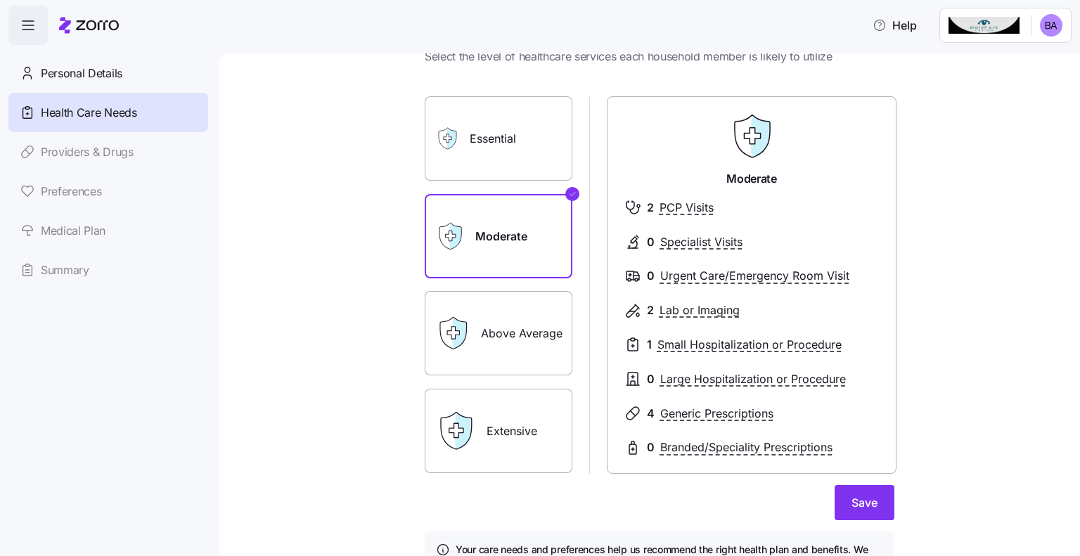
scroll to position [141, 0]
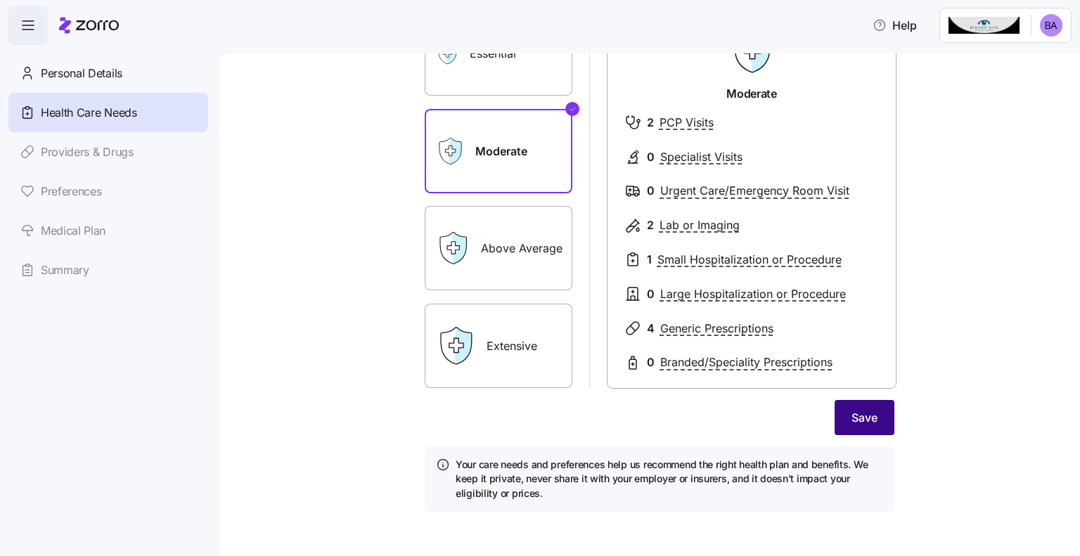
click at [844, 422] on button "Save" at bounding box center [865, 417] width 60 height 35
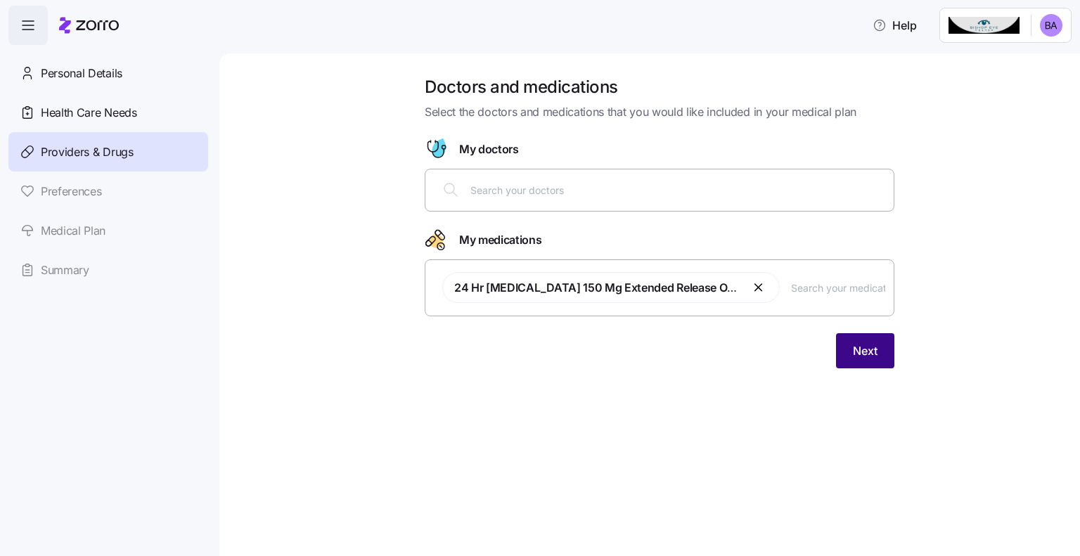
click at [869, 345] on span "Next" at bounding box center [865, 350] width 25 height 17
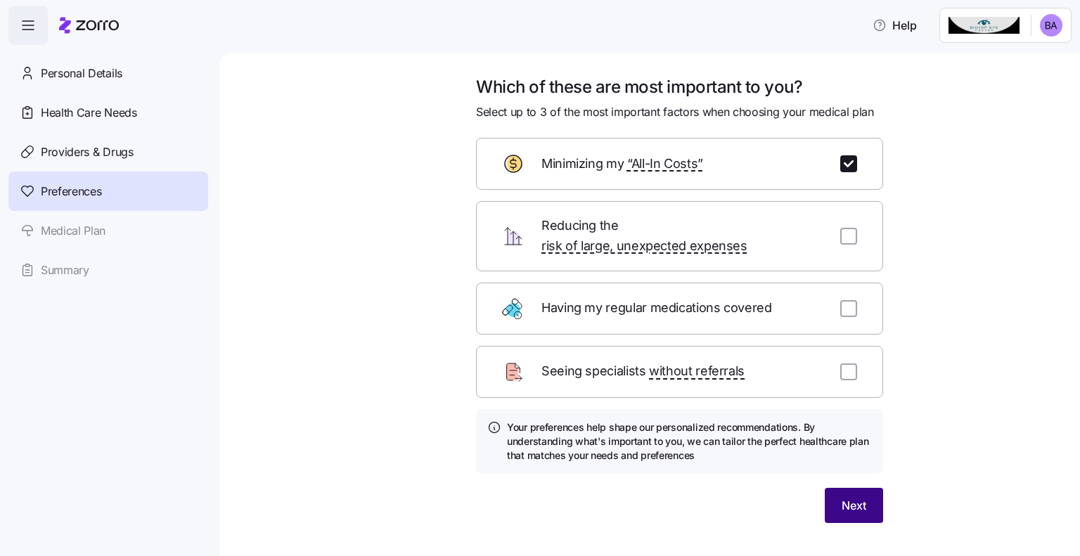
click at [853, 497] on span "Next" at bounding box center [854, 505] width 25 height 17
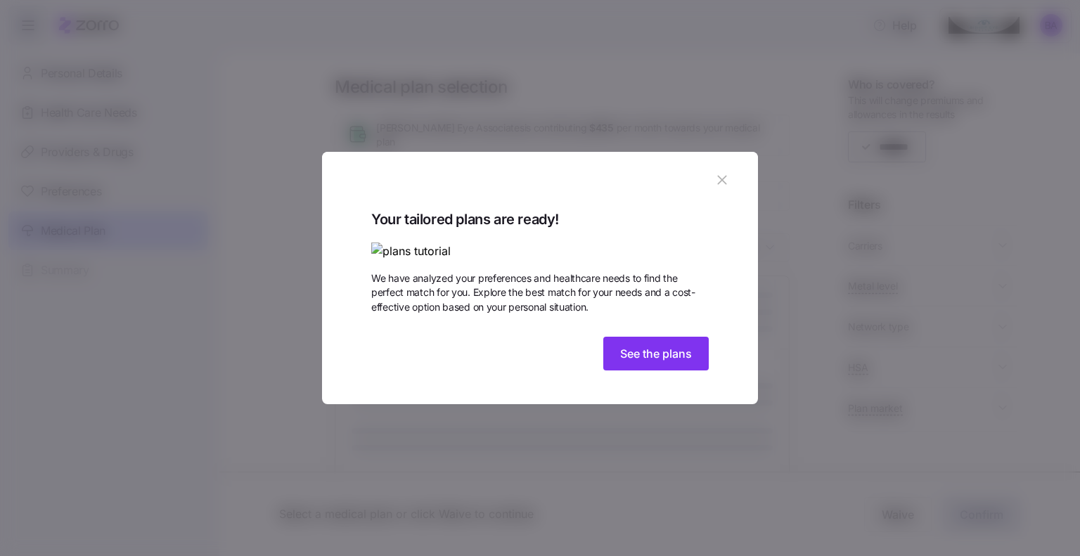
click at [721, 172] on icon "button" at bounding box center [721, 179] width 15 height 15
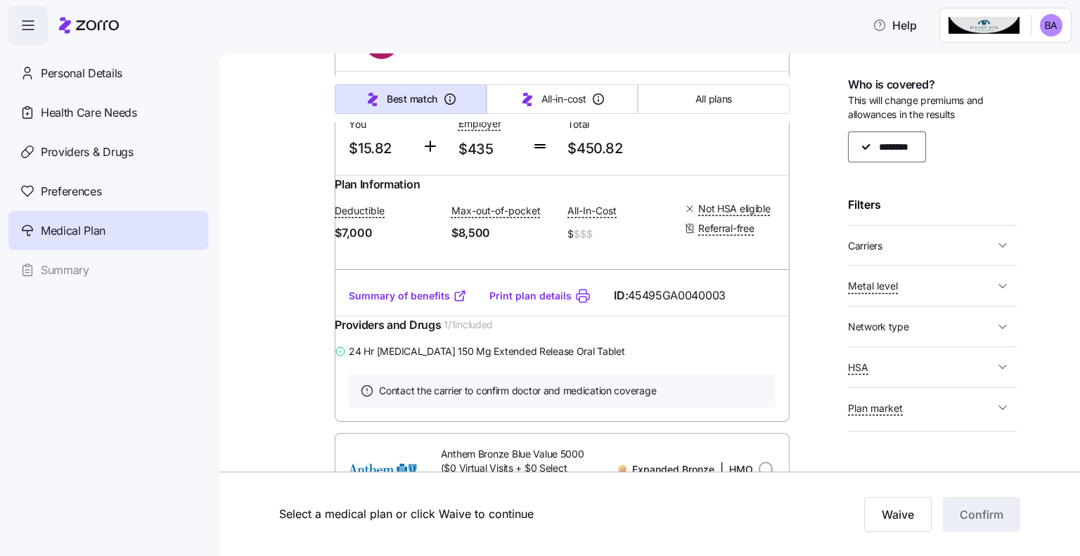
scroll to position [1477, 0]
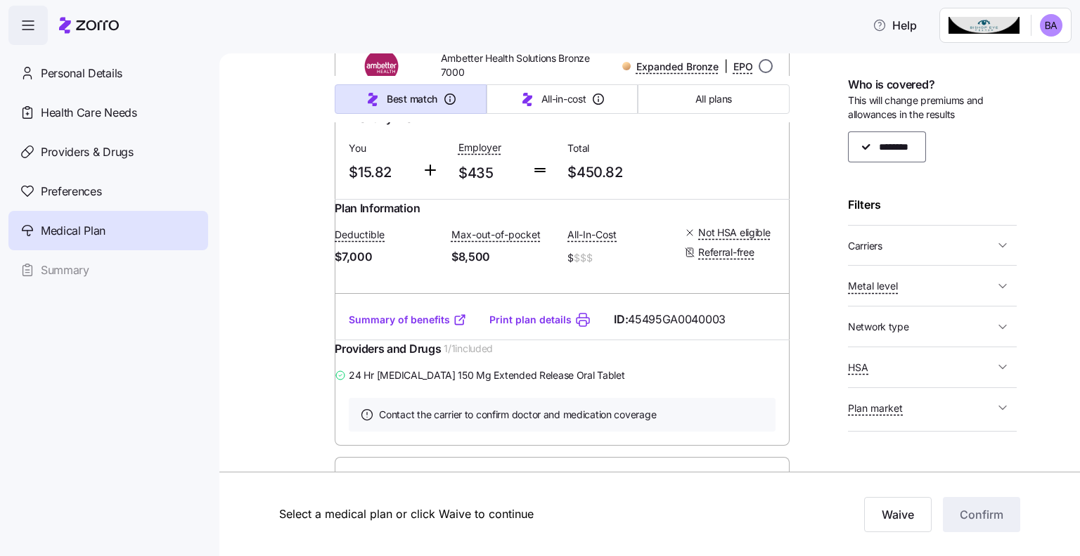
click at [759, 73] on input "radio" at bounding box center [766, 66] width 14 height 14
radio input "true"
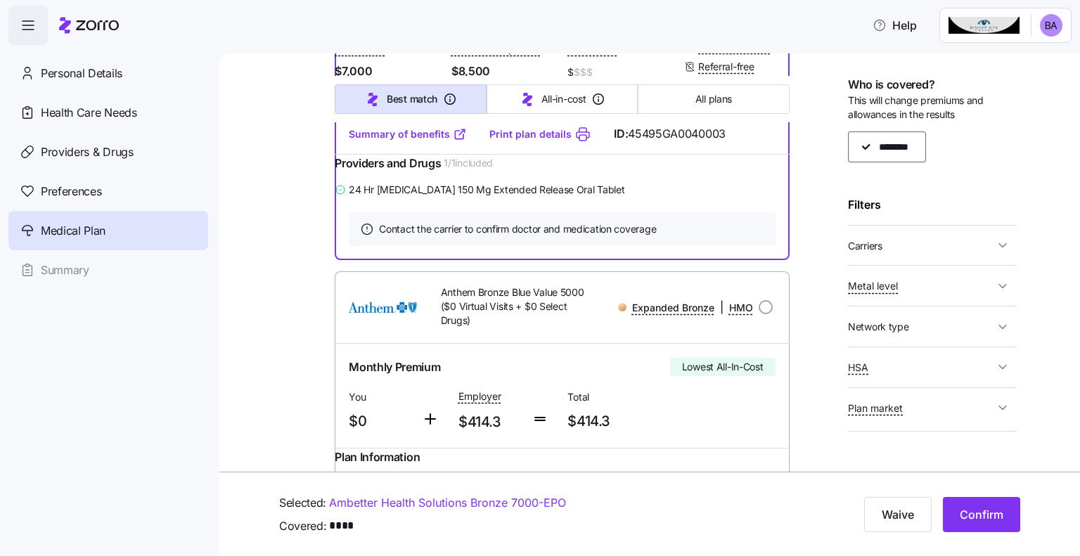
scroll to position [1688, 0]
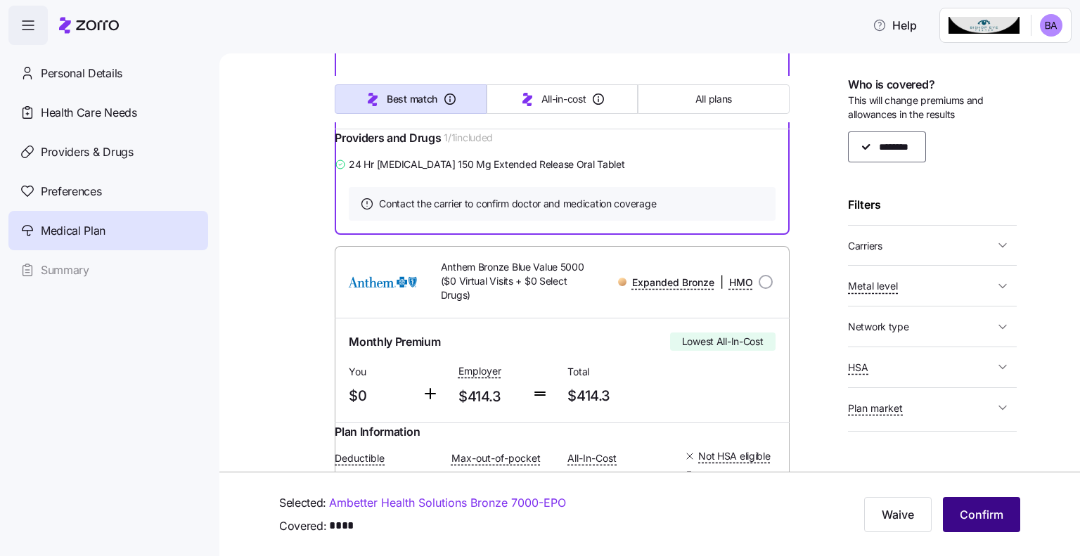
click at [976, 510] on span "Confirm" at bounding box center [982, 514] width 44 height 17
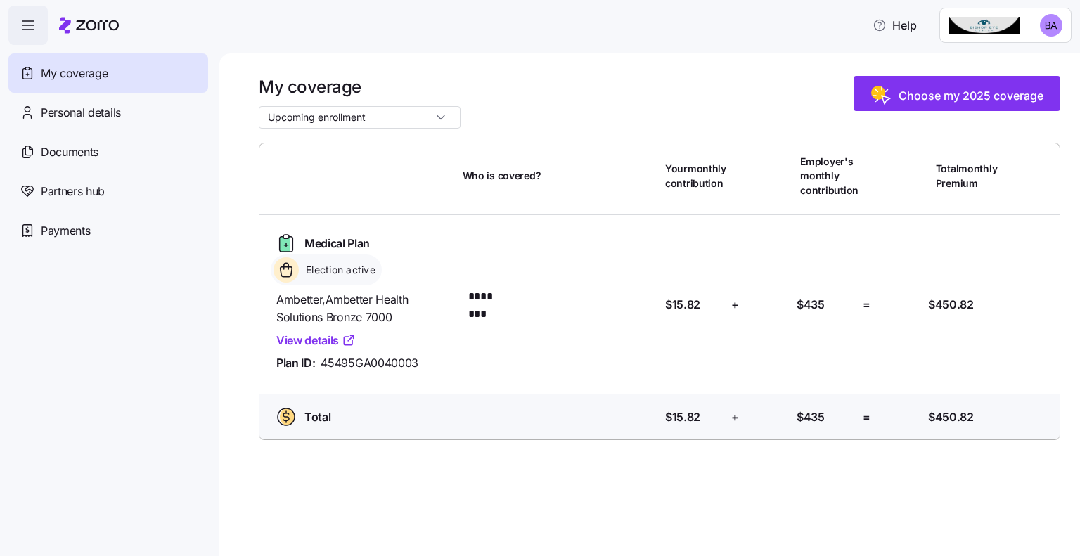
drag, startPoint x: 371, startPoint y: 122, endPoint x: 379, endPoint y: 118, distance: 9.4
click at [371, 122] on input "Upcoming enrollment" at bounding box center [360, 117] width 202 height 23
click at [346, 158] on span "[DATE] - [DATE]" at bounding box center [308, 151] width 75 height 15
click at [513, 104] on div "My coverage [DATE] - [DATE] Choose my 2025 coverage" at bounding box center [660, 102] width 802 height 53
drag, startPoint x: 667, startPoint y: 477, endPoint x: 681, endPoint y: 441, distance: 38.8
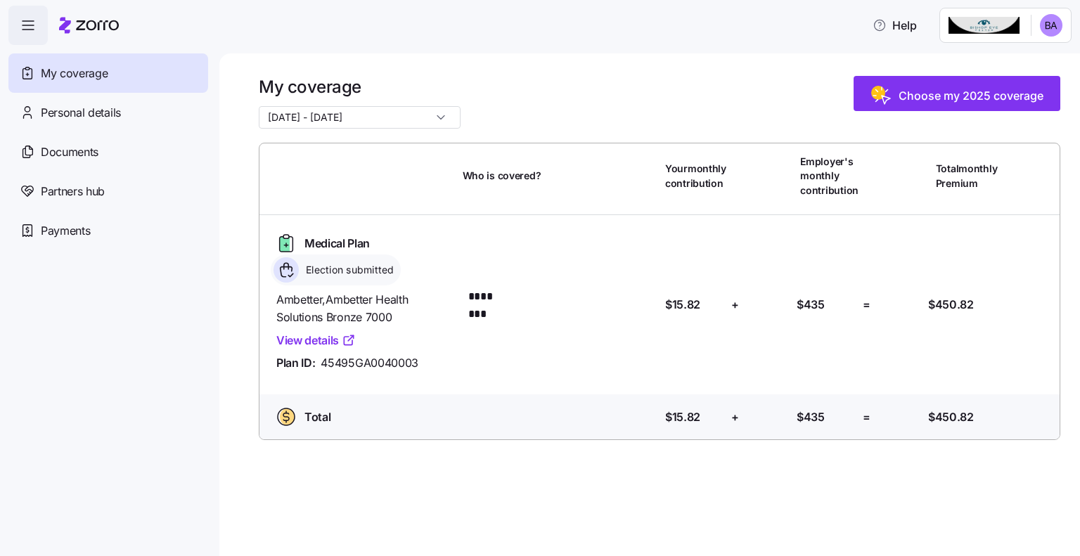
click at [667, 473] on div "My coverage [DATE] - [DATE] Choose my 2025 coverage Who is covered? Your monthl…" at bounding box center [649, 304] width 861 height 503
click at [555, 98] on div "My coverage [DATE] - [DATE] Choose my 2025 coverage" at bounding box center [660, 102] width 802 height 53
click at [403, 124] on input "[DATE] - [DATE]" at bounding box center [360, 117] width 202 height 23
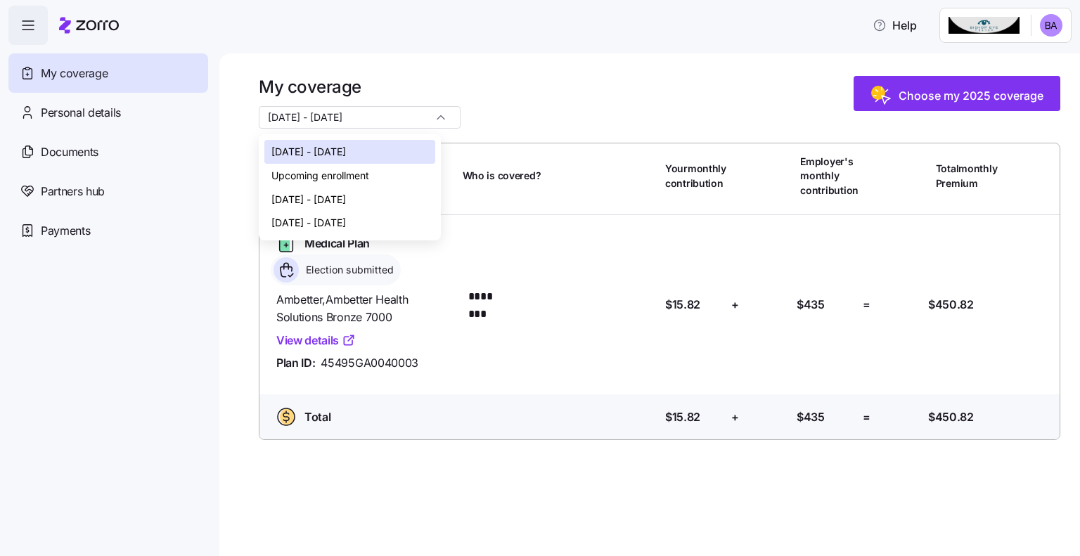
click at [368, 174] on span "Upcoming enrollment" at bounding box center [320, 175] width 98 height 15
type input "Upcoming enrollment"
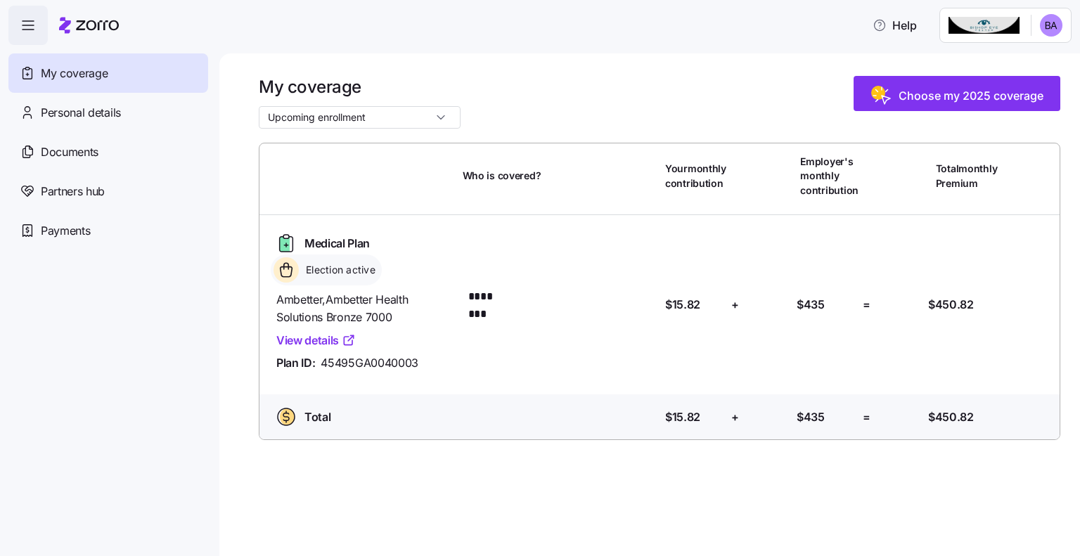
click at [385, 124] on input "Upcoming enrollment" at bounding box center [360, 117] width 202 height 23
click at [346, 198] on span "[DATE] - [DATE]" at bounding box center [308, 199] width 75 height 15
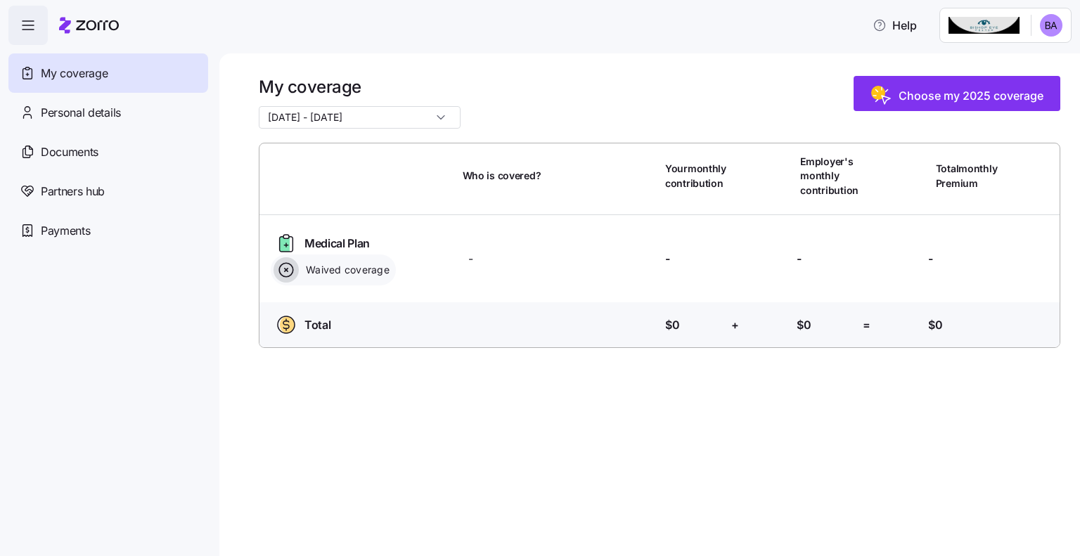
click at [364, 121] on input "[DATE] - [DATE]" at bounding box center [360, 117] width 202 height 23
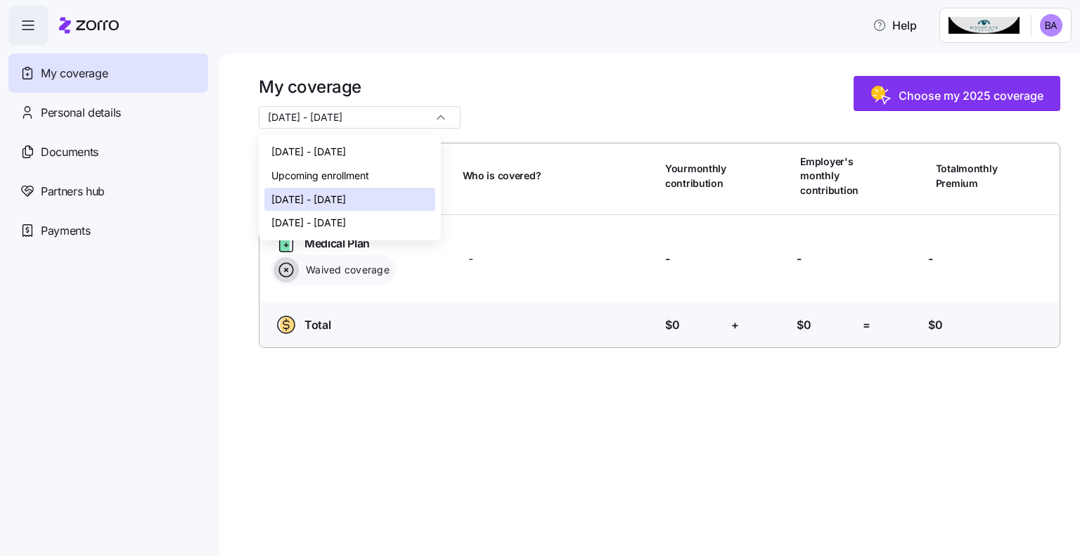
click at [346, 150] on span "[DATE] - [DATE]" at bounding box center [308, 151] width 75 height 15
type input "[DATE] - [DATE]"
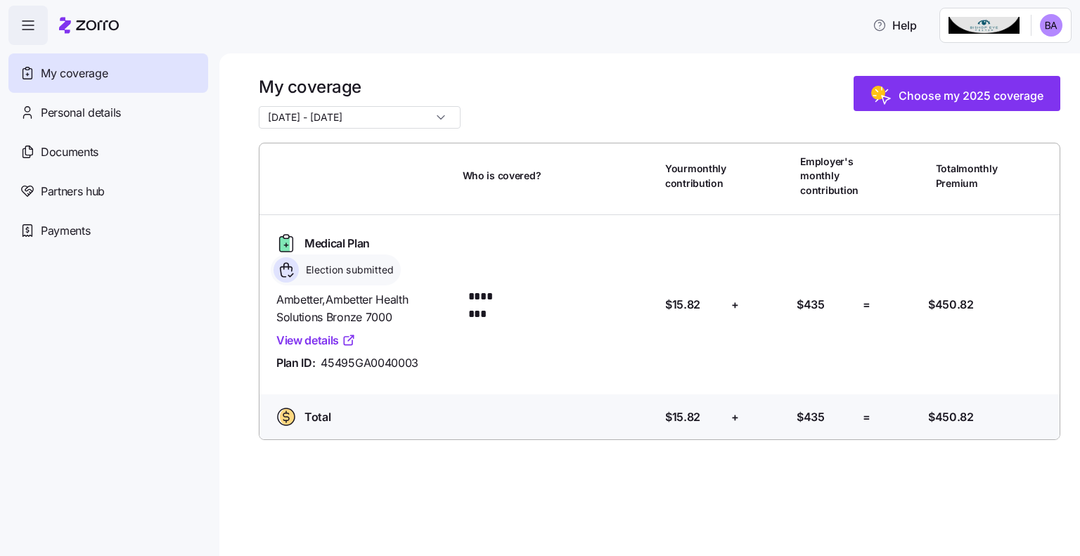
click at [372, 109] on input "[DATE] - [DATE]" at bounding box center [360, 117] width 202 height 23
click at [380, 63] on div "My coverage [DATE] - [DATE] Choose my 2025 coverage Who is covered? Your monthl…" at bounding box center [649, 304] width 861 height 503
click at [73, 237] on span "Payments" at bounding box center [65, 231] width 49 height 18
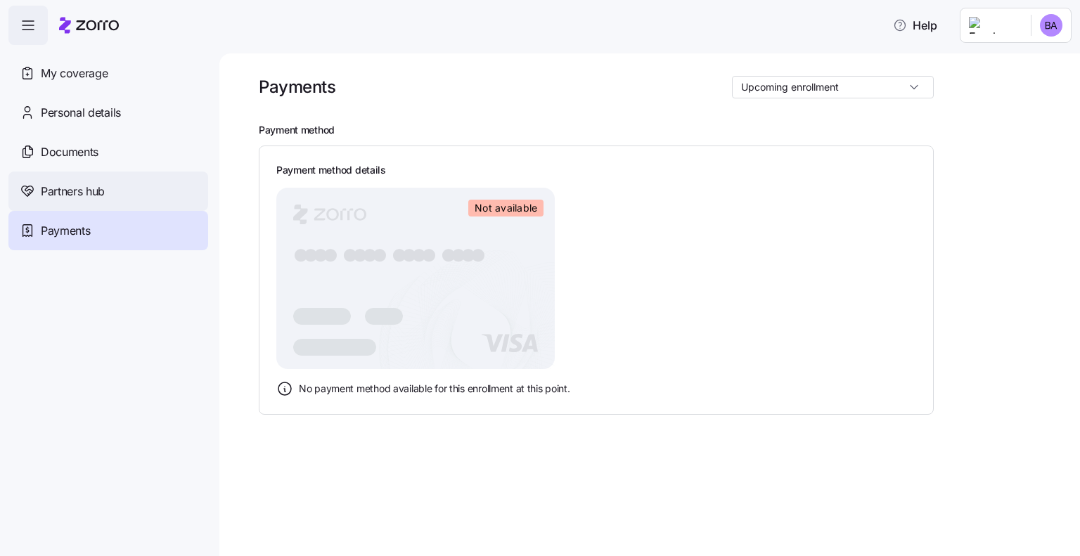
click at [75, 192] on span "Partners hub" at bounding box center [73, 192] width 64 height 18
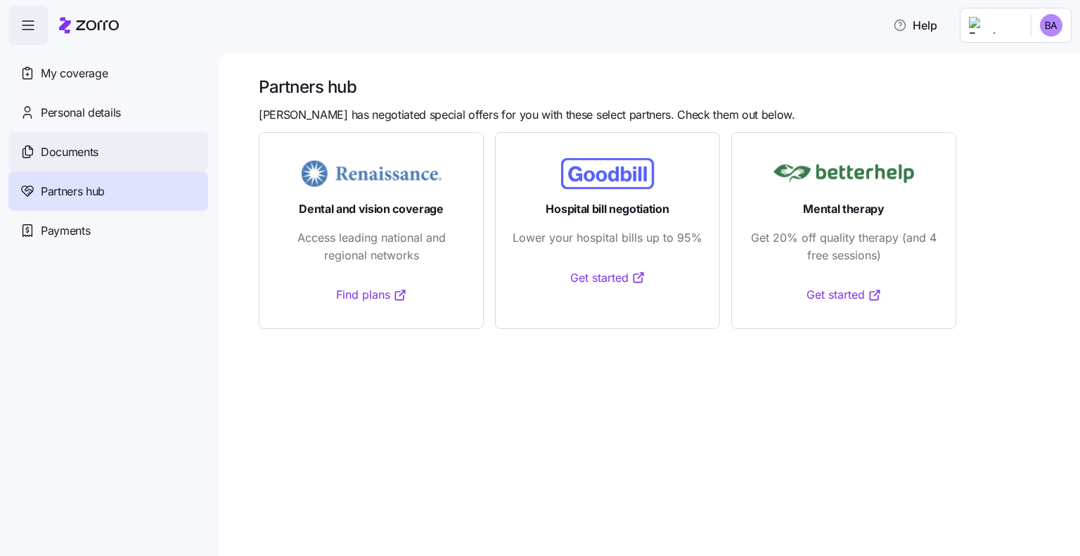
click at [87, 152] on span "Documents" at bounding box center [70, 152] width 58 height 18
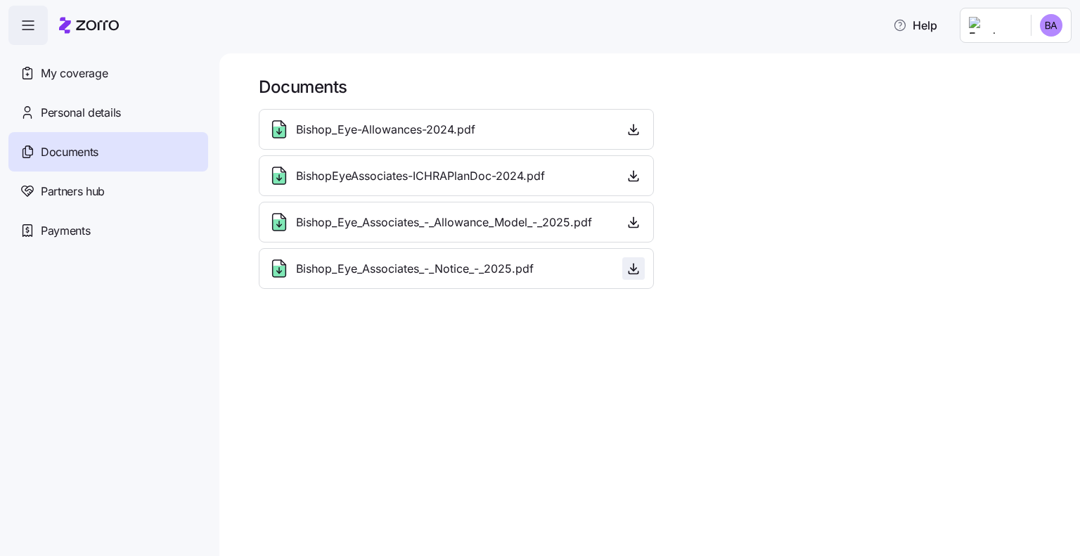
click at [631, 270] on icon "button" at bounding box center [634, 269] width 14 height 14
click at [451, 221] on span "Bishop_Eye_Associates_-_Allowance_Model_-_2025.pdf" at bounding box center [444, 223] width 296 height 18
